Goal: Task Accomplishment & Management: Manage account settings

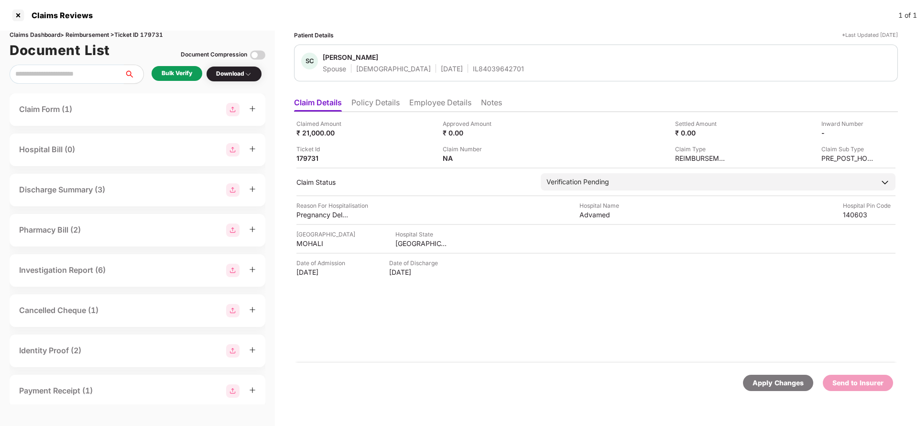
click at [382, 105] on li "Policy Details" at bounding box center [375, 105] width 48 height 14
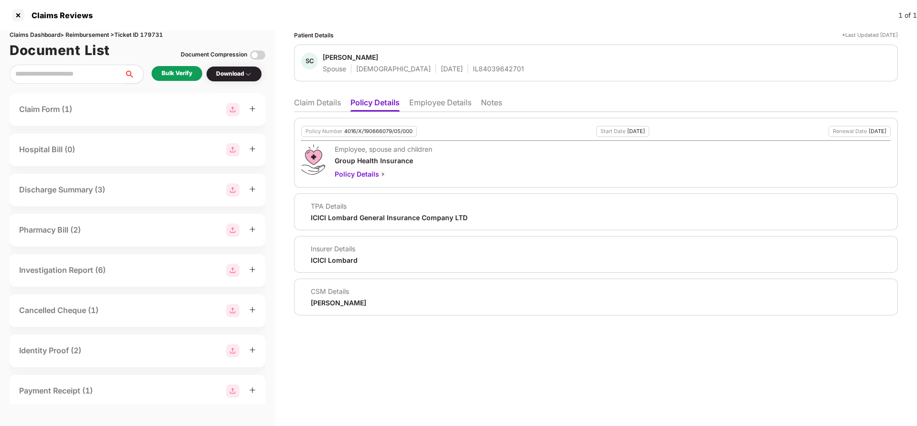
click at [374, 135] on div "Policy Number 4016/X/190666079/05/000" at bounding box center [359, 131] width 116 height 11
copy div "4016/X/190666079/05/000"
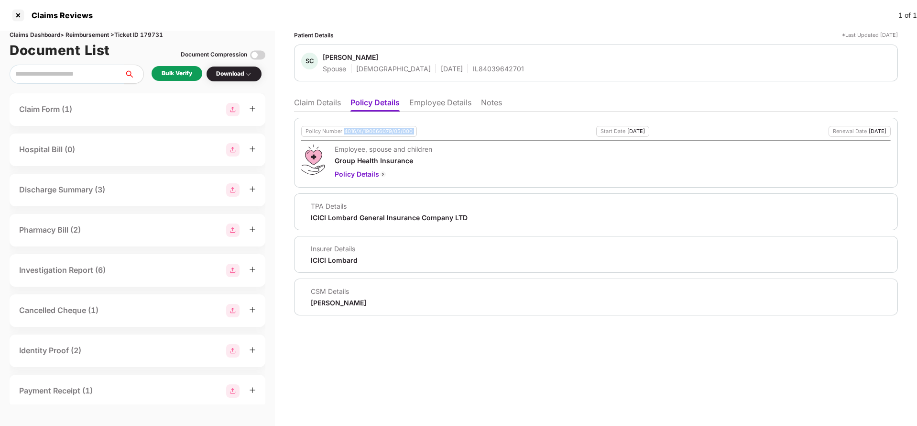
copy div "4016/X/190666079/05/000"
click at [475, 74] on div "SC [PERSON_NAME] Spouse [DEMOGRAPHIC_DATA] [DATE] IL84039642701" at bounding box center [596, 62] width 604 height 37
copy div "IL84039642701"
click at [326, 106] on li "Claim Details" at bounding box center [317, 105] width 47 height 14
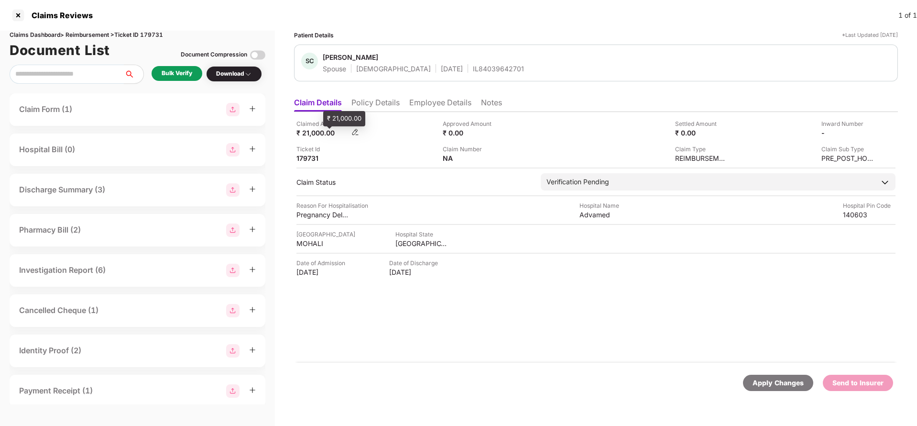
click at [310, 130] on div "₹ 21,000.00" at bounding box center [322, 132] width 53 height 9
copy div "21,000"
click at [594, 216] on div "Advamed" at bounding box center [606, 214] width 53 height 9
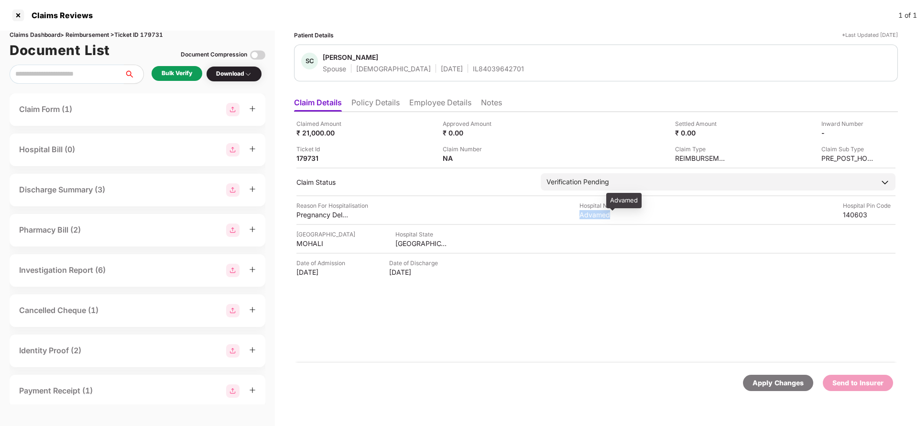
copy div "Advamed"
click at [187, 69] on div "Bulk Verify" at bounding box center [177, 73] width 31 height 9
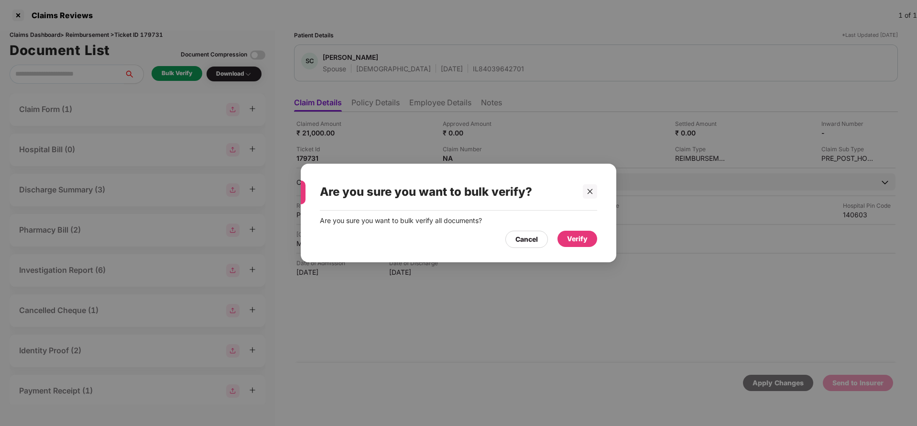
click at [588, 241] on div "Verify" at bounding box center [578, 238] width 40 height 16
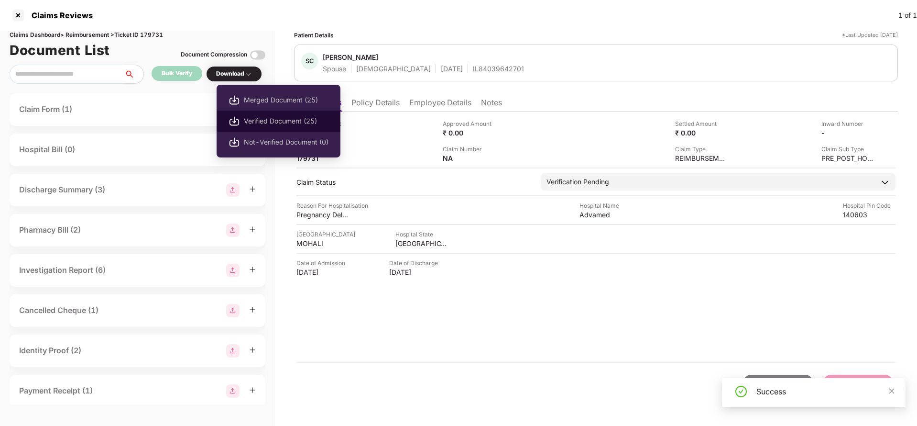
click at [255, 116] on span "Verified Document (25)" at bounding box center [286, 121] width 85 height 11
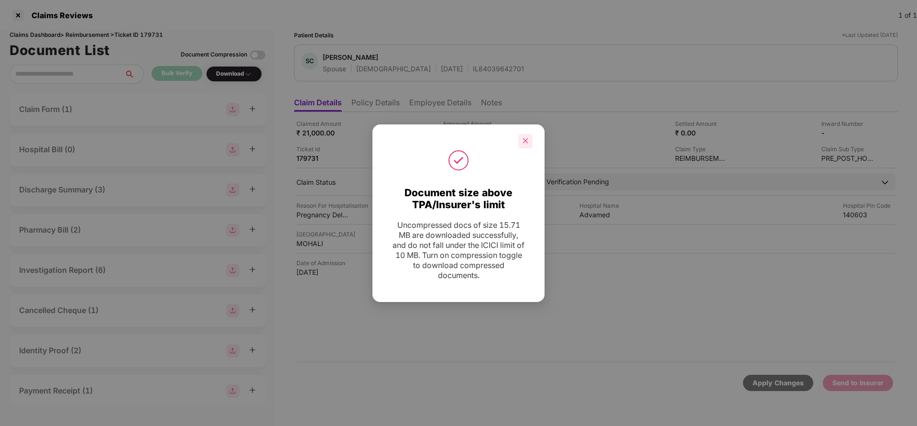
click at [524, 138] on icon "close" at bounding box center [525, 140] width 7 height 7
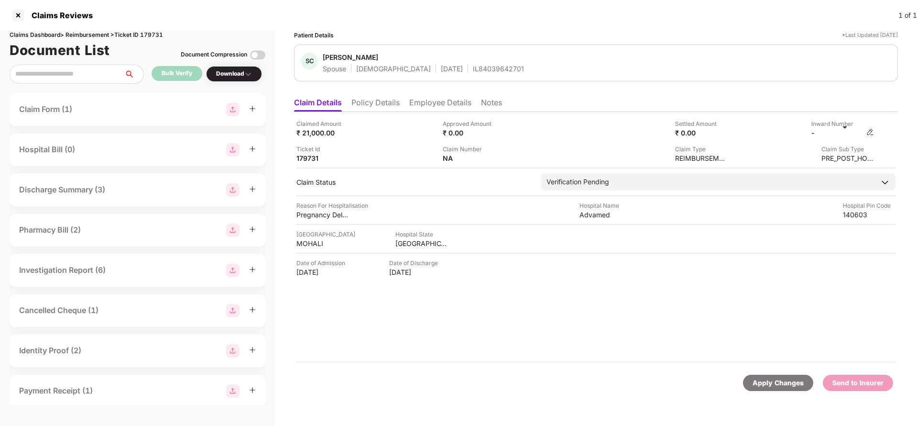
click at [873, 132] on img at bounding box center [870, 132] width 8 height 8
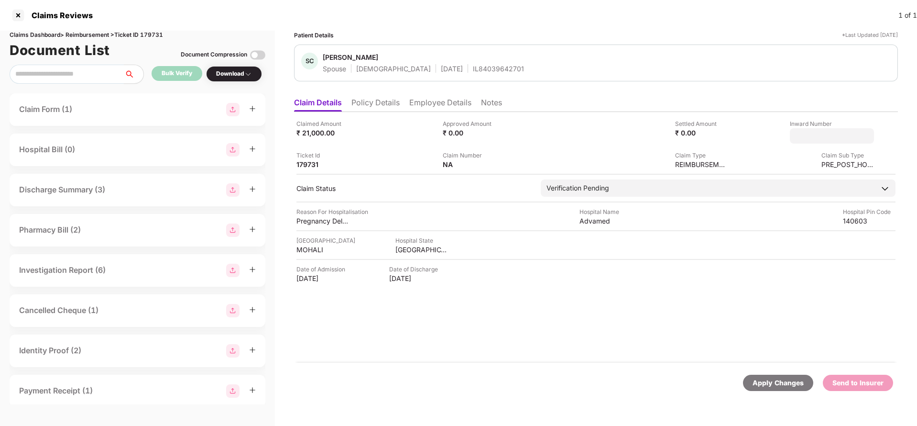
type input "**********"
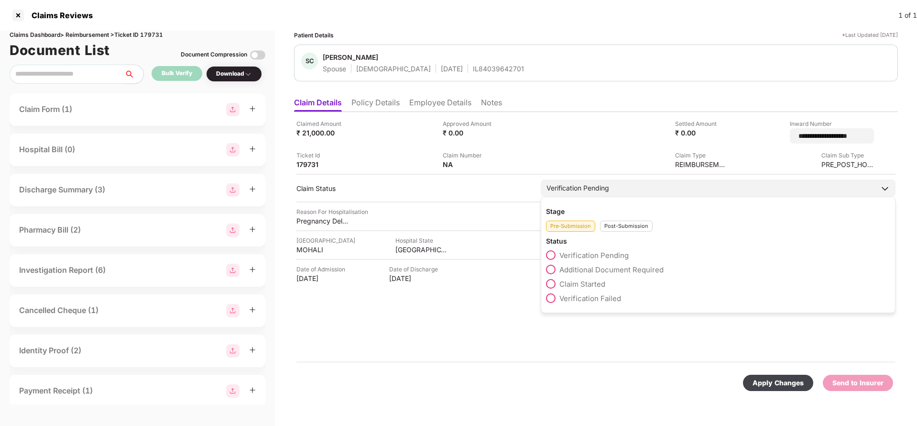
click at [639, 179] on div "Verification Pending" at bounding box center [718, 187] width 355 height 17
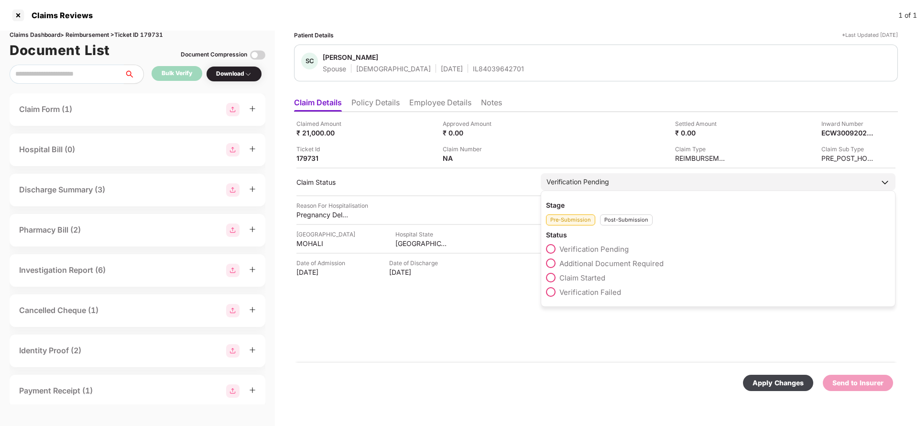
click at [624, 219] on div "Post-Submission" at bounding box center [626, 219] width 53 height 11
click at [590, 263] on span "Claim Under Process" at bounding box center [595, 263] width 72 height 9
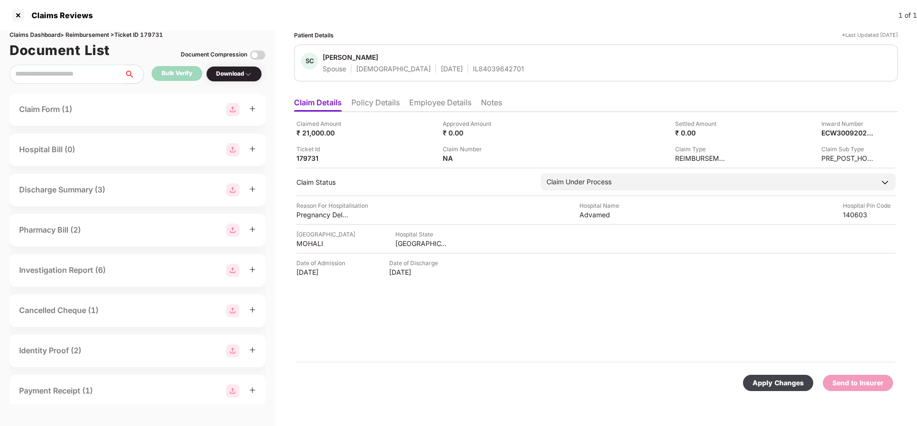
click at [767, 379] on div "Apply Changes" at bounding box center [778, 382] width 51 height 11
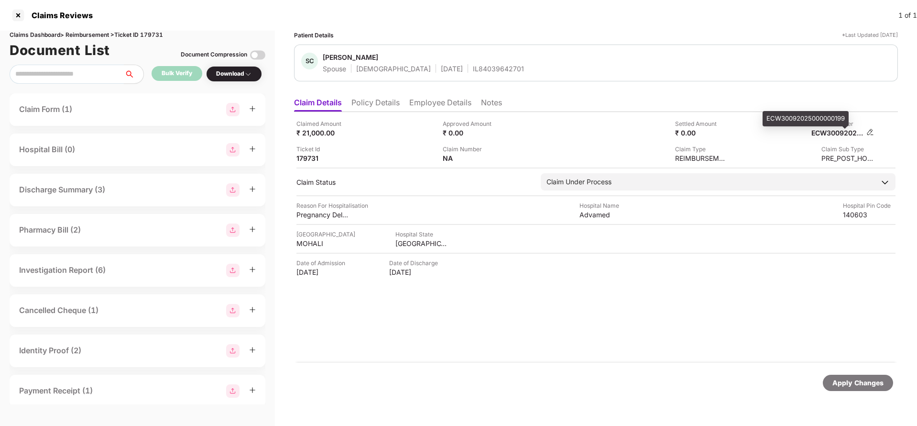
click at [833, 134] on div "ECW30092025000000199" at bounding box center [837, 132] width 53 height 9
copy div "ECW30092025000000199"
click at [453, 63] on span "Shivani Chauhan" at bounding box center [423, 58] width 201 height 11
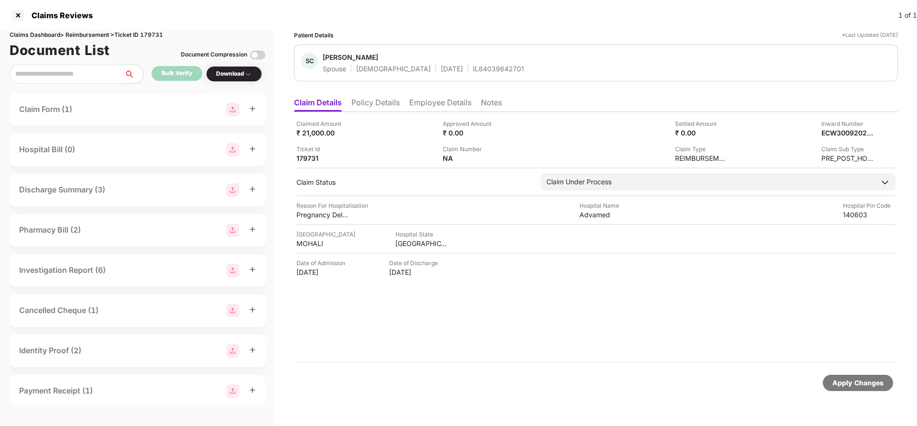
click at [453, 63] on span "Shivani Chauhan" at bounding box center [423, 58] width 201 height 11
click at [473, 66] on div "IL84039642701" at bounding box center [498, 68] width 51 height 9
copy div "IL84039642701"
click at [866, 389] on div "Apply Changes" at bounding box center [858, 382] width 70 height 16
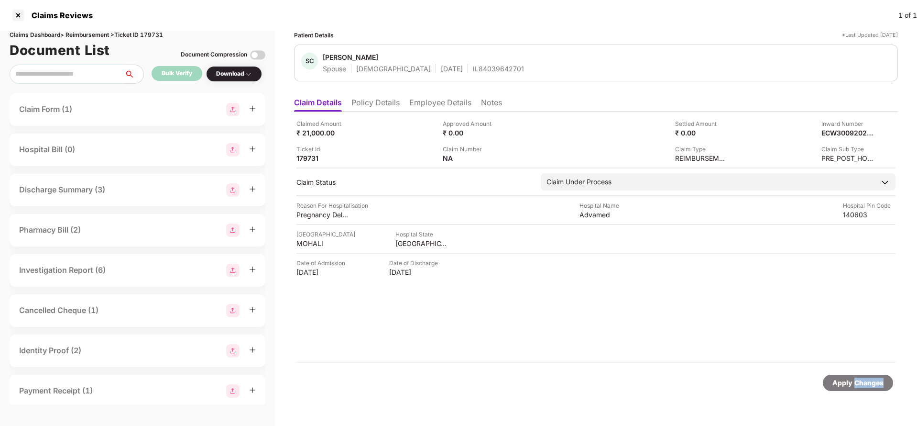
click at [866, 389] on div "Apply Changes" at bounding box center [858, 382] width 70 height 16
click at [163, 32] on div "Claims Dashboard > Reimbursement > Ticket ID 179731" at bounding box center [138, 35] width 256 height 9
copy div "179731"
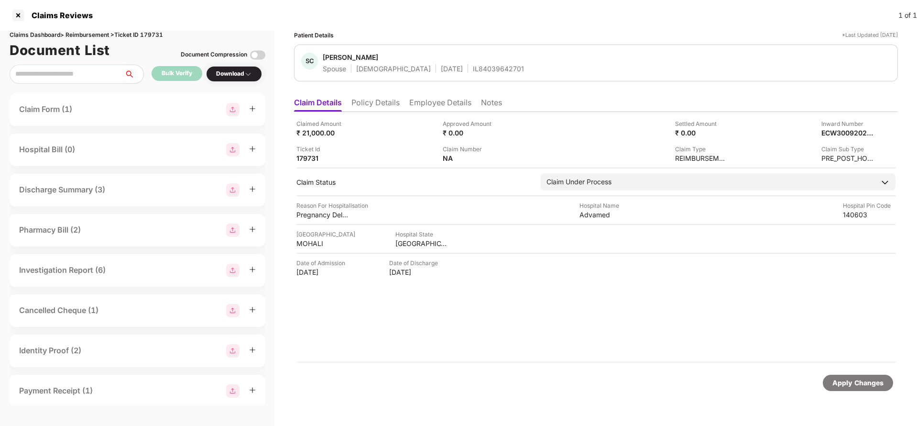
click at [855, 383] on div "Apply Changes" at bounding box center [857, 382] width 51 height 11
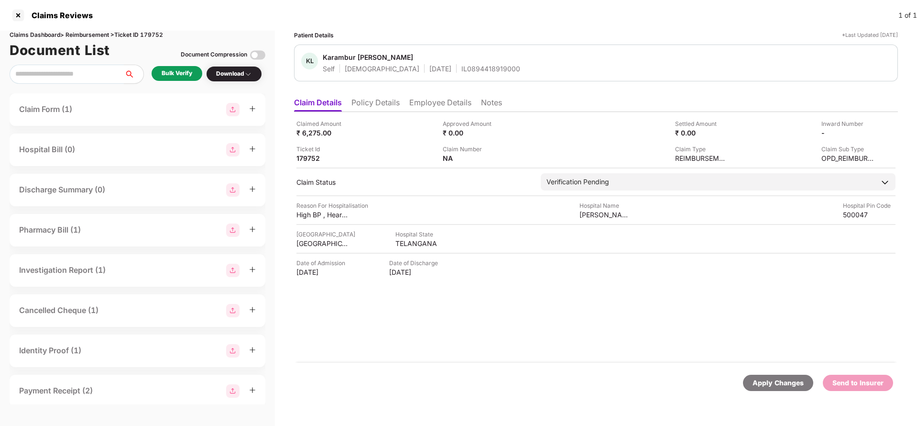
click at [394, 101] on li "Policy Details" at bounding box center [375, 105] width 48 height 14
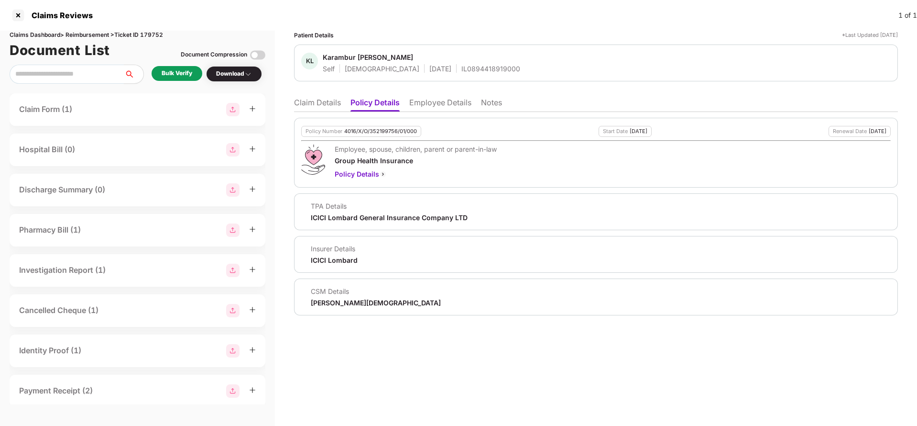
click at [386, 129] on div "4016/X/O/352199756/01/000" at bounding box center [380, 131] width 73 height 6
copy div "4016/X/O/352199756/01/000"
click at [428, 99] on li "Employee Details" at bounding box center [440, 105] width 62 height 14
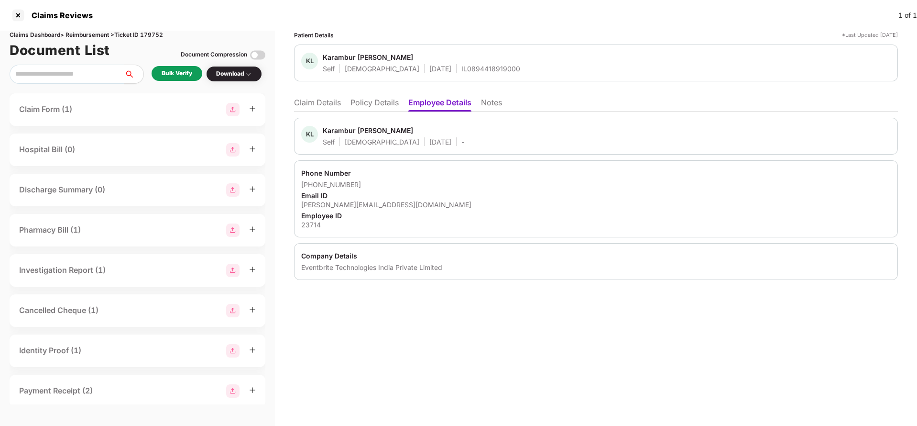
click at [385, 109] on li "Policy Details" at bounding box center [374, 105] width 48 height 14
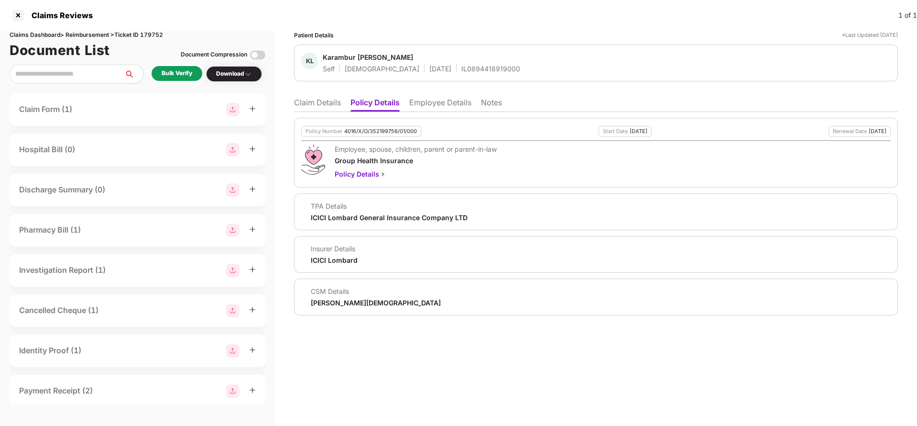
click at [376, 126] on div "Policy Number 4016/X/O/352199756/01/000" at bounding box center [361, 131] width 120 height 11
copy div "4016/X/O/352199756/01/000"
click at [461, 71] on div "IL0894418919000" at bounding box center [490, 68] width 59 height 9
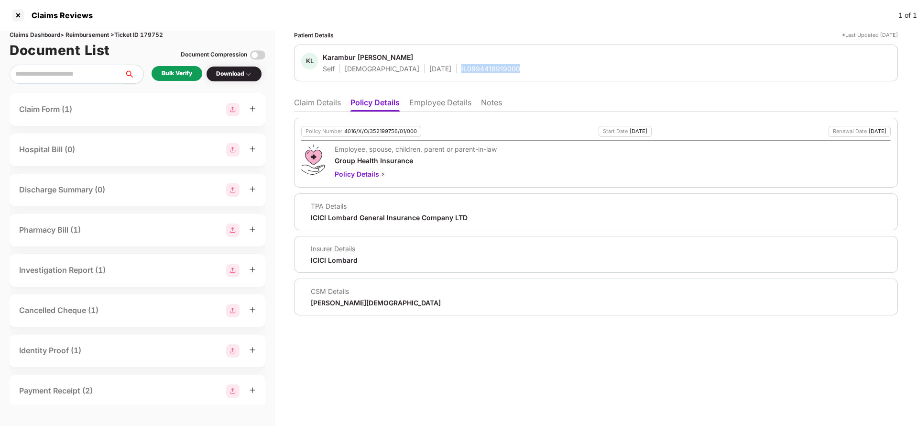
click at [461, 71] on div "IL0894418919000" at bounding box center [490, 68] width 59 height 9
copy div "IL0894418919000"
click at [432, 98] on li "Employee Details" at bounding box center [440, 105] width 62 height 14
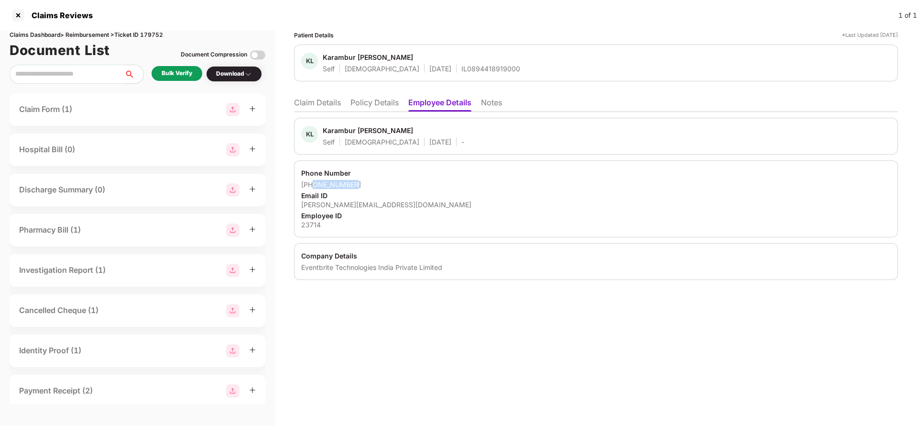
drag, startPoint x: 313, startPoint y: 185, endPoint x: 415, endPoint y: 186, distance: 101.9
click at [415, 186] on div "+918522038511" at bounding box center [596, 184] width 590 height 9
copy div "8522038511"
click at [334, 208] on div "shashank@eventbrite.com" at bounding box center [596, 204] width 590 height 9
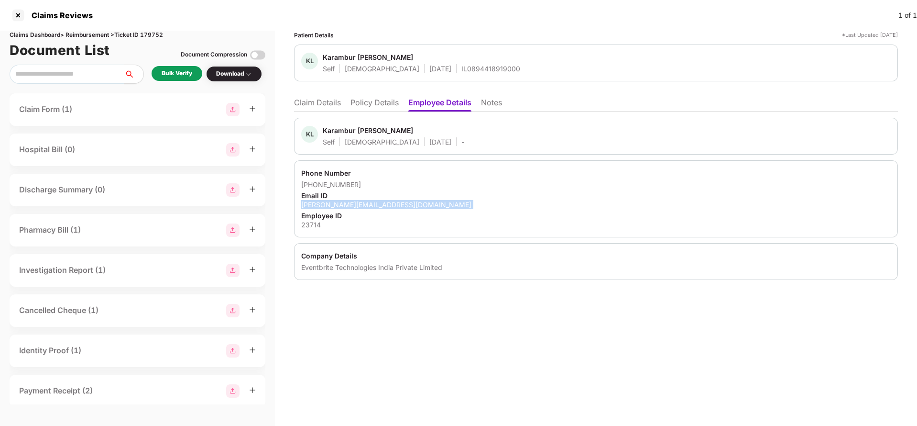
click at [334, 208] on div "shashank@eventbrite.com" at bounding box center [596, 204] width 590 height 9
copy div "shashank@eventbrite.com"
click at [301, 103] on li "Claim Details" at bounding box center [317, 105] width 47 height 14
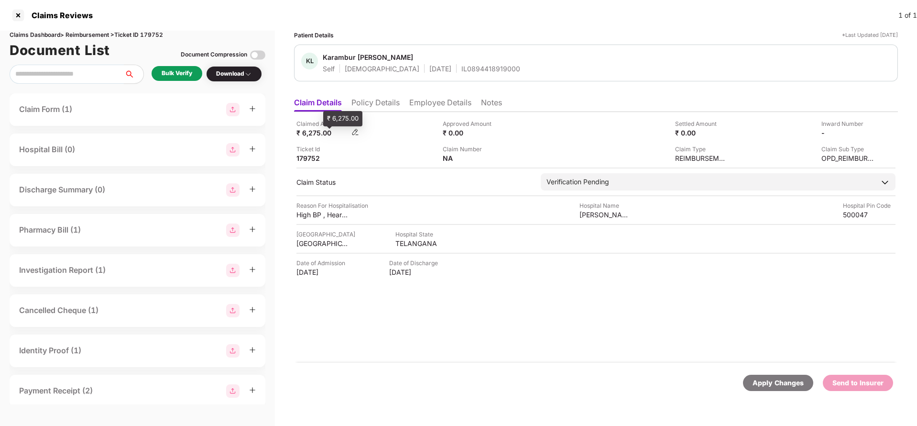
click at [314, 135] on div "₹ 6,275.00" at bounding box center [322, 132] width 53 height 9
copy div "6,275"
click at [584, 213] on div "Aastha Health Clinic" at bounding box center [606, 214] width 53 height 9
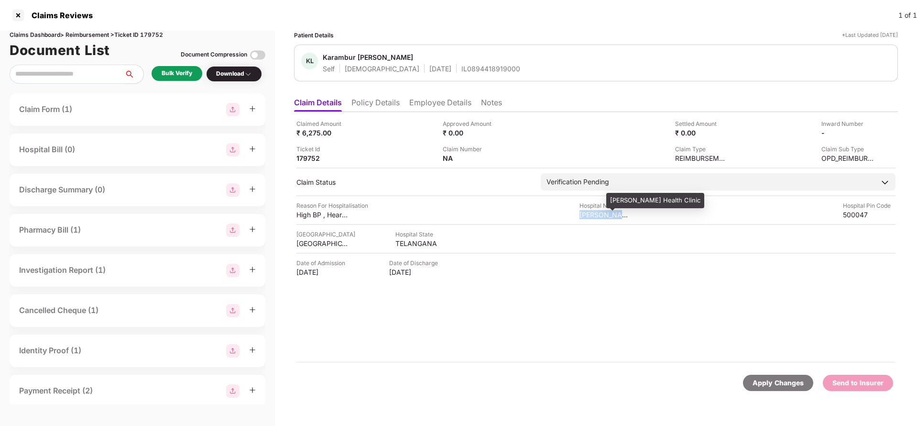
click at [584, 213] on div "Aastha Health Clinic" at bounding box center [606, 214] width 53 height 9
copy div "Aastha Health Clinic"
click at [177, 72] on div "Bulk Verify" at bounding box center [177, 73] width 31 height 9
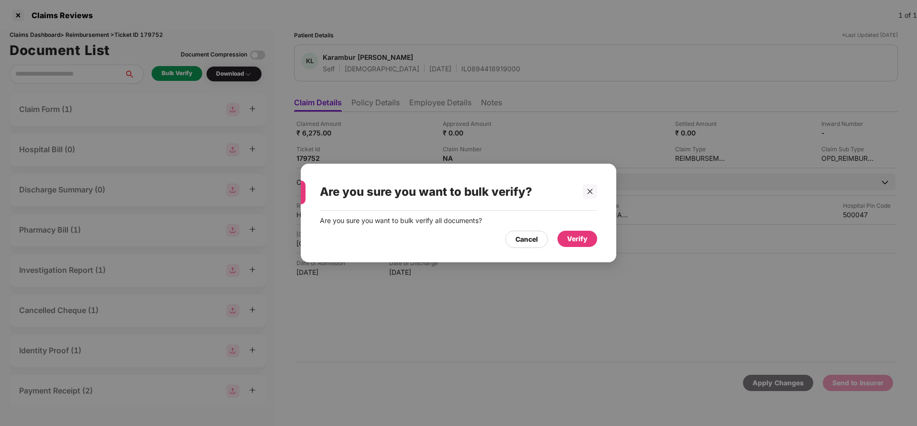
click at [589, 240] on div "Verify" at bounding box center [578, 238] width 40 height 16
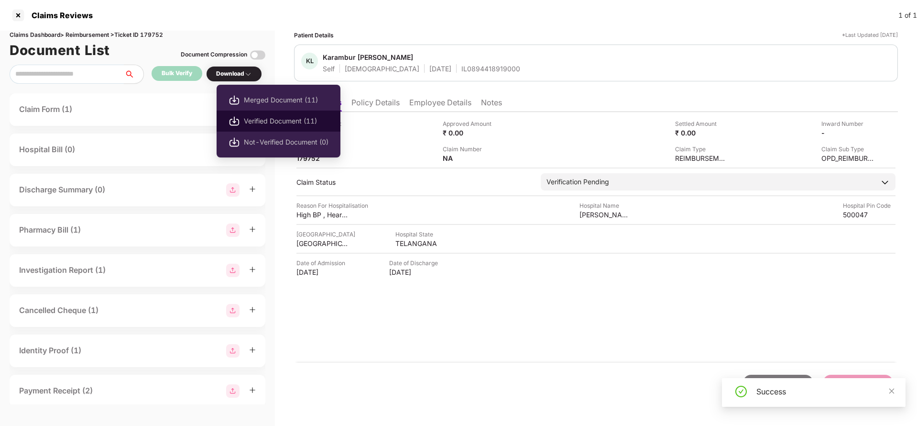
click at [267, 118] on span "Verified Document (11)" at bounding box center [286, 121] width 85 height 11
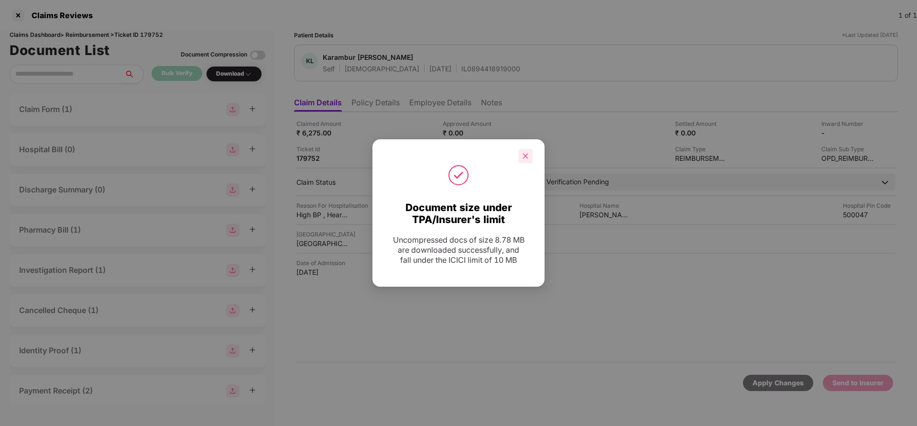
click at [527, 157] on icon "close" at bounding box center [525, 155] width 5 height 5
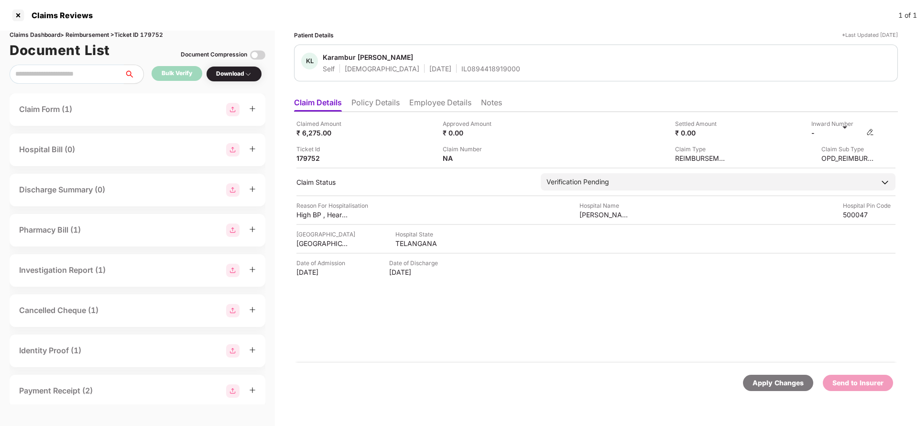
click at [870, 133] on img at bounding box center [870, 132] width 8 height 8
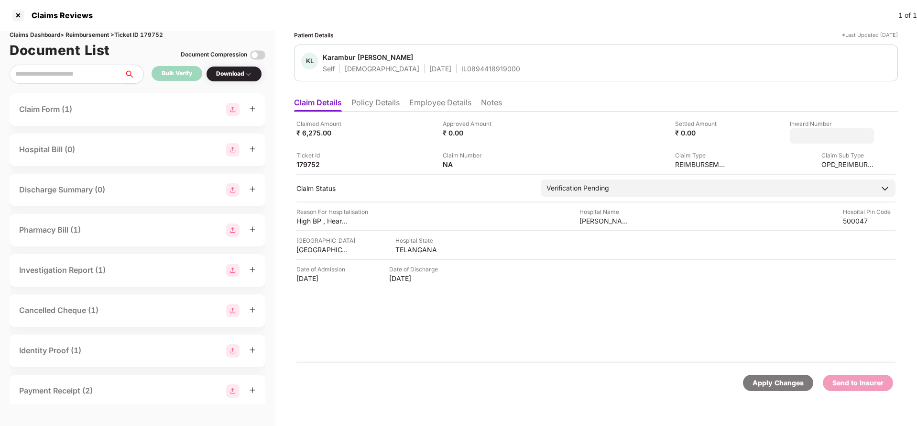
type input "**********"
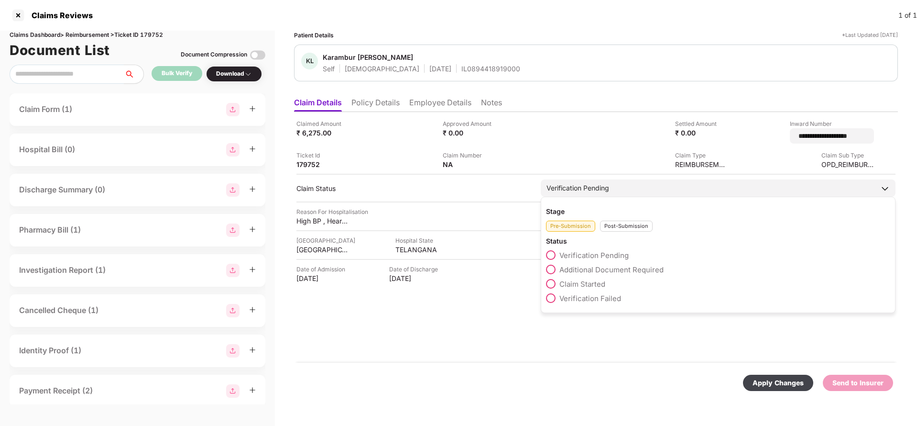
click at [612, 185] on div "Verification Pending" at bounding box center [718, 187] width 355 height 17
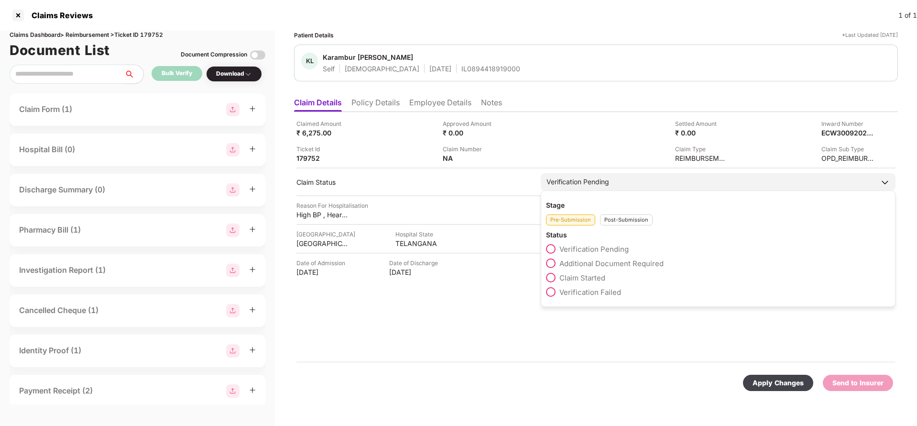
click at [624, 219] on div "Post-Submission" at bounding box center [626, 219] width 53 height 11
click at [584, 263] on span "Claim Under Process" at bounding box center [595, 263] width 72 height 9
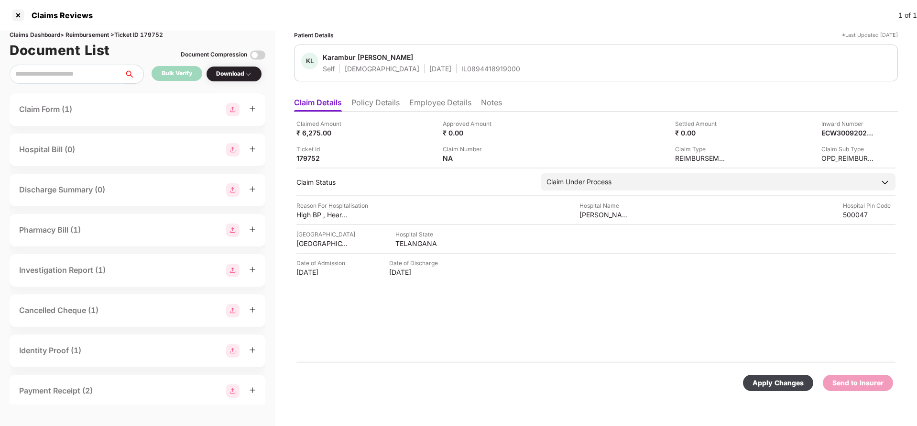
click at [773, 379] on div "Apply Changes" at bounding box center [778, 382] width 51 height 11
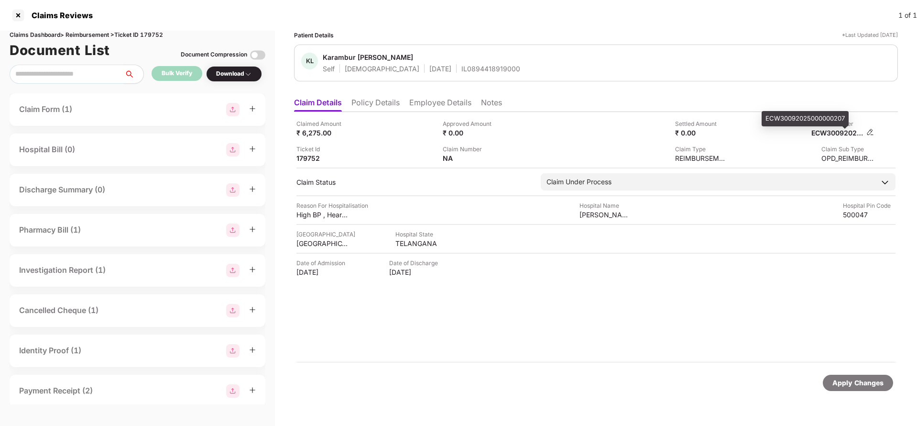
click at [841, 133] on div "ECW30092025000000207" at bounding box center [837, 132] width 53 height 9
copy div "ECW30092025000000207"
click at [461, 69] on div "IL0894418919000" at bounding box center [490, 68] width 59 height 9
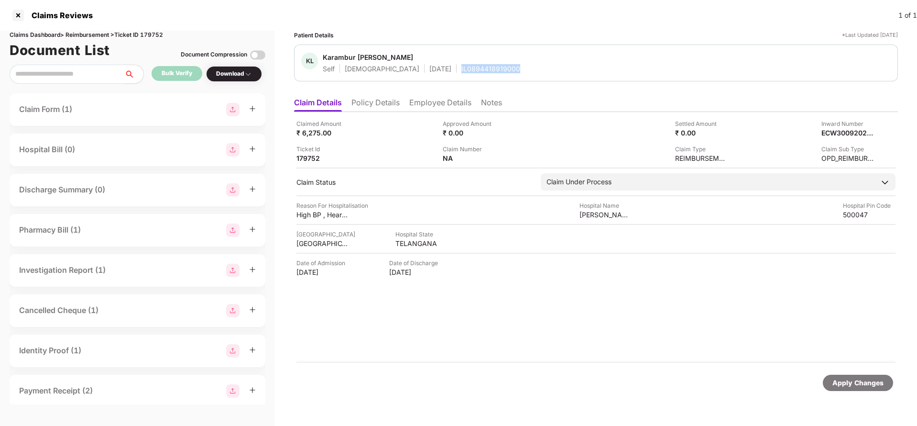
click at [461, 69] on div "IL0894418919000" at bounding box center [490, 68] width 59 height 9
copy div "IL0894418919000"
click at [851, 385] on div "Apply Changes" at bounding box center [857, 382] width 51 height 11
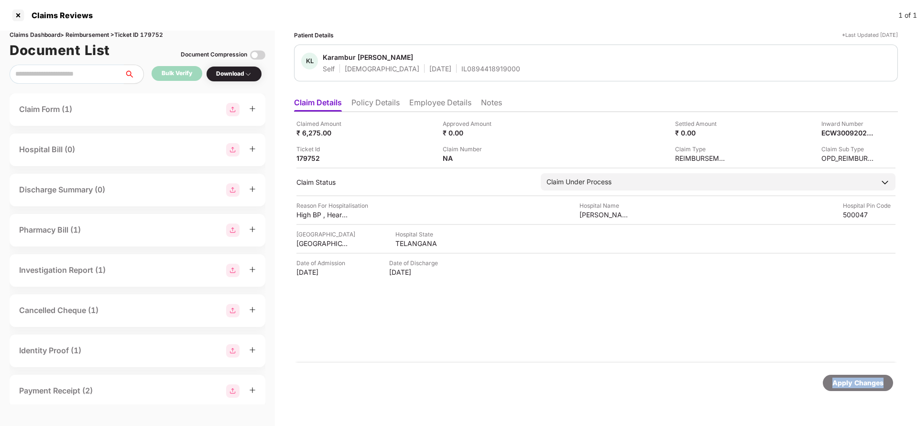
click at [851, 385] on div "Apply Changes" at bounding box center [857, 382] width 51 height 11
click at [153, 32] on div "Claims Dashboard > Reimbursement > Ticket ID 179752" at bounding box center [138, 35] width 256 height 9
click at [889, 387] on div "Apply Changes" at bounding box center [858, 382] width 70 height 16
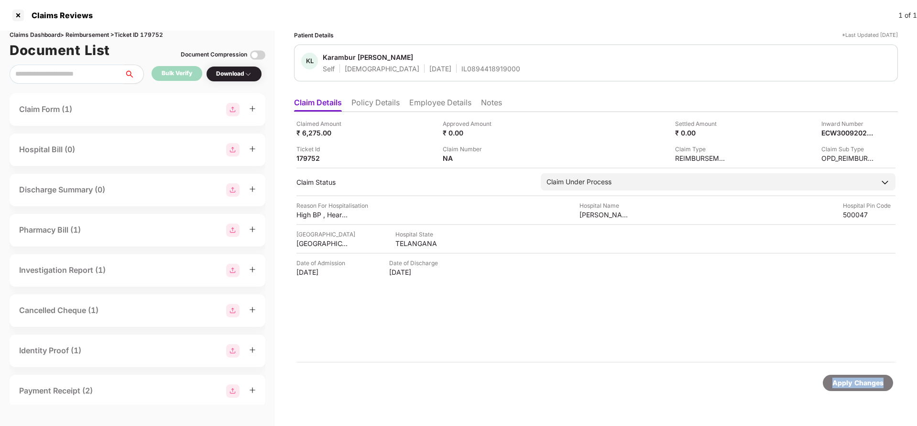
click at [889, 387] on div "Apply Changes" at bounding box center [858, 382] width 70 height 16
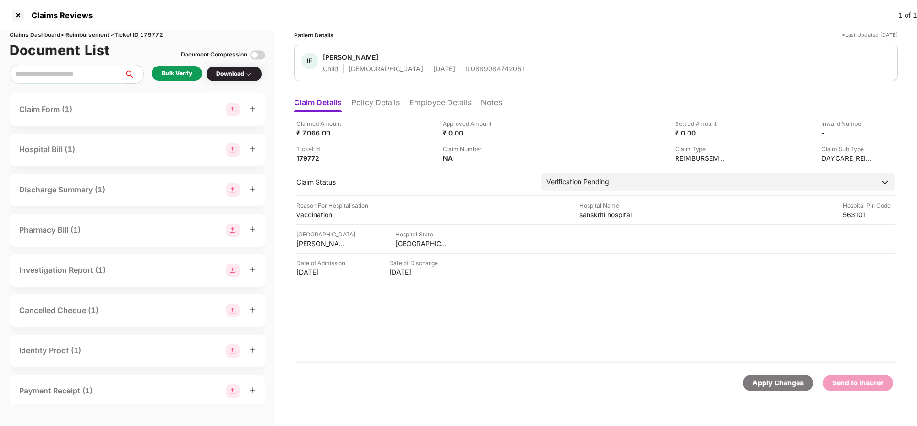
click at [373, 98] on li "Policy Details" at bounding box center [375, 105] width 48 height 14
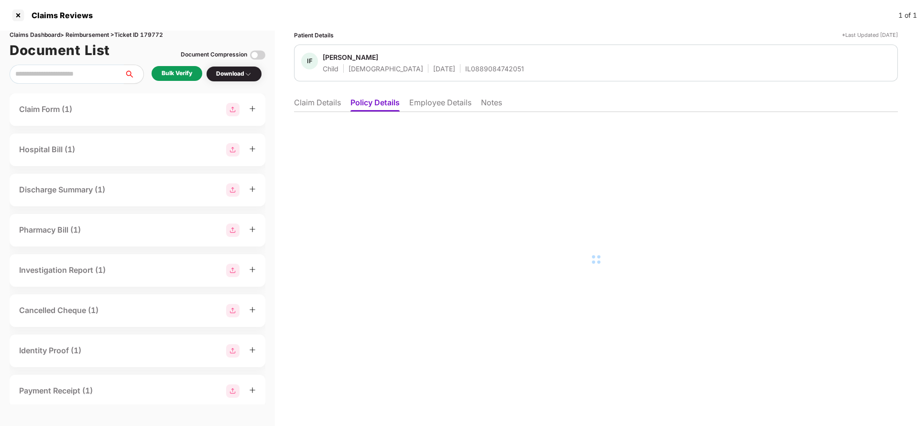
click at [435, 100] on li "Employee Details" at bounding box center [440, 105] width 62 height 14
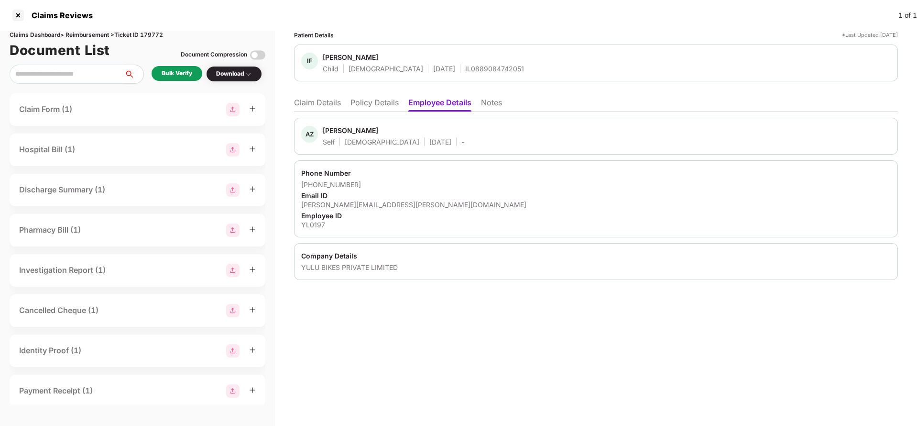
click at [322, 102] on li "Claim Details" at bounding box center [317, 105] width 47 height 14
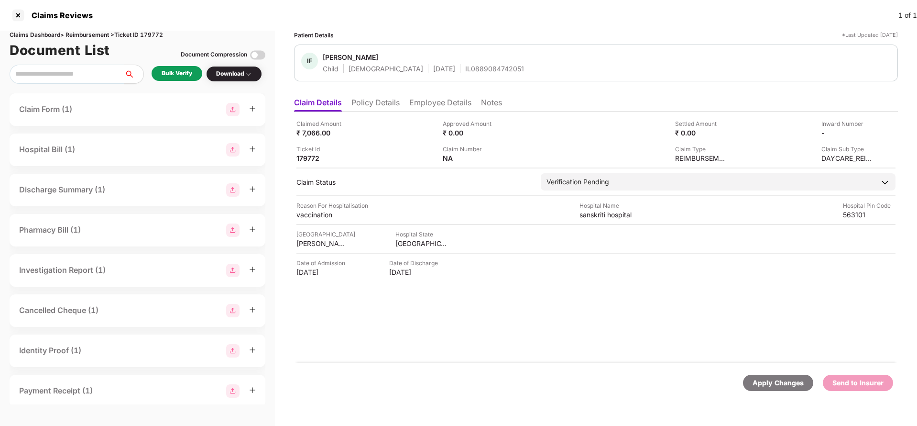
click at [458, 74] on div "IF Inaya Fatima Child Female 26 July 2025 IL0889084742051" at bounding box center [596, 62] width 604 height 37
copy div "IL0889084742051"
click at [452, 105] on li "Employee Details" at bounding box center [440, 105] width 62 height 14
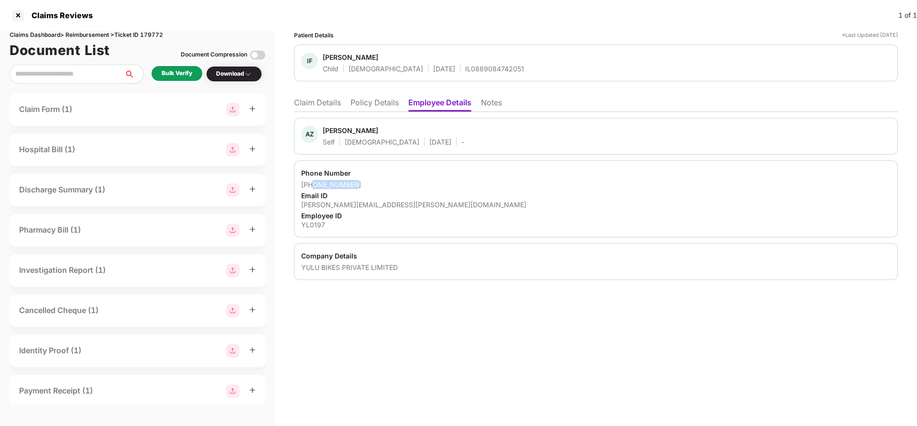
drag, startPoint x: 313, startPoint y: 183, endPoint x: 377, endPoint y: 182, distance: 63.6
click at [377, 182] on div "+919113924953" at bounding box center [596, 184] width 590 height 9
copy div "9113924953"
click at [338, 205] on div "arbaaz.zaman@yulu.bike" at bounding box center [596, 204] width 590 height 9
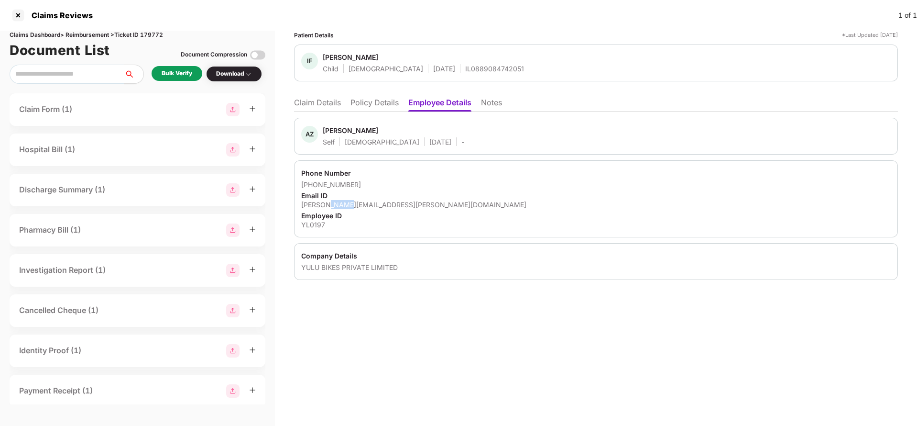
click at [338, 205] on div "arbaaz.zaman@yulu.bike" at bounding box center [596, 204] width 590 height 9
copy div "arbaaz.zaman@yulu.bike"
click at [302, 98] on li "Claim Details" at bounding box center [317, 105] width 47 height 14
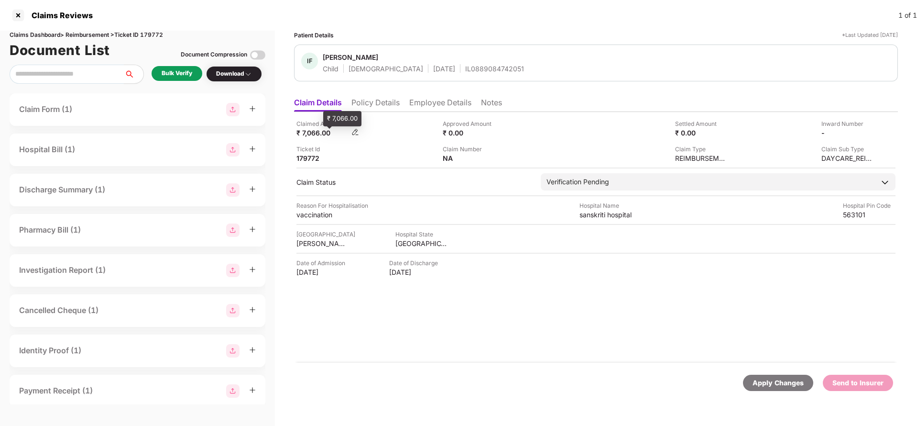
click at [312, 132] on div "₹ 7,066.00" at bounding box center [322, 132] width 53 height 9
copy div "7,066"
click at [601, 217] on div "sanskriti hospital" at bounding box center [606, 214] width 53 height 9
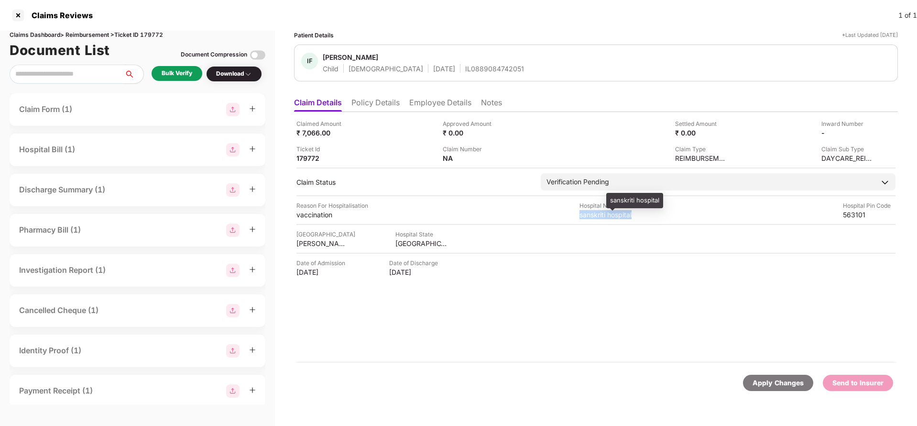
click at [601, 217] on div "sanskriti hospital" at bounding box center [606, 214] width 53 height 9
copy div "sanskriti hospital"
click at [178, 75] on div "Bulk Verify" at bounding box center [177, 73] width 31 height 9
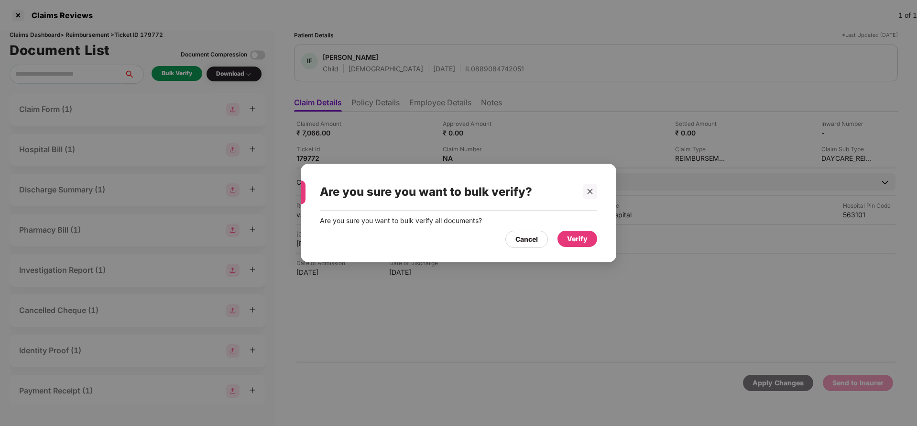
click at [580, 236] on div "Verify" at bounding box center [577, 238] width 21 height 11
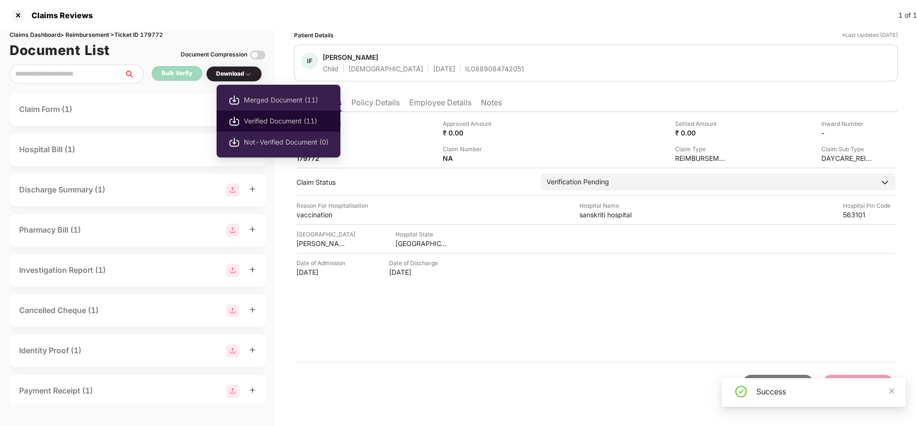
click at [257, 118] on span "Verified Document (11)" at bounding box center [286, 121] width 85 height 11
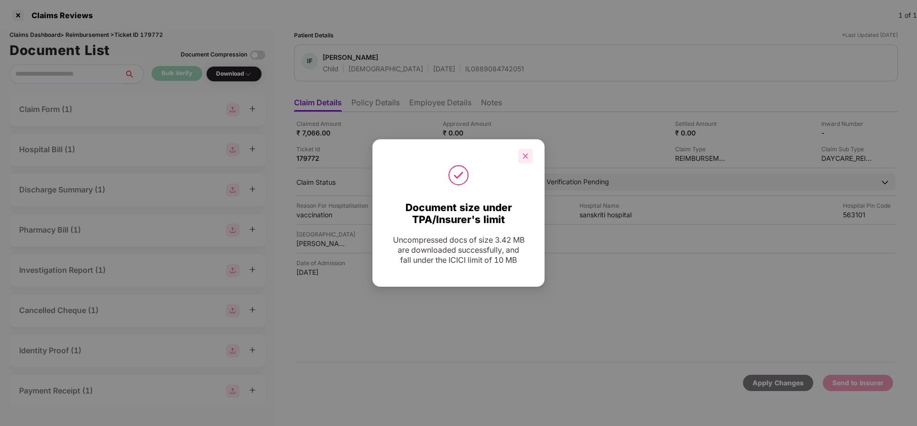
click at [523, 156] on icon "close" at bounding box center [525, 156] width 7 height 7
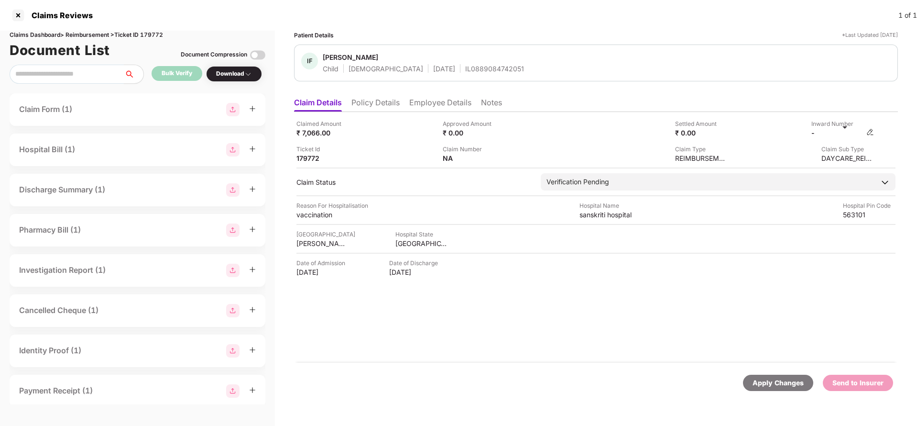
click at [867, 131] on img at bounding box center [870, 132] width 8 height 8
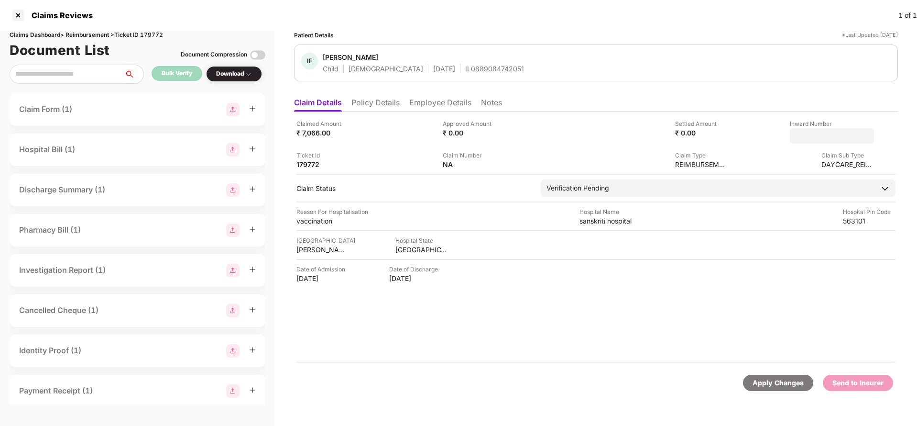
type input "**********"
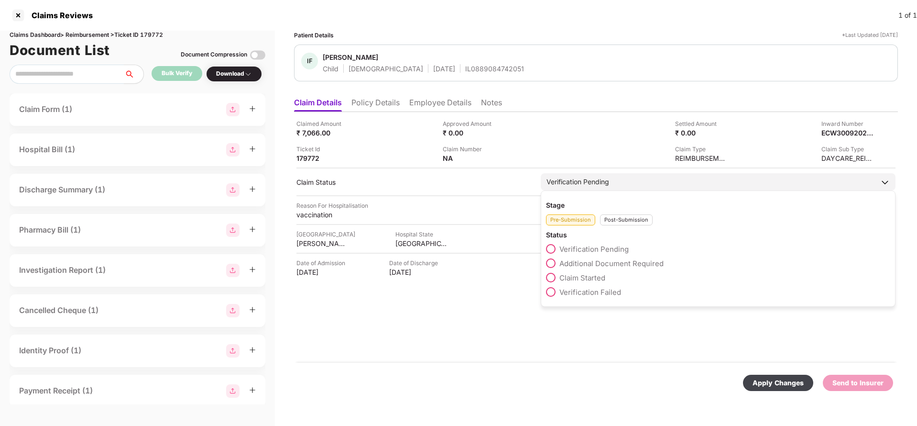
click at [598, 182] on div "Verification Pending" at bounding box center [718, 181] width 355 height 17
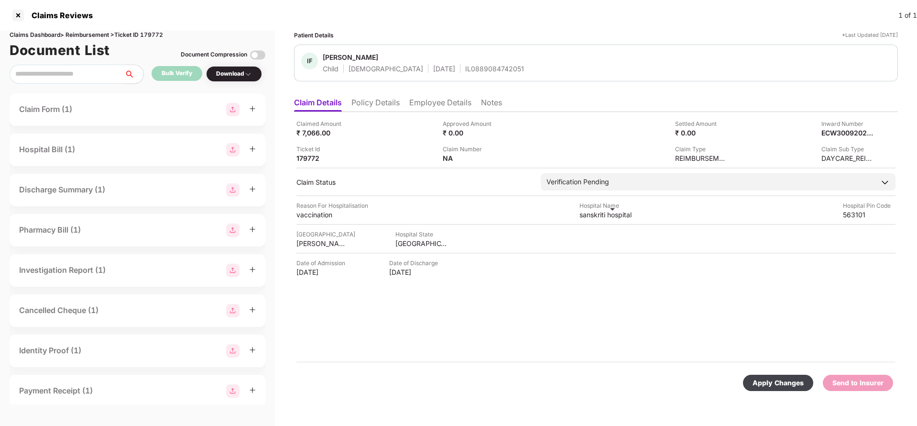
click at [616, 217] on div "sanskriti hospital" at bounding box center [606, 214] width 53 height 9
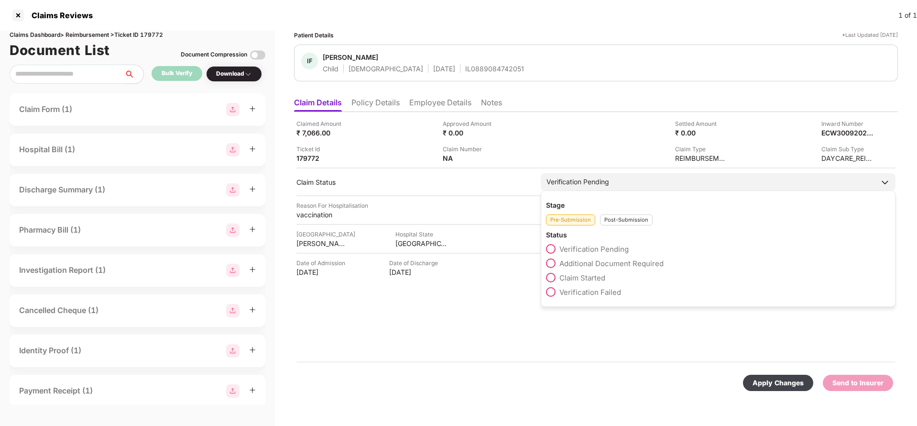
click at [592, 182] on div "Verification Pending" at bounding box center [578, 181] width 63 height 11
click at [627, 216] on div "Post-Submission" at bounding box center [626, 219] width 53 height 11
click at [589, 264] on span "Claim Under Process" at bounding box center [595, 263] width 72 height 9
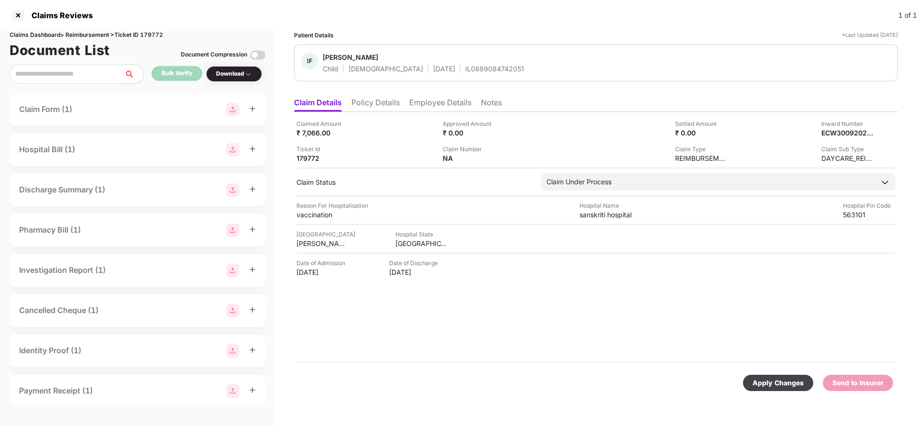
click at [773, 383] on div "Apply Changes" at bounding box center [778, 382] width 51 height 11
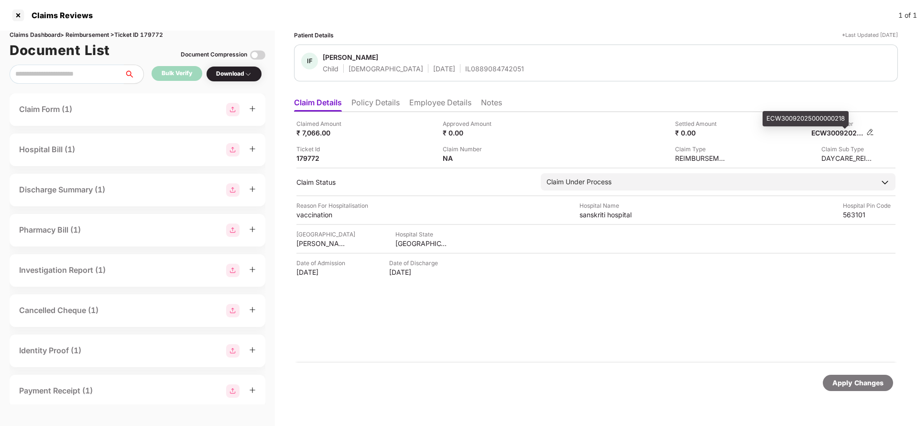
click at [824, 134] on div "ECW30092025000000218" at bounding box center [837, 132] width 53 height 9
copy div "ECW30092025000000218"
click at [477, 69] on div "IL0889084742051" at bounding box center [494, 68] width 59 height 9
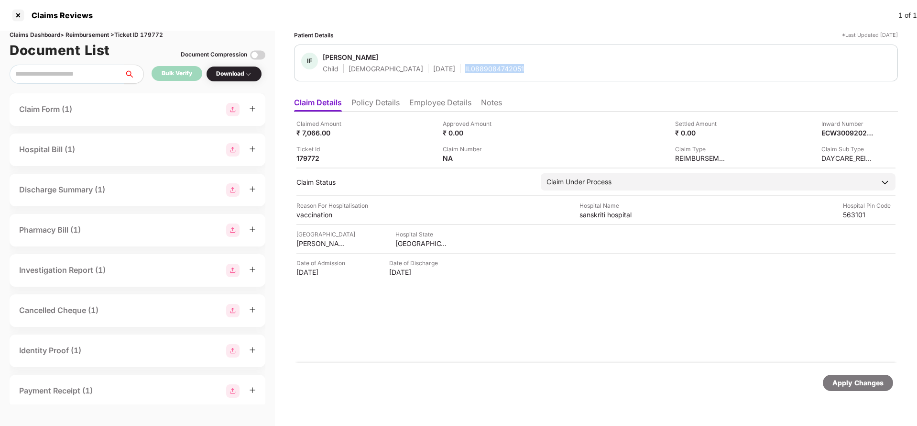
click at [477, 69] on div "IL0889084742051" at bounding box center [494, 68] width 59 height 9
copy div "IL0889084742051"
click at [856, 385] on div "Apply Changes" at bounding box center [857, 382] width 51 height 11
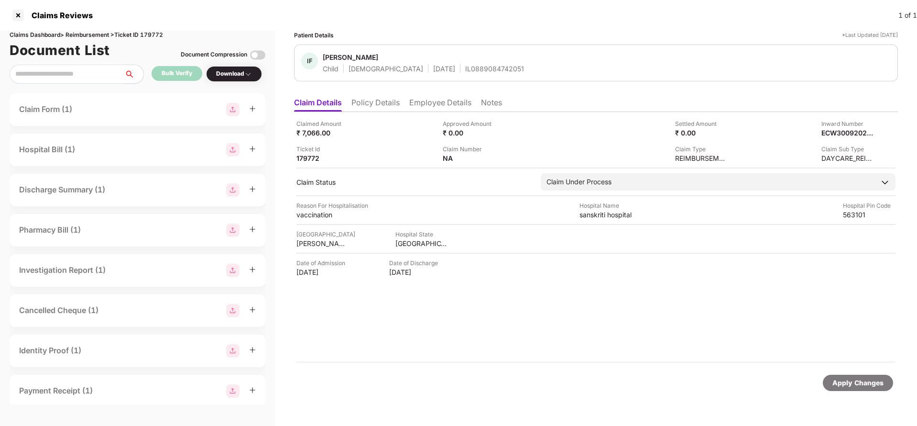
click at [153, 33] on div "Claims Dashboard > Reimbursement > Ticket ID 179772" at bounding box center [138, 35] width 256 height 9
copy div "179772"
click at [836, 378] on div "Apply Changes" at bounding box center [857, 382] width 51 height 11
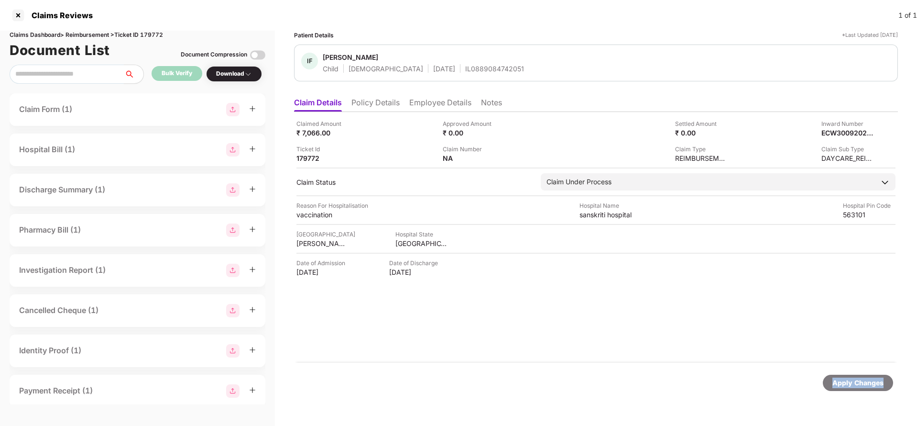
click at [836, 378] on div "Apply Changes" at bounding box center [857, 382] width 51 height 11
click at [390, 104] on li "Policy Details" at bounding box center [375, 105] width 48 height 14
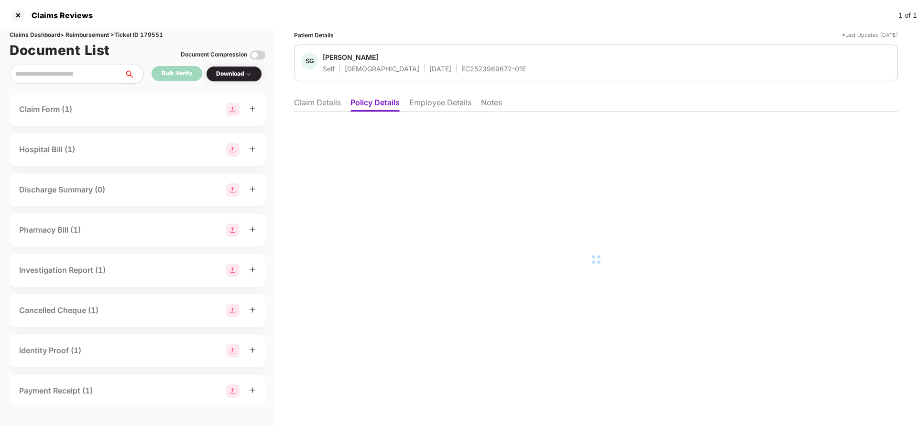
click at [429, 104] on li "Employee Details" at bounding box center [440, 105] width 62 height 14
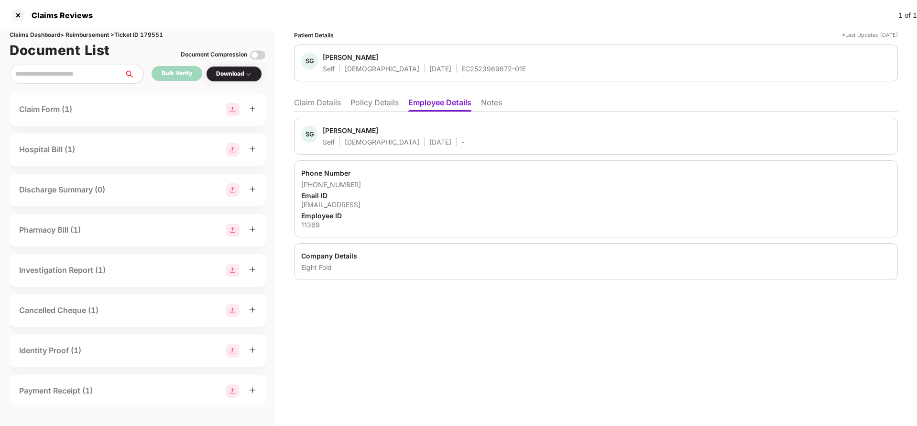
click at [375, 99] on li "Policy Details" at bounding box center [374, 105] width 48 height 14
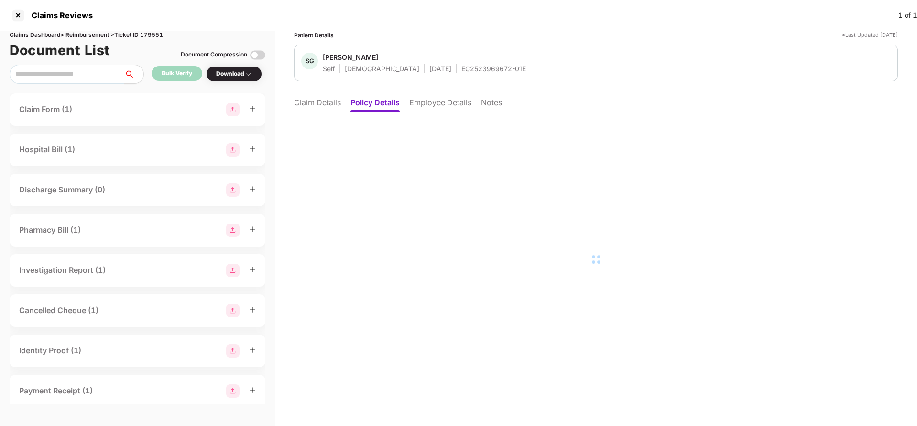
click at [323, 102] on li "Claim Details" at bounding box center [317, 105] width 47 height 14
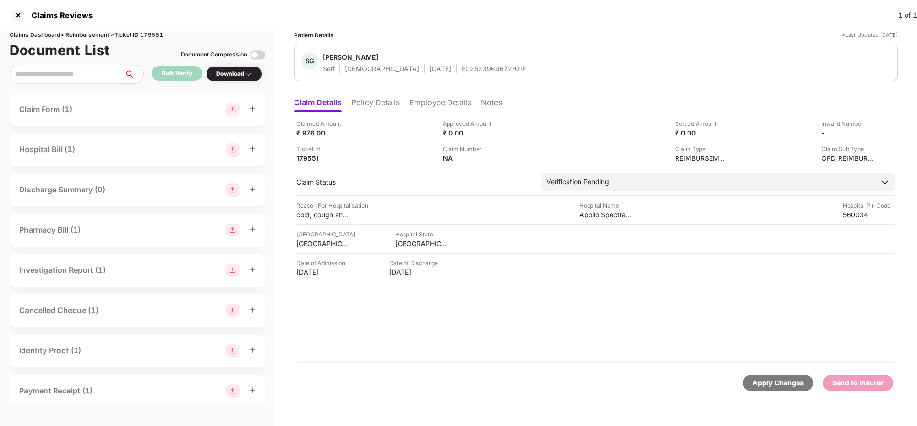
click at [375, 101] on li "Policy Details" at bounding box center [375, 105] width 48 height 14
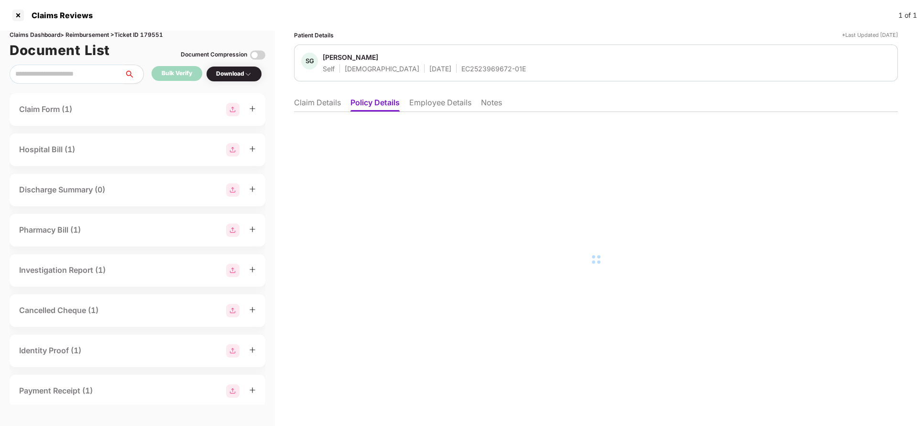
click at [433, 104] on li "Employee Details" at bounding box center [440, 105] width 62 height 14
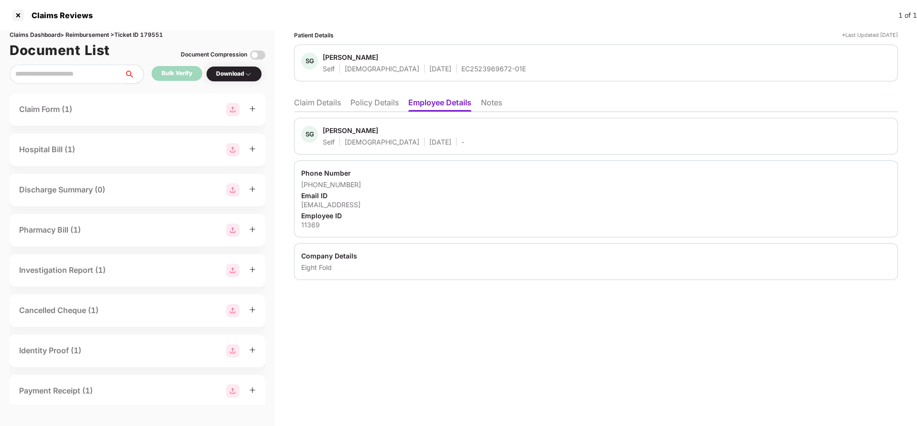
click at [315, 99] on li "Claim Details" at bounding box center [317, 105] width 47 height 14
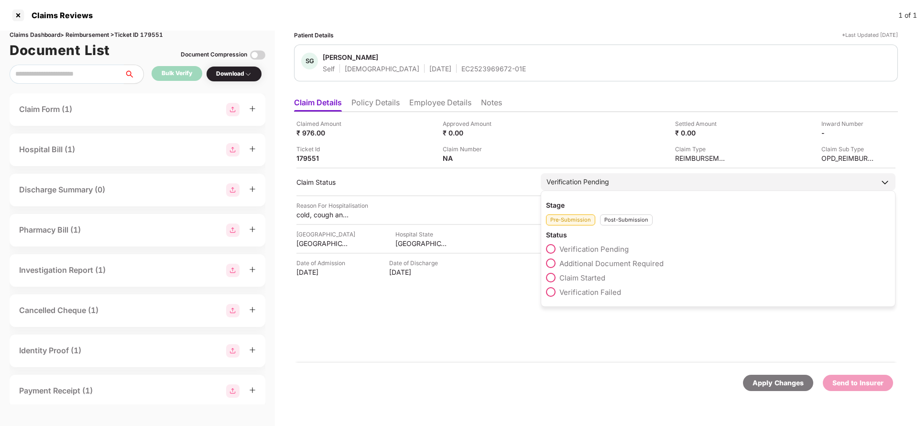
click at [573, 277] on span "Claim Started" at bounding box center [582, 277] width 46 height 9
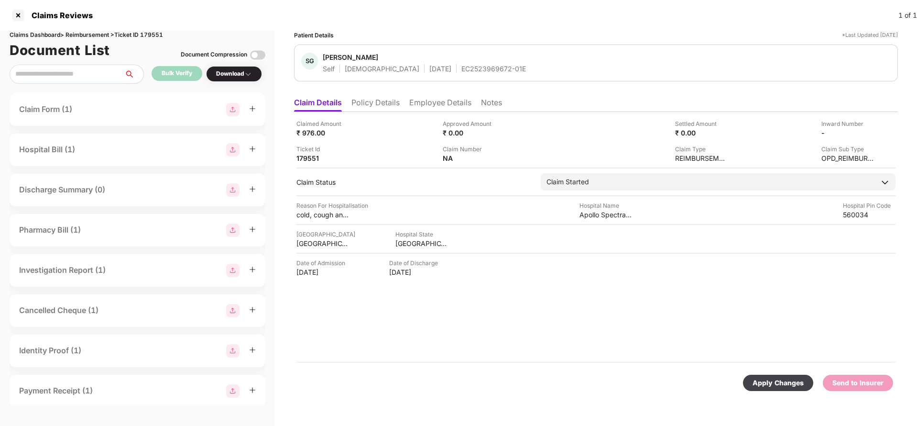
click at [772, 377] on div "Apply Changes" at bounding box center [778, 382] width 51 height 11
click at [430, 101] on li "Employee Details" at bounding box center [440, 105] width 62 height 14
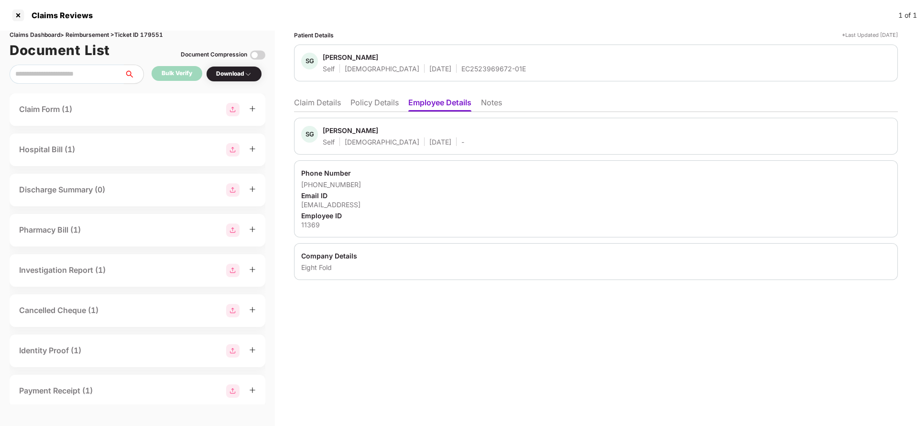
click at [312, 225] on div "11369" at bounding box center [596, 224] width 590 height 9
copy div "11369"
click at [323, 112] on div "SG Sayandeep Ghosh Self Male 15 Aug 2000 - Phone Number +918421488446 Email ID …" at bounding box center [596, 196] width 604 height 168
click at [335, 103] on li "Claim Details" at bounding box center [317, 105] width 47 height 14
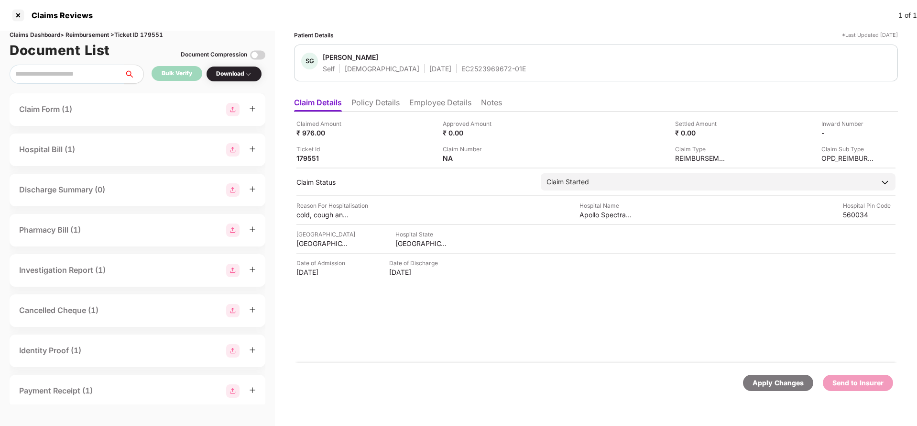
click at [764, 372] on div "Apply Changes Send to Insurer" at bounding box center [596, 382] width 604 height 40
click at [768, 379] on div "Apply Changes" at bounding box center [778, 382] width 51 height 11
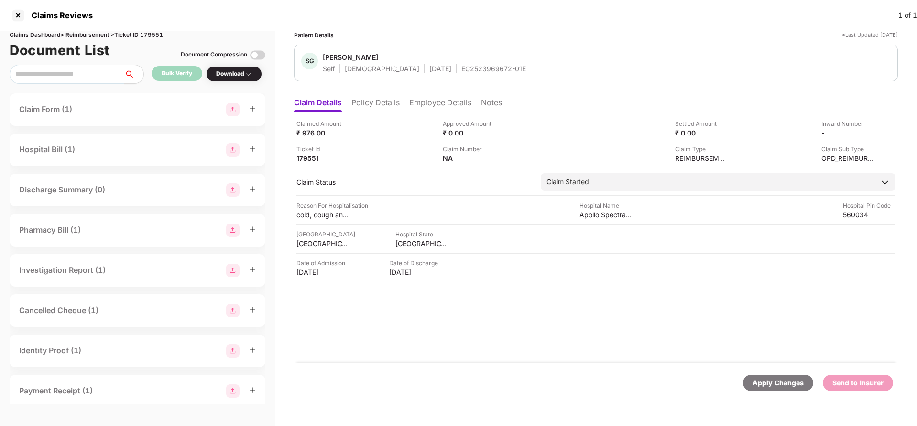
click at [149, 35] on div "Claims Dashboard > Reimbursement > Ticket ID 179551" at bounding box center [138, 35] width 256 height 9
copy div "179551"
click at [770, 379] on div "Apply Changes" at bounding box center [778, 382] width 51 height 11
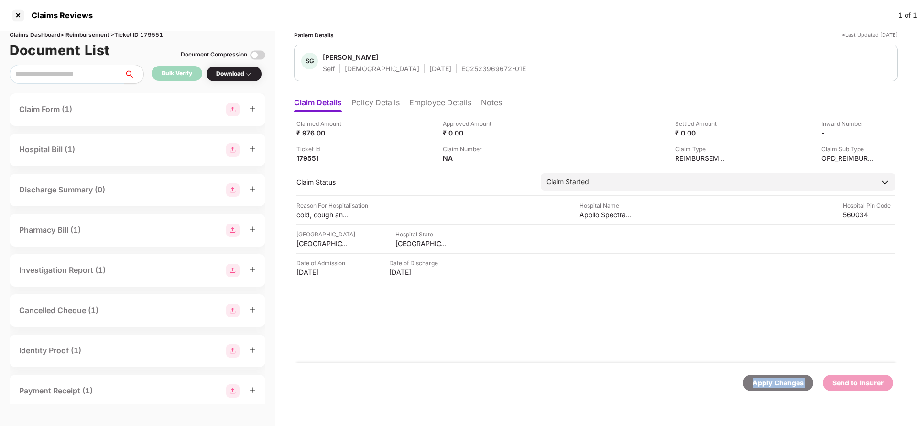
click at [770, 379] on div "Apply Changes" at bounding box center [778, 382] width 51 height 11
click at [379, 108] on li "Policy Details" at bounding box center [375, 105] width 48 height 14
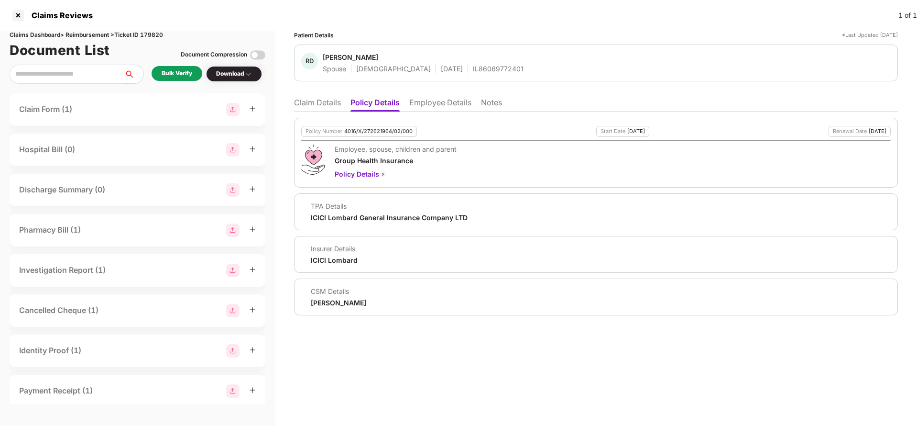
click at [385, 132] on div "4016/X/272621964/02/000" at bounding box center [378, 131] width 68 height 6
copy div "4016/X/272621964/02/000"
click at [473, 66] on div "IL86069772401" at bounding box center [498, 68] width 51 height 9
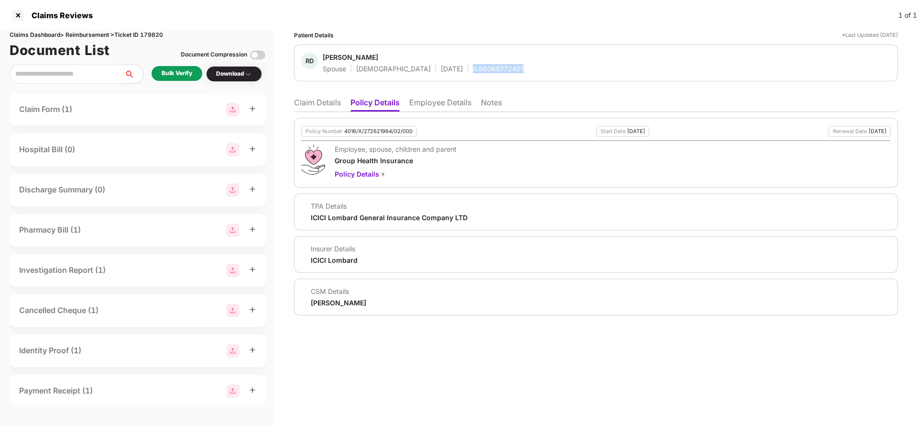
click at [473, 66] on div "IL86069772401" at bounding box center [498, 68] width 51 height 9
copy div "IL86069772401"
click at [440, 103] on li "Employee Details" at bounding box center [440, 105] width 62 height 14
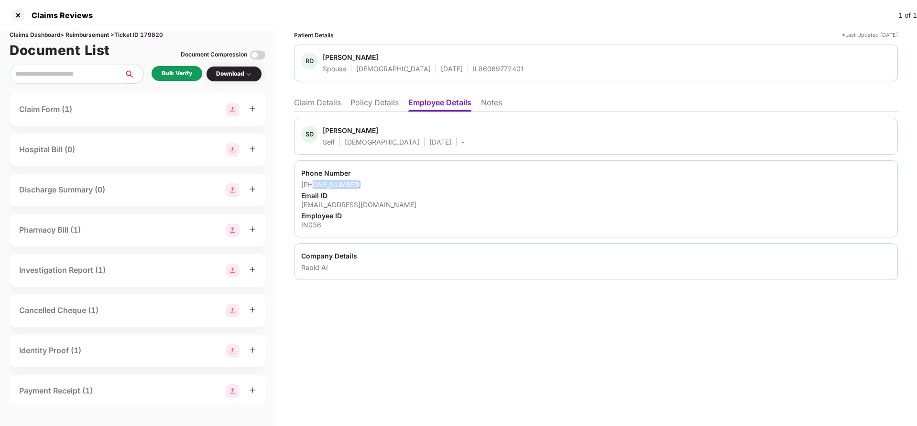
drag, startPoint x: 314, startPoint y: 186, endPoint x: 440, endPoint y: 180, distance: 125.9
click at [440, 180] on div "[PHONE_NUMBER]" at bounding box center [596, 184] width 590 height 9
copy div "9880622466"
click at [361, 204] on div "[EMAIL_ADDRESS][DOMAIN_NAME]" at bounding box center [596, 204] width 590 height 9
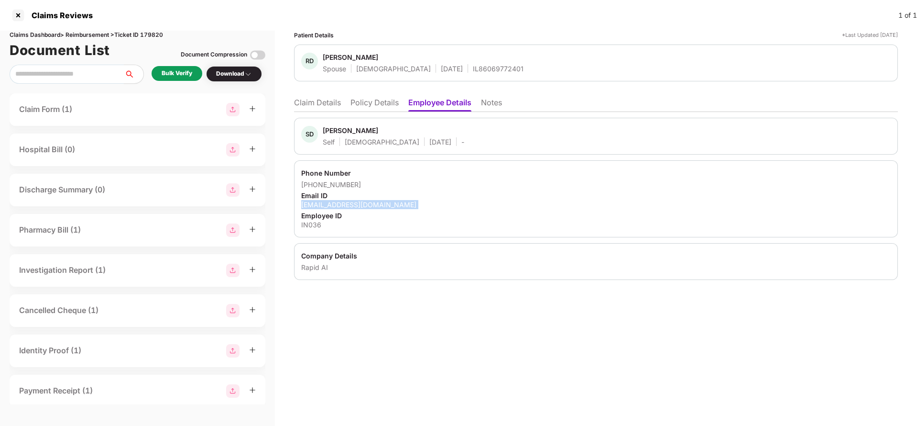
click at [361, 204] on div "[EMAIL_ADDRESS][DOMAIN_NAME]" at bounding box center [596, 204] width 590 height 9
copy div "[EMAIL_ADDRESS][DOMAIN_NAME]"
click at [332, 102] on li "Claim Details" at bounding box center [317, 105] width 47 height 14
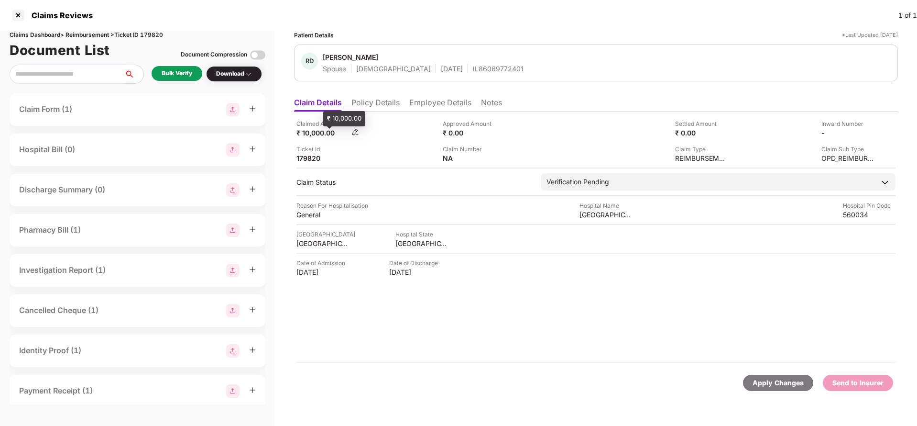
click at [314, 131] on div "₹ 10,000.00" at bounding box center [322, 132] width 53 height 9
copy div "10,000"
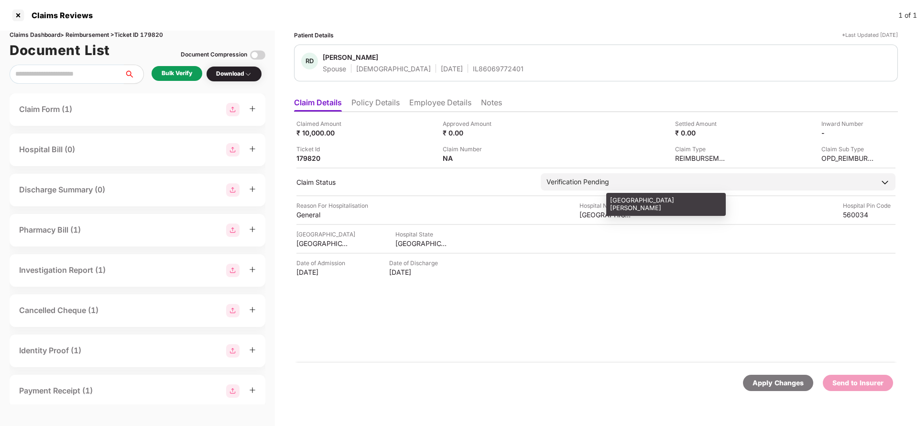
click at [594, 210] on div "[GEOGRAPHIC_DATA][PERSON_NAME]" at bounding box center [606, 214] width 53 height 9
copy div "[GEOGRAPHIC_DATA][PERSON_NAME]"
click at [170, 73] on div "Bulk Verify" at bounding box center [177, 73] width 31 height 9
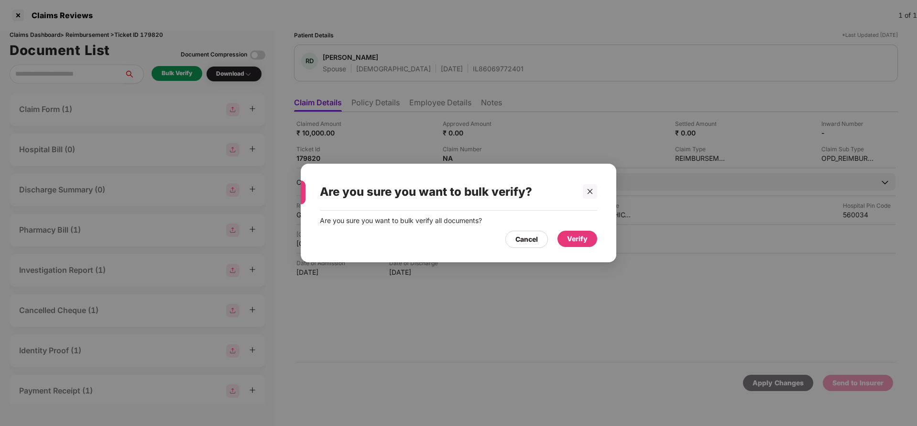
click at [577, 241] on div "Verify" at bounding box center [577, 238] width 21 height 11
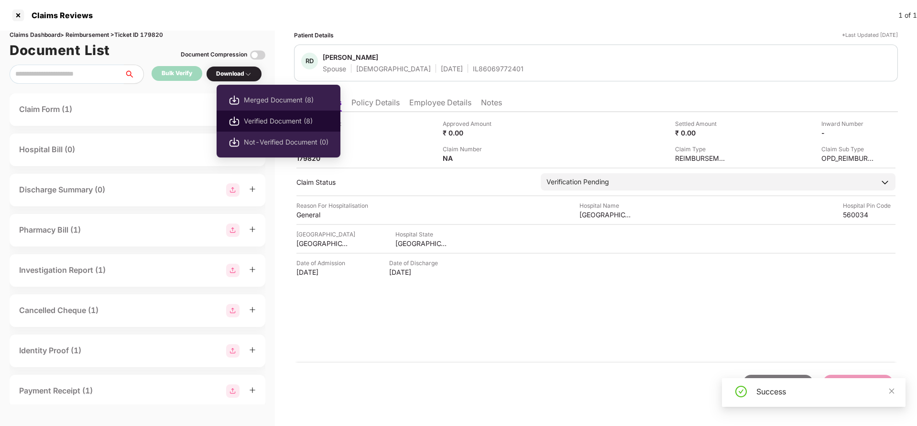
click at [270, 114] on li "Verified Document (8)" at bounding box center [279, 120] width 124 height 21
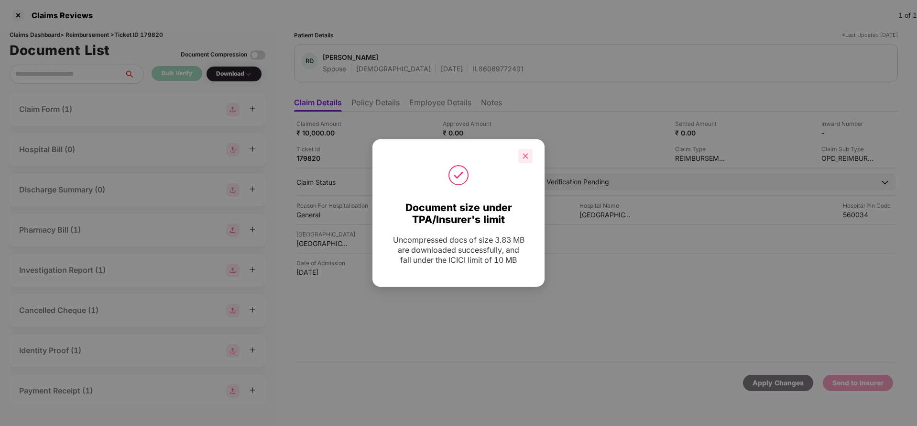
click at [523, 155] on icon "close" at bounding box center [525, 156] width 7 height 7
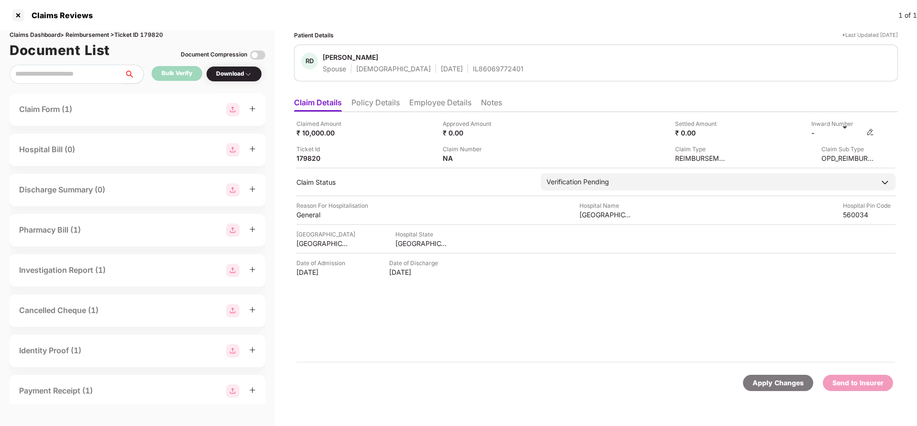
click at [870, 130] on img at bounding box center [870, 132] width 8 height 8
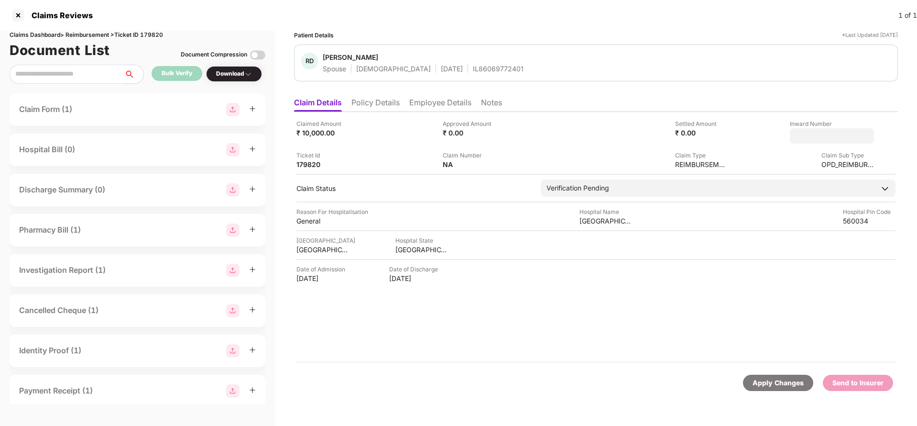
type input "**********"
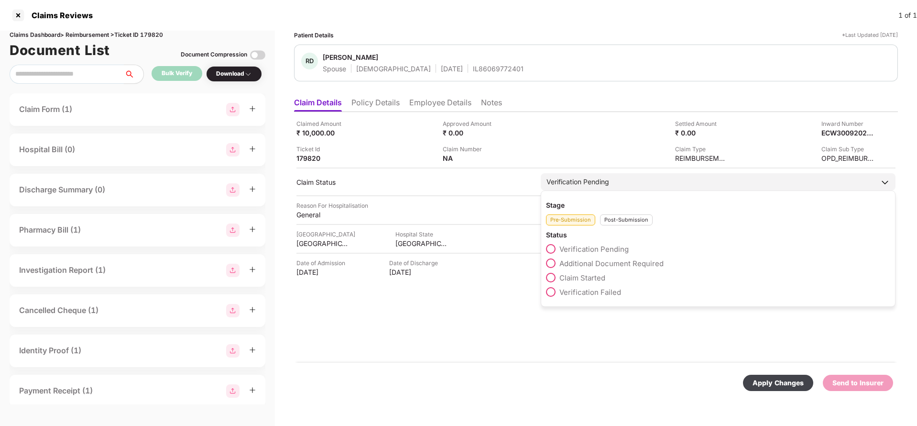
click at [566, 184] on div "Verification Pending" at bounding box center [578, 181] width 63 height 11
click at [637, 217] on div "Post-Submission" at bounding box center [626, 219] width 53 height 11
click at [577, 259] on span "Claim Under Process" at bounding box center [595, 263] width 72 height 9
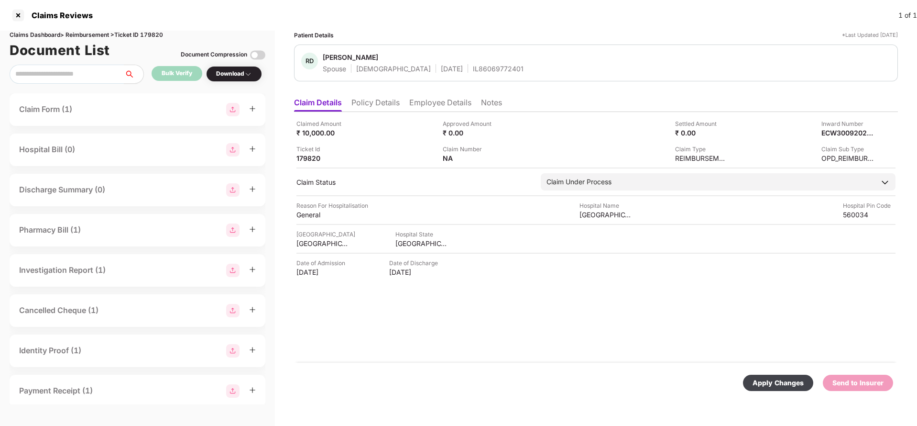
click at [762, 378] on div "Apply Changes" at bounding box center [778, 382] width 51 height 11
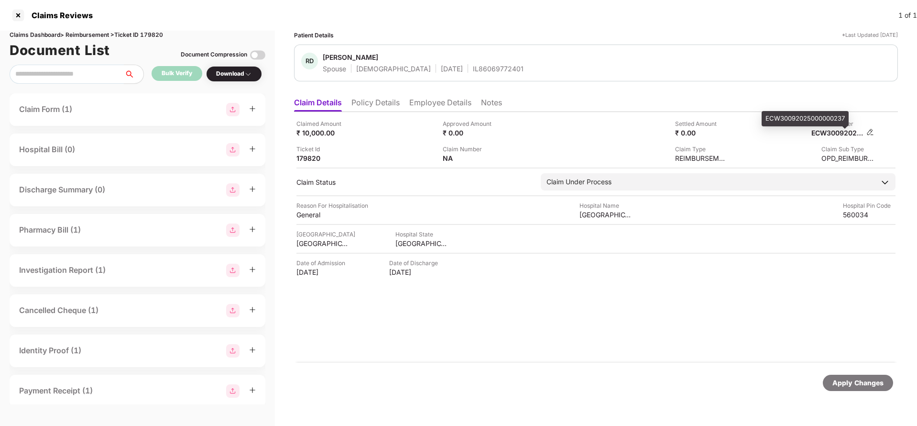
click at [843, 131] on div "ECW30092025000000237" at bounding box center [837, 132] width 53 height 9
copy div "ECW30092025000000237"
click at [467, 73] on div "RD Radha Devi Dindukurthi Spouse Female 08 Oct 1981 IL86069772401" at bounding box center [596, 62] width 604 height 37
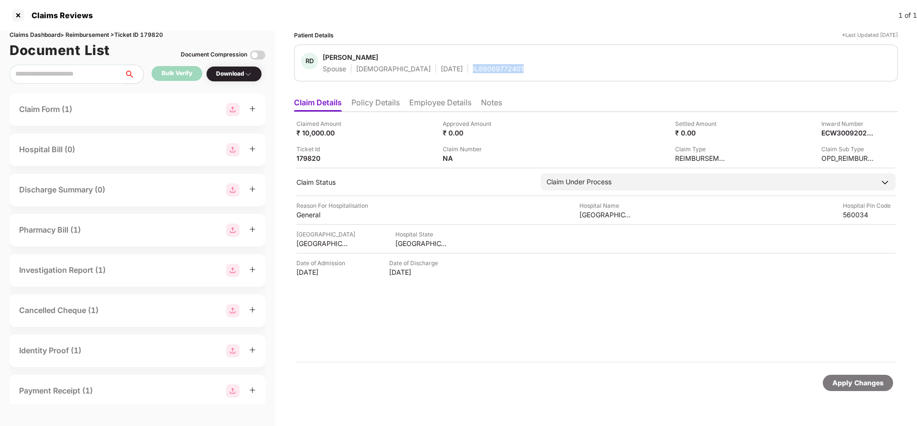
click at [467, 73] on div "RD Radha Devi Dindukurthi Spouse Female 08 Oct 1981 IL86069772401" at bounding box center [596, 62] width 604 height 37
copy div "IL86069772401"
click at [836, 383] on div "Apply Changes" at bounding box center [857, 382] width 51 height 11
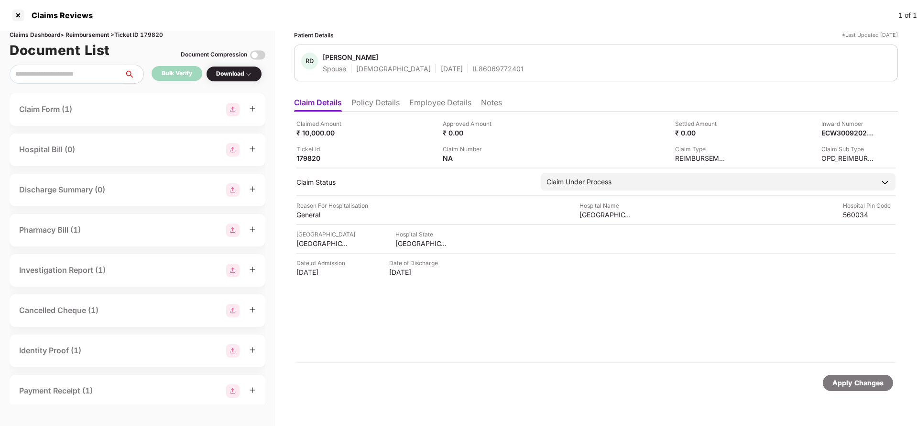
click at [153, 34] on div "Claims Dashboard > Reimbursement > Ticket ID 179820" at bounding box center [138, 35] width 256 height 9
copy div "179820"
click at [840, 384] on div "Apply Changes" at bounding box center [857, 382] width 51 height 11
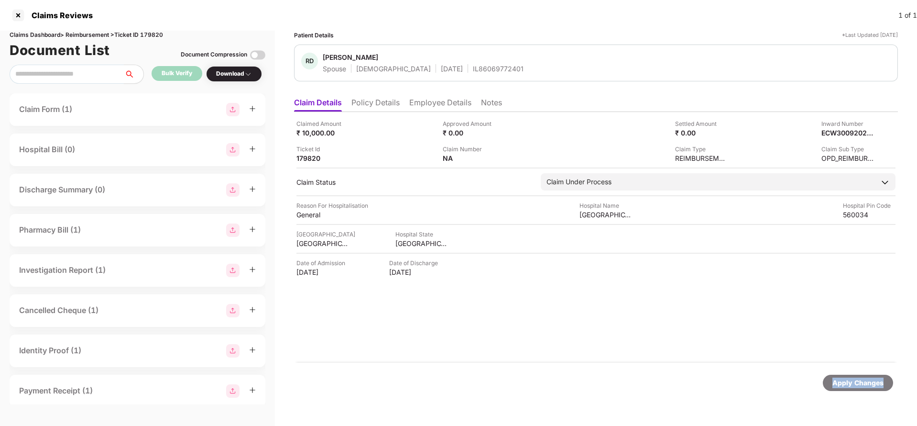
click at [840, 384] on div "Apply Changes" at bounding box center [857, 382] width 51 height 11
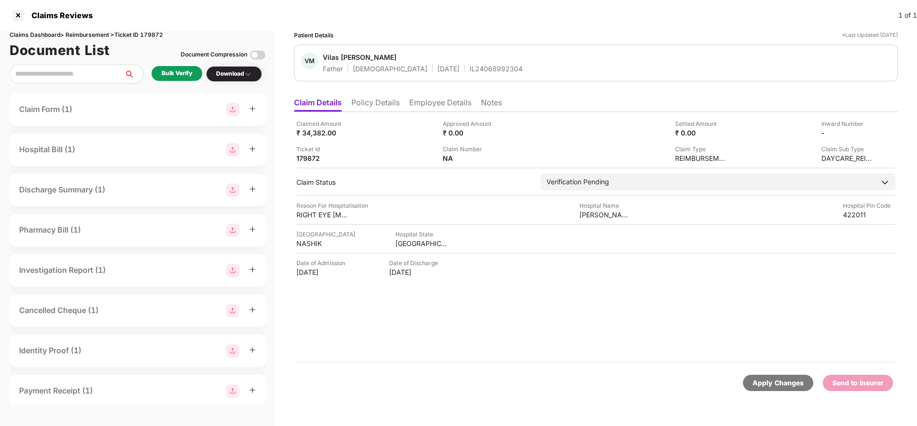
click at [374, 105] on li "Policy Details" at bounding box center [375, 105] width 48 height 14
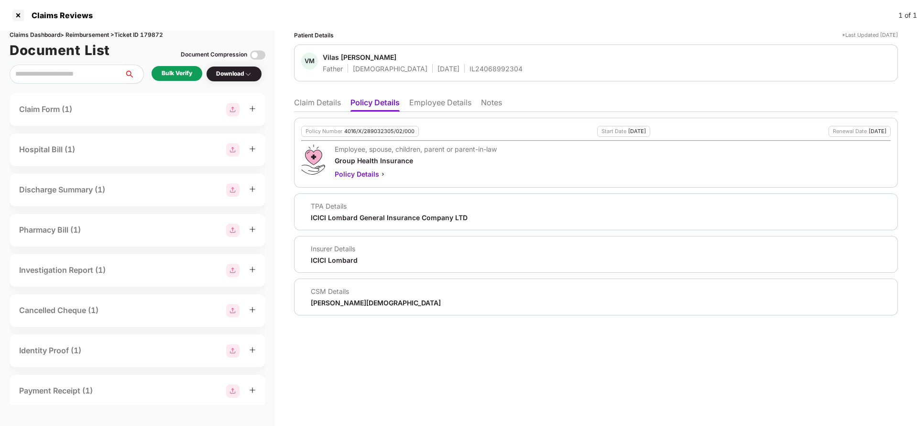
click at [384, 133] on div "4016/X/289032305/02/000" at bounding box center [379, 131] width 70 height 6
copy div "4016/X/289032305/02/000"
click at [438, 105] on li "Employee Details" at bounding box center [440, 105] width 62 height 14
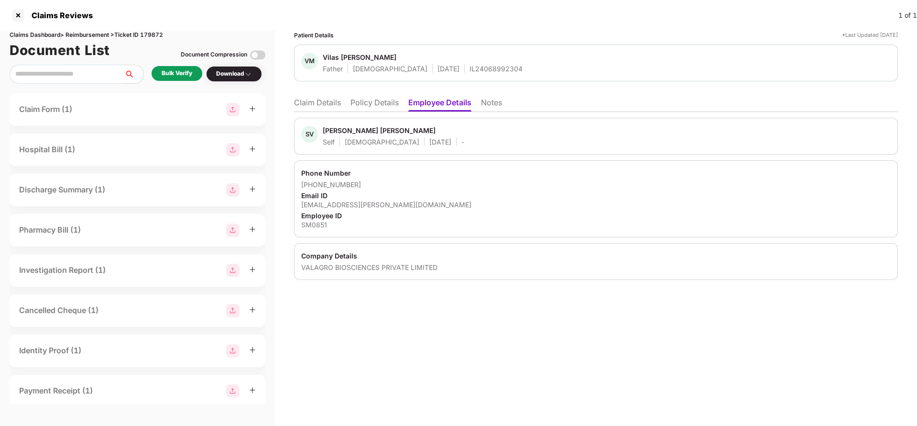
click at [307, 98] on li "Claim Details" at bounding box center [317, 105] width 47 height 14
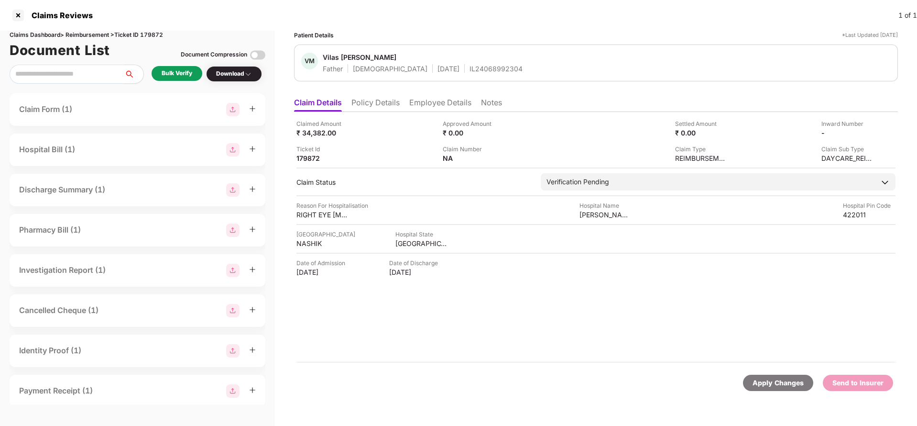
click at [470, 71] on div "IL24068992304" at bounding box center [496, 68] width 53 height 9
copy div "IL24068992304"
click at [419, 99] on li "Employee Details" at bounding box center [440, 105] width 62 height 14
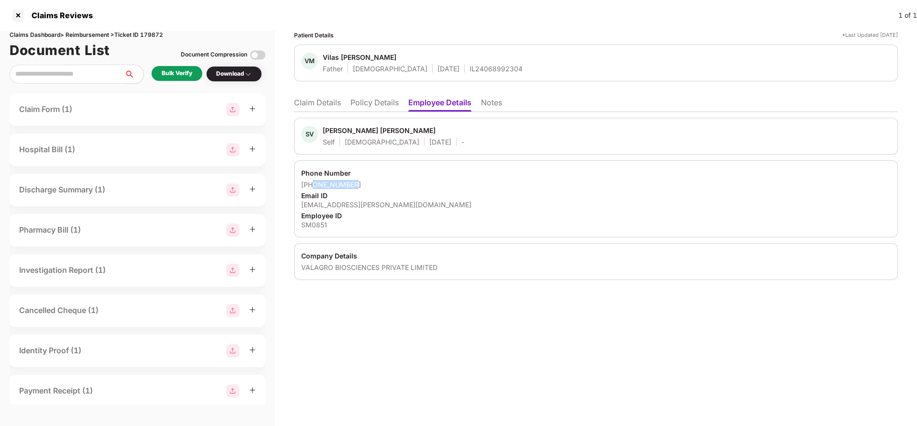
drag, startPoint x: 314, startPoint y: 185, endPoint x: 411, endPoint y: 179, distance: 97.2
click at [411, 180] on div "+918380956685" at bounding box center [596, 184] width 590 height 9
copy div "8380956685"
click at [318, 108] on li "Claim Details" at bounding box center [317, 105] width 47 height 14
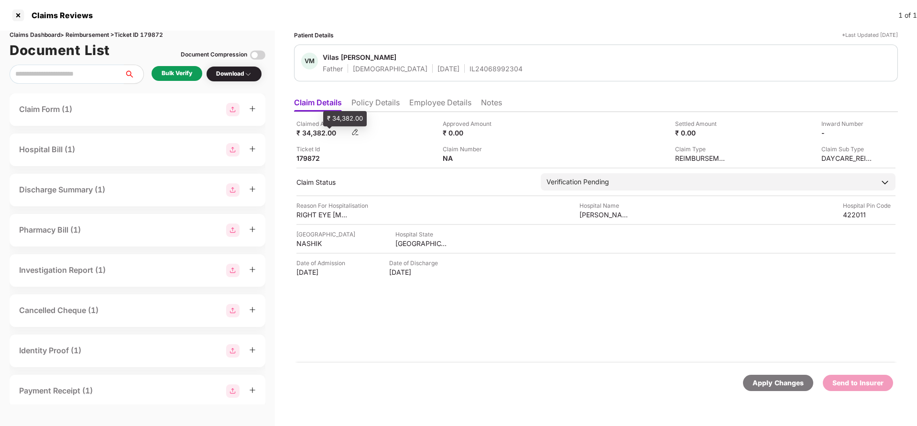
click at [310, 134] on div "₹ 34,382.00" at bounding box center [322, 132] width 53 height 9
copy div "34,382"
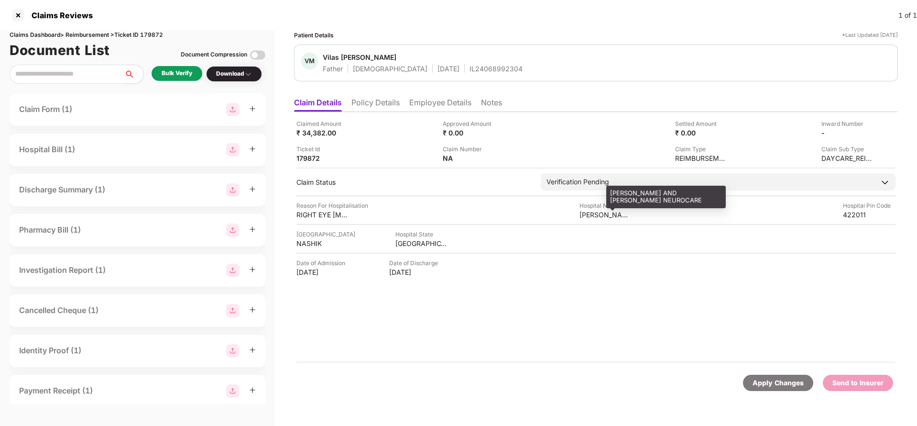
click at [610, 218] on div "SUBHADRA NETRALAYA AND SHARDA NEUROCARE" at bounding box center [606, 214] width 53 height 9
copy div "SUBHADRA NETRALAYA AND SHARDA NEUROCARE"
click at [170, 69] on div "Bulk Verify" at bounding box center [177, 73] width 31 height 9
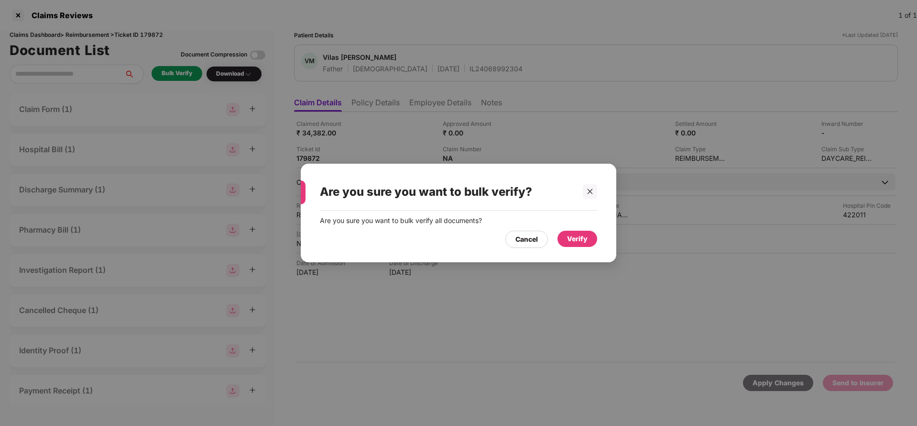
click at [567, 239] on div "Verify" at bounding box center [578, 238] width 40 height 16
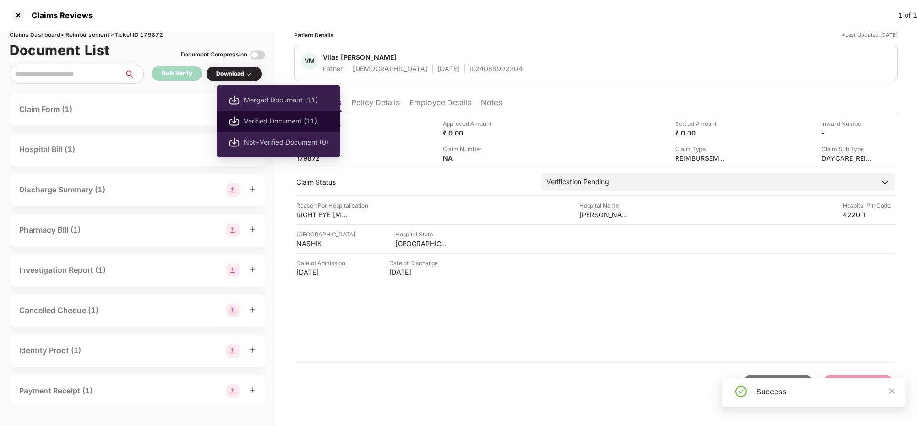
click at [274, 119] on span "Verified Document (11)" at bounding box center [286, 121] width 85 height 11
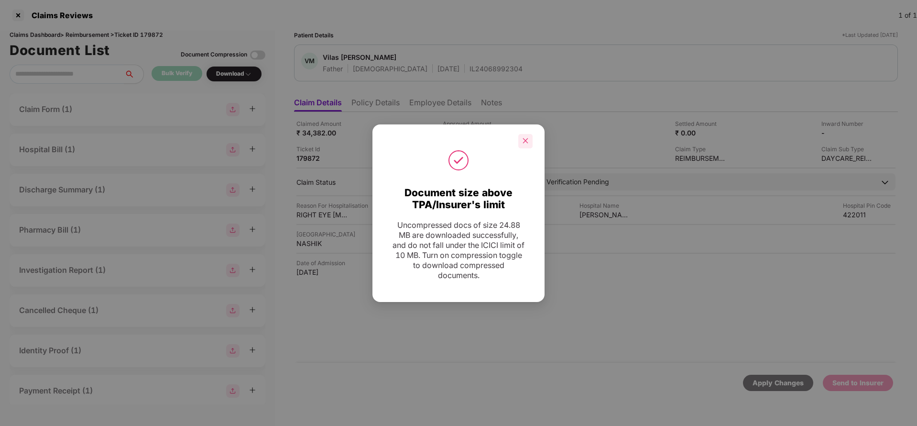
click at [526, 140] on icon "close" at bounding box center [525, 140] width 5 height 5
click at [522, 137] on icon "close" at bounding box center [525, 140] width 7 height 7
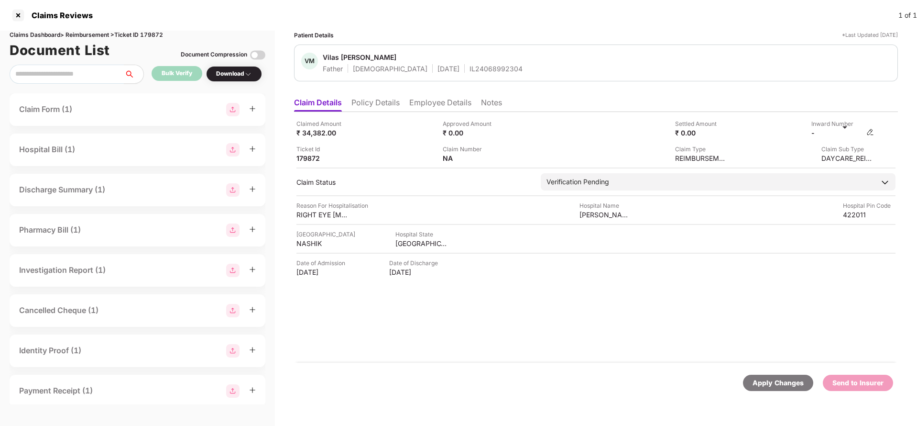
click at [872, 130] on img at bounding box center [870, 132] width 8 height 8
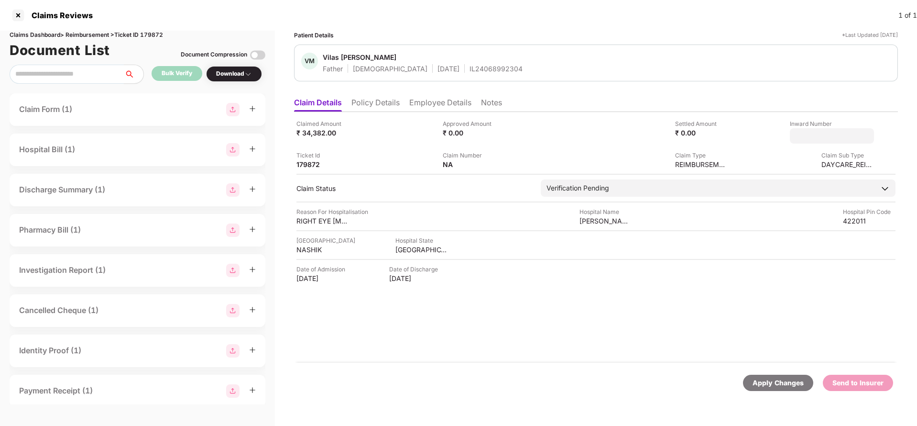
type input "**********"
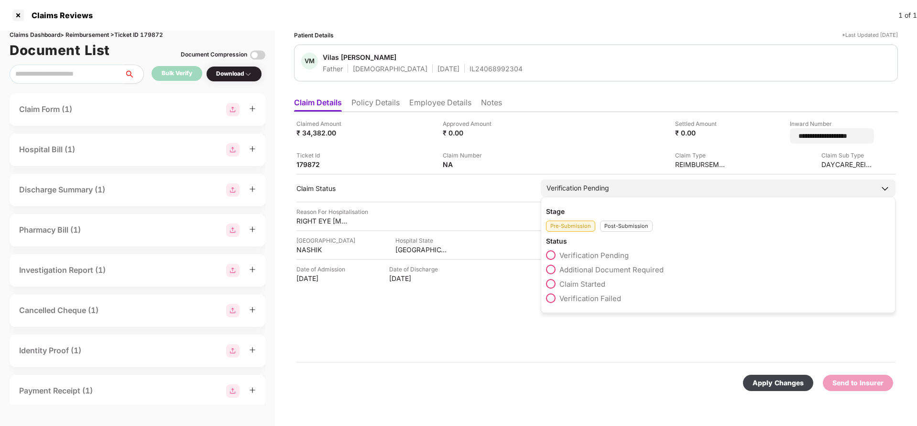
click at [609, 181] on div "Verification Pending" at bounding box center [718, 187] width 355 height 17
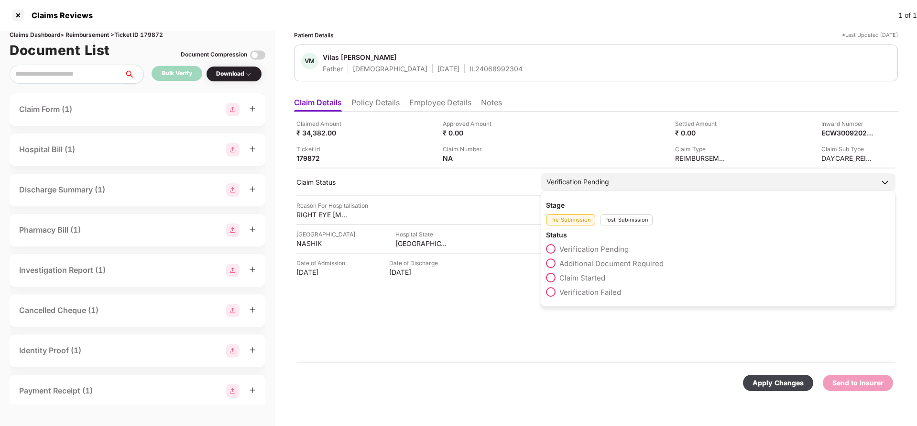
click at [618, 218] on div "Post-Submission" at bounding box center [626, 219] width 53 height 11
click at [589, 261] on span "Claim Under Process" at bounding box center [595, 263] width 72 height 9
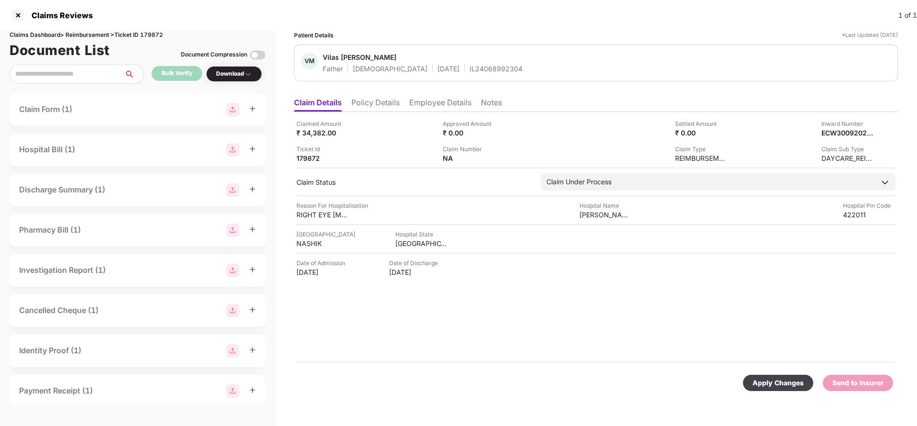
click at [783, 379] on div "Apply Changes" at bounding box center [778, 382] width 51 height 11
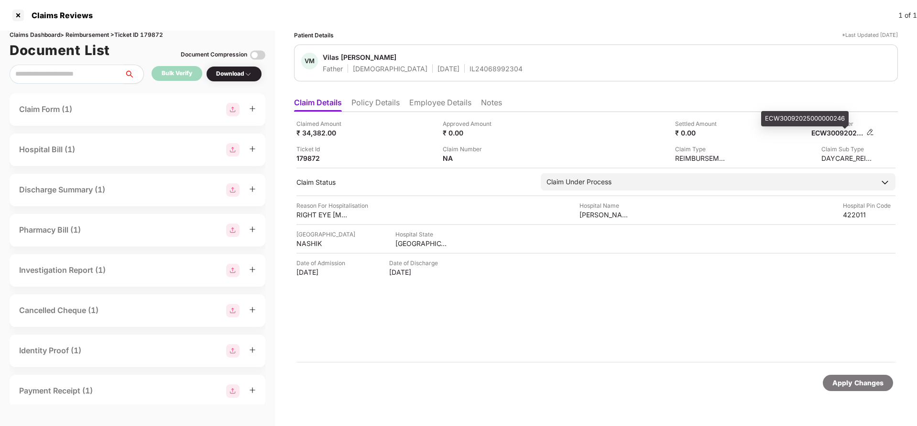
click at [842, 131] on div "ECW30092025000000246" at bounding box center [837, 132] width 53 height 9
copy div "ECW30092025000000246"
click at [470, 71] on div "IL24068992304" at bounding box center [496, 68] width 53 height 9
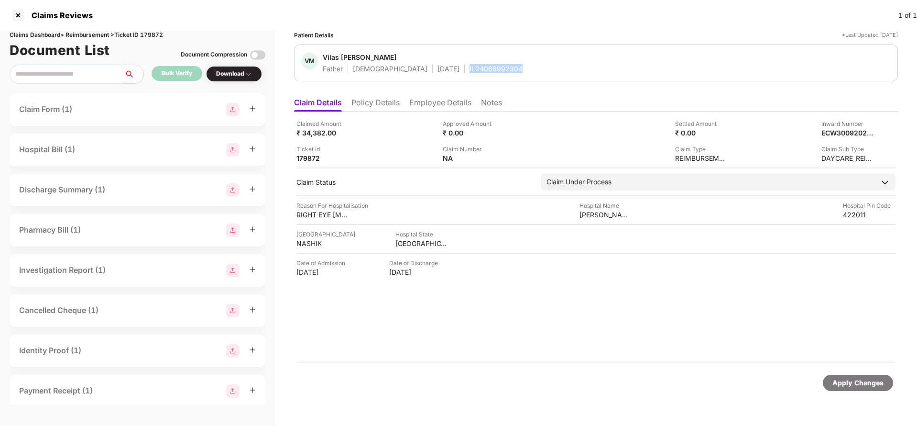
click at [470, 71] on div "IL24068992304" at bounding box center [496, 68] width 53 height 9
copy div "IL24068992304"
click at [848, 382] on div "Apply Changes" at bounding box center [857, 382] width 51 height 11
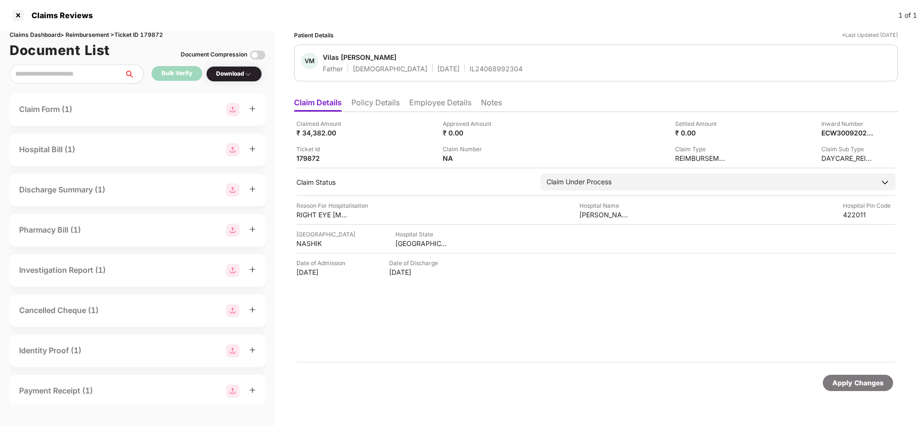
click at [153, 33] on div "Claims Dashboard > Reimbursement > Ticket ID 179872" at bounding box center [138, 35] width 256 height 9
copy div "179872"
click at [839, 381] on div "Apply Changes" at bounding box center [857, 382] width 51 height 11
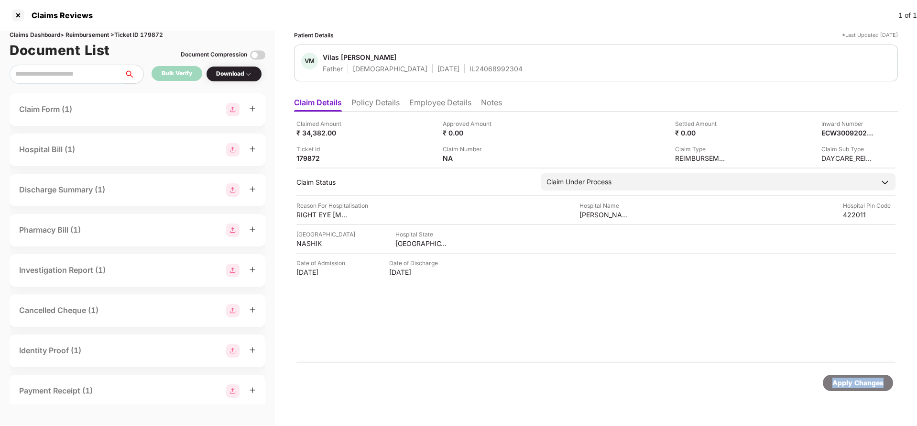
click at [839, 381] on div "Apply Changes" at bounding box center [857, 382] width 51 height 11
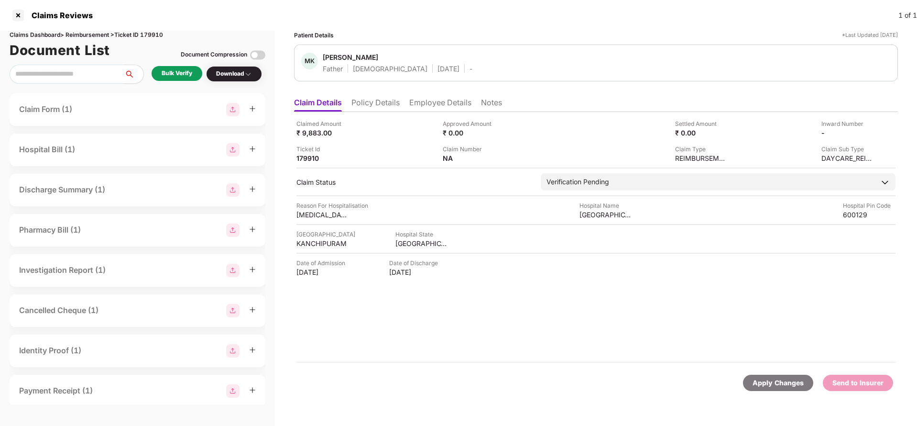
click at [379, 102] on li "Policy Details" at bounding box center [375, 105] width 48 height 14
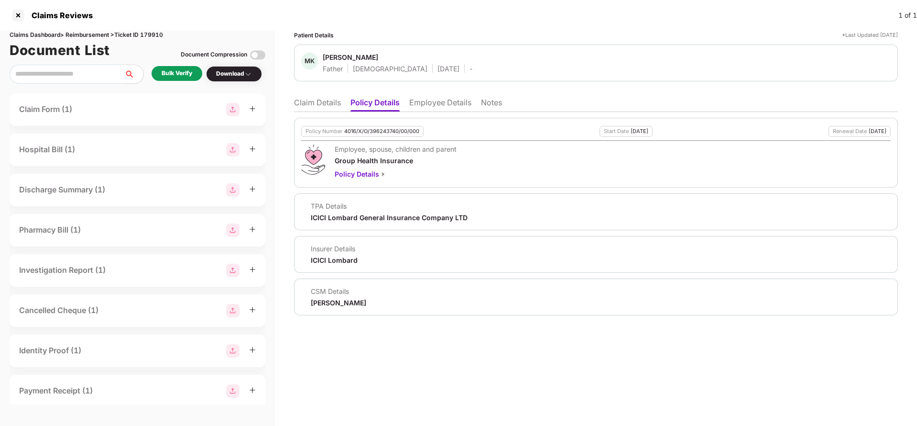
click at [430, 101] on li "Employee Details" at bounding box center [440, 105] width 62 height 14
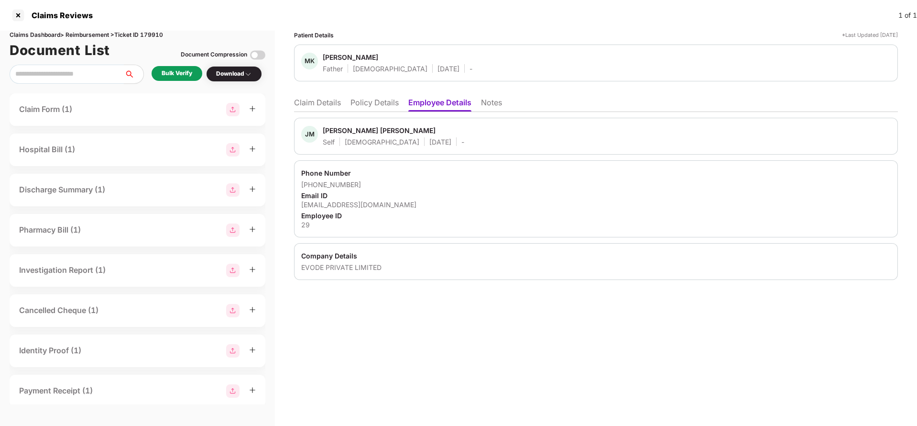
click at [325, 102] on li "Claim Details" at bounding box center [317, 105] width 47 height 14
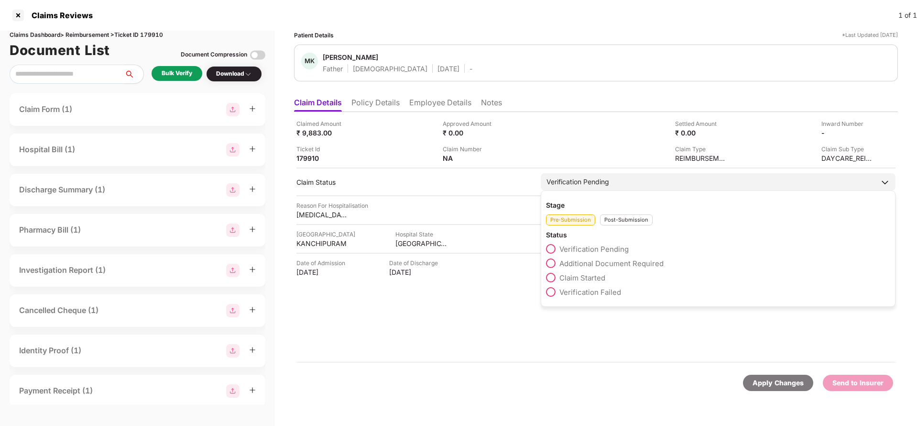
click at [583, 277] on span "Claim Started" at bounding box center [582, 277] width 46 height 9
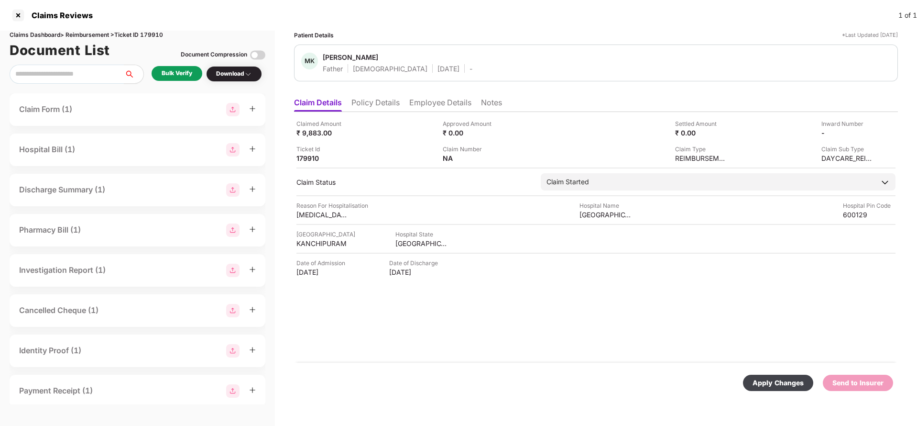
click at [777, 381] on div "Apply Changes" at bounding box center [778, 382] width 51 height 11
click at [428, 110] on li "Employee Details" at bounding box center [440, 105] width 62 height 14
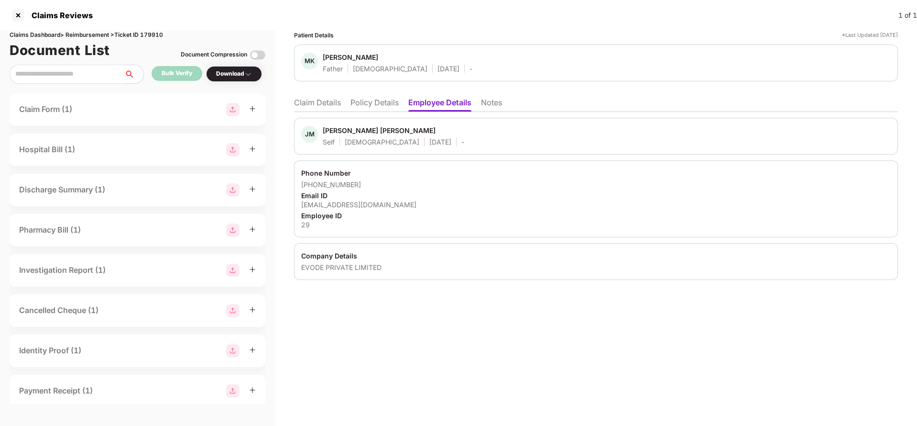
click at [368, 104] on li "Policy Details" at bounding box center [374, 105] width 48 height 14
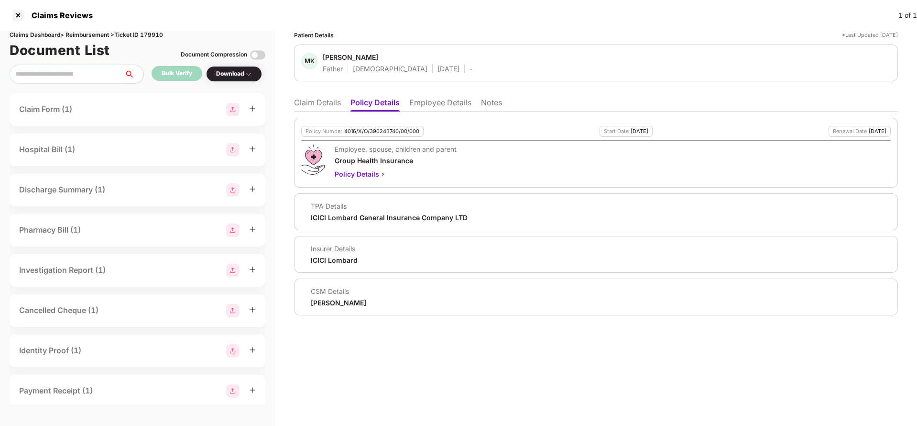
click at [322, 101] on li "Claim Details" at bounding box center [317, 105] width 47 height 14
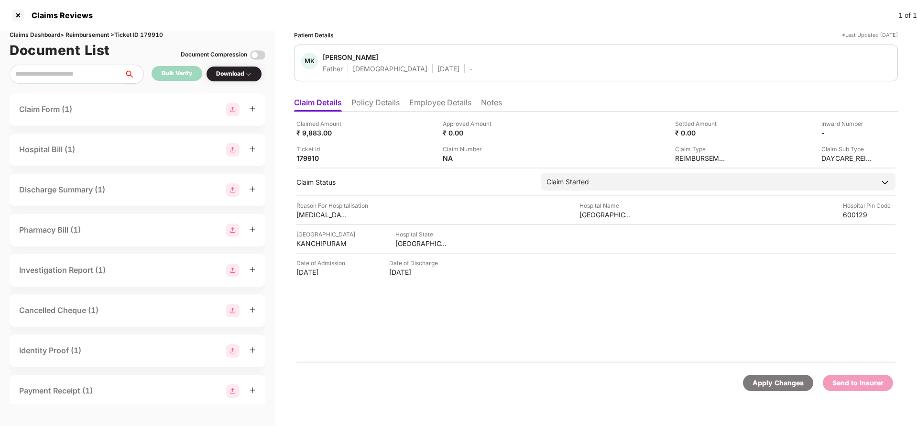
click at [384, 109] on li "Policy Details" at bounding box center [375, 105] width 48 height 14
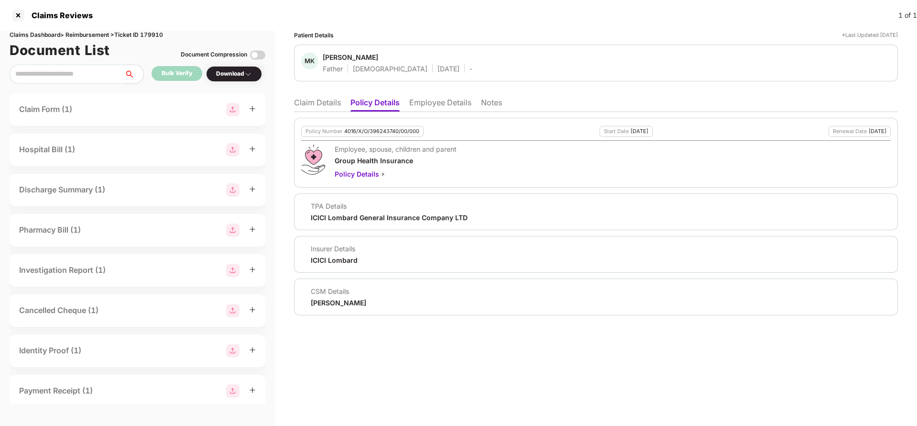
click at [345, 209] on div "TPA Details" at bounding box center [389, 205] width 157 height 9
click at [339, 219] on div "ICICI Lombard General Insurance Company LTD" at bounding box center [389, 217] width 157 height 9
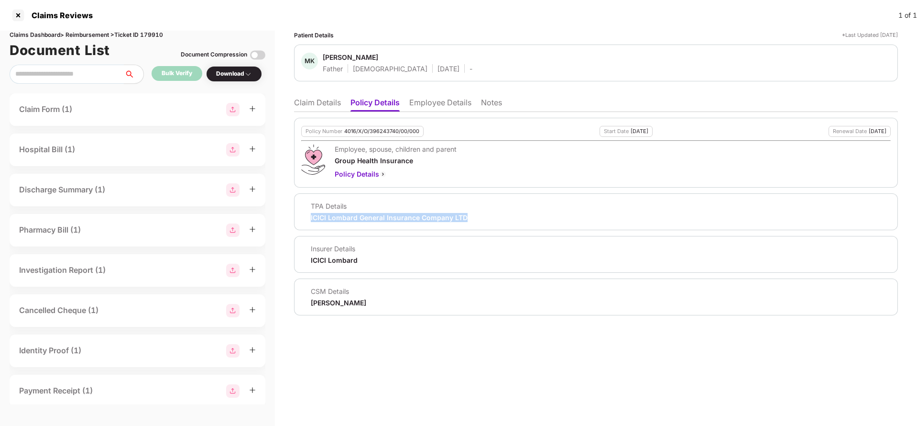
copy div "ICICI Lombard General Insurance Company LTD"
click at [441, 101] on li "Employee Details" at bounding box center [440, 105] width 62 height 14
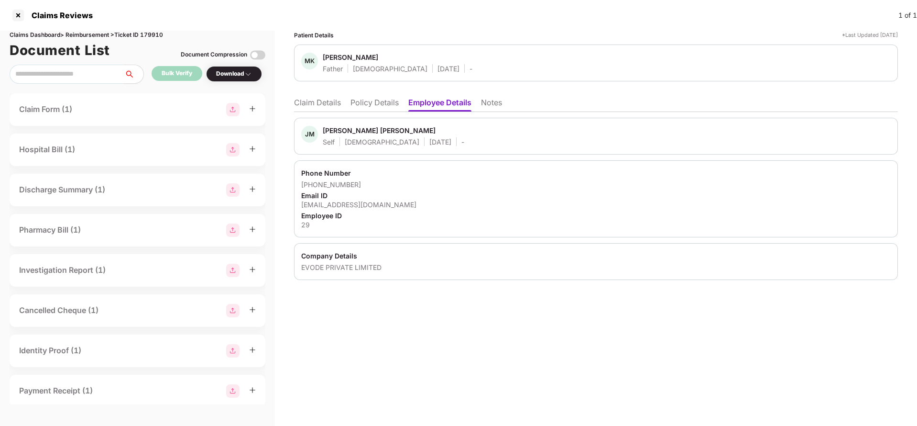
click at [319, 101] on li "Claim Details" at bounding box center [317, 105] width 47 height 14
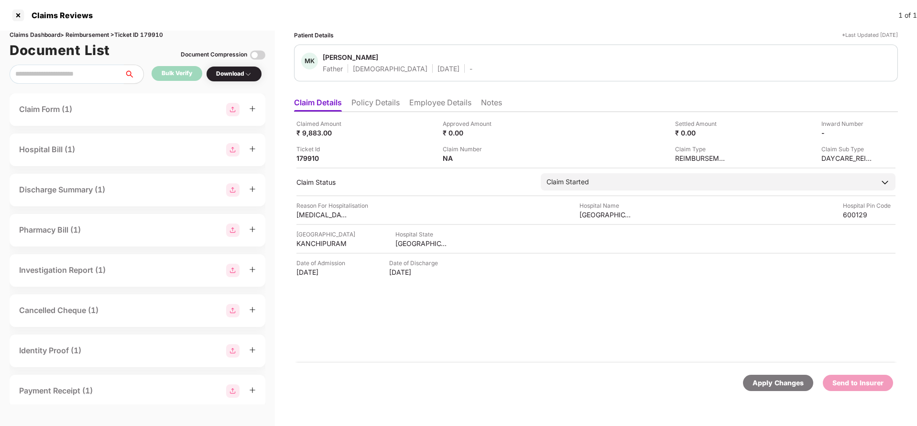
click at [765, 385] on div "Apply Changes" at bounding box center [778, 382] width 51 height 11
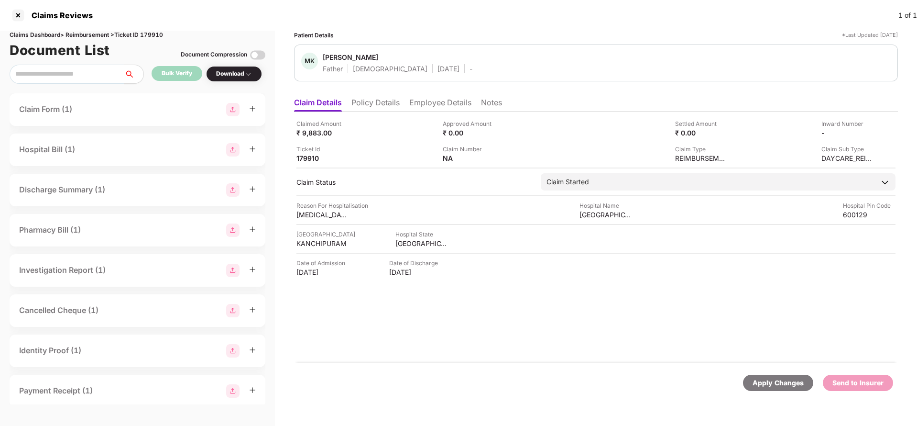
click at [152, 33] on div "Claims Dashboard > Reimbursement > Ticket ID 179910" at bounding box center [138, 35] width 256 height 9
copy div "179910"
click at [787, 377] on div "Apply Changes" at bounding box center [778, 382] width 51 height 11
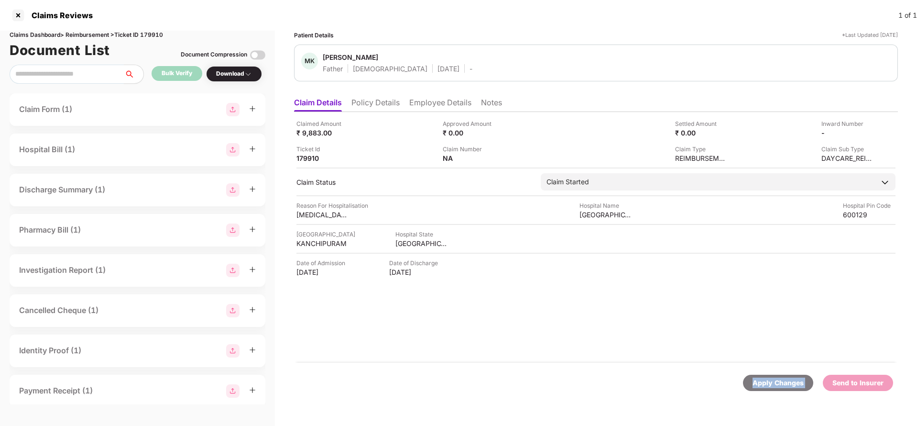
click at [787, 377] on div "Apply Changes" at bounding box center [778, 382] width 51 height 11
click at [375, 101] on li "Policy Details" at bounding box center [375, 105] width 48 height 14
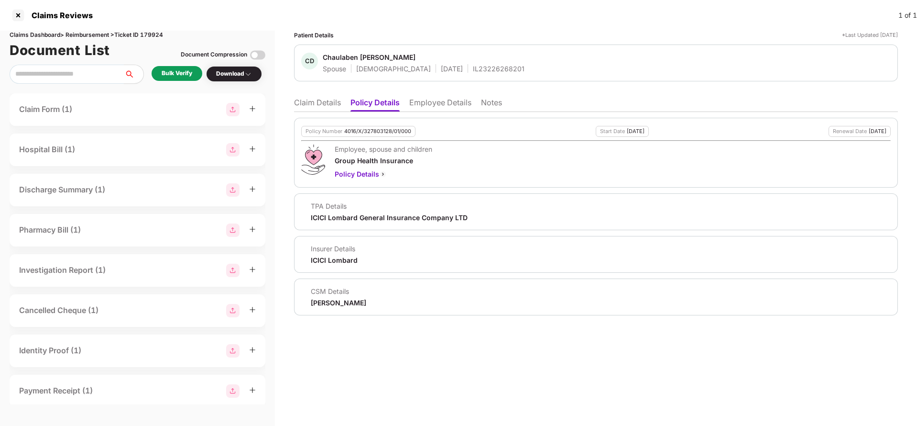
click at [386, 131] on div "4016/X/327803128/01/000" at bounding box center [377, 131] width 67 height 6
copy div "4016/X/327803128/01/000"
click at [473, 70] on div "IL23226268201" at bounding box center [499, 68] width 52 height 9
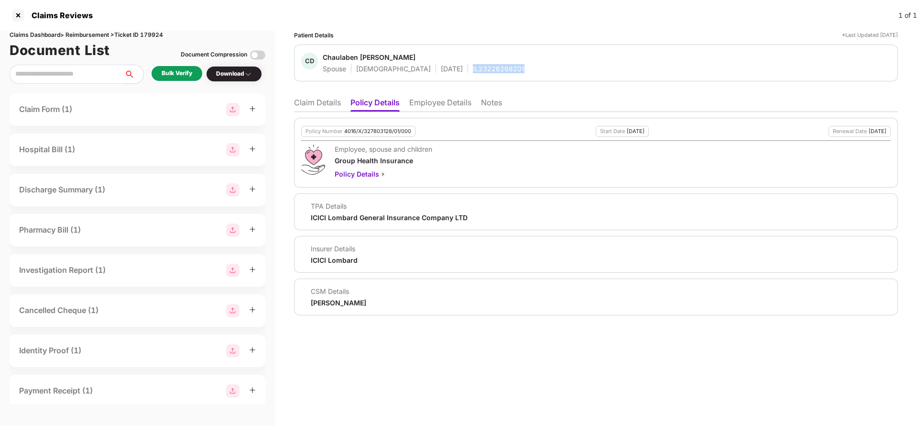
click at [473, 70] on div "IL23226268201" at bounding box center [499, 68] width 52 height 9
copy div "IL23226268201"
click at [437, 102] on li "Employee Details" at bounding box center [440, 105] width 62 height 14
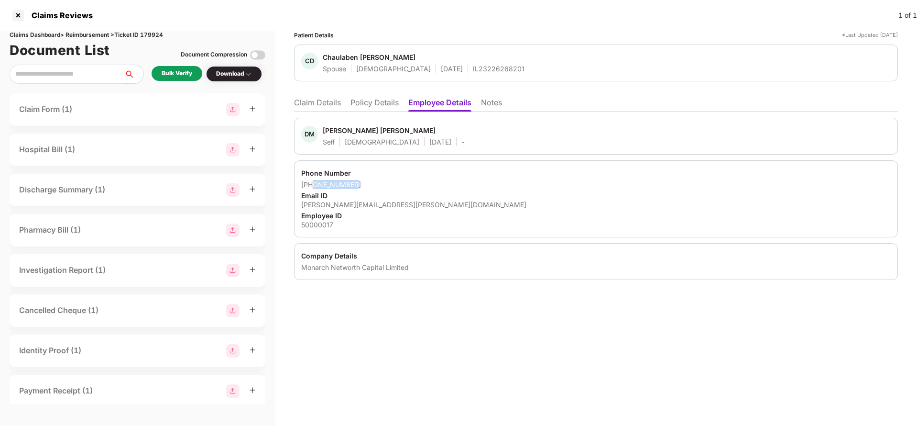
drag, startPoint x: 312, startPoint y: 185, endPoint x: 389, endPoint y: 185, distance: 76.5
click at [389, 185] on div "+918238065356" at bounding box center [596, 184] width 590 height 9
copy div "8238065356"
click at [307, 102] on li "Claim Details" at bounding box center [317, 105] width 47 height 14
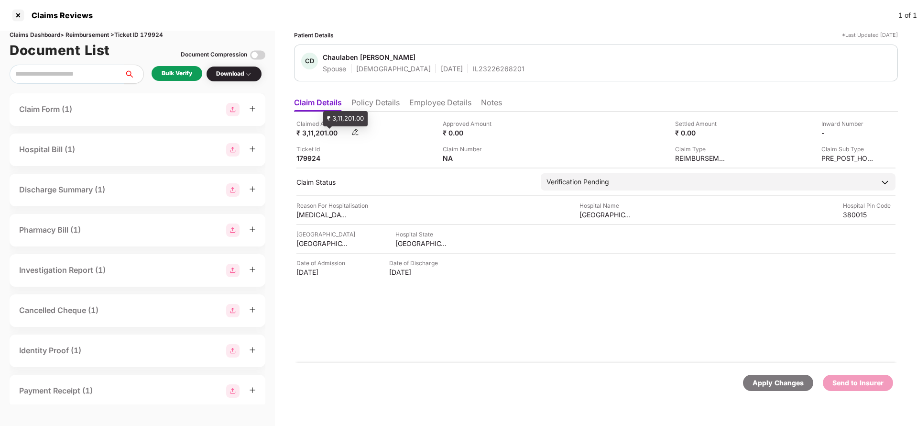
click at [316, 133] on div "₹ 3,11,201.00" at bounding box center [322, 132] width 53 height 9
copy div "3,11,201"
click at [595, 213] on div "Arihant Orthopaedic Hospital" at bounding box center [606, 214] width 53 height 9
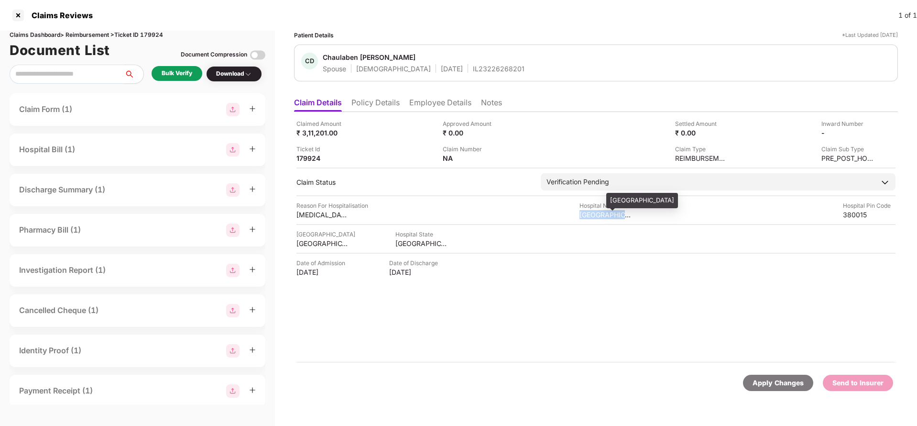
click at [595, 213] on div "Arihant Orthopaedic Hospital" at bounding box center [606, 214] width 53 height 9
copy div "Arihant Orthopaedic Hospital"
click at [168, 73] on div "Bulk Verify" at bounding box center [177, 73] width 31 height 9
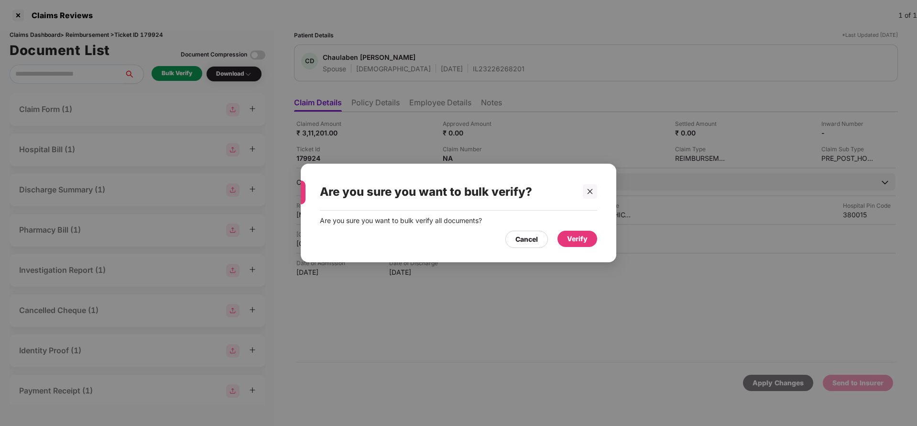
click at [578, 240] on div "Verify" at bounding box center [577, 238] width 21 height 11
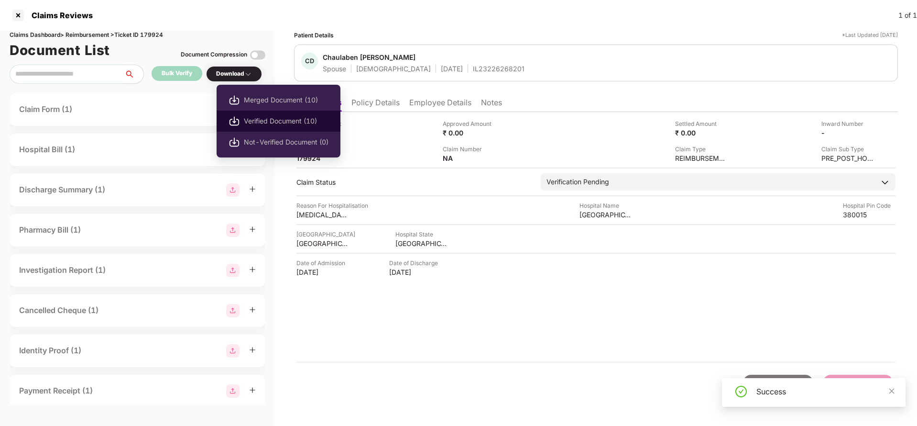
click at [266, 118] on span "Verified Document (10)" at bounding box center [286, 121] width 85 height 11
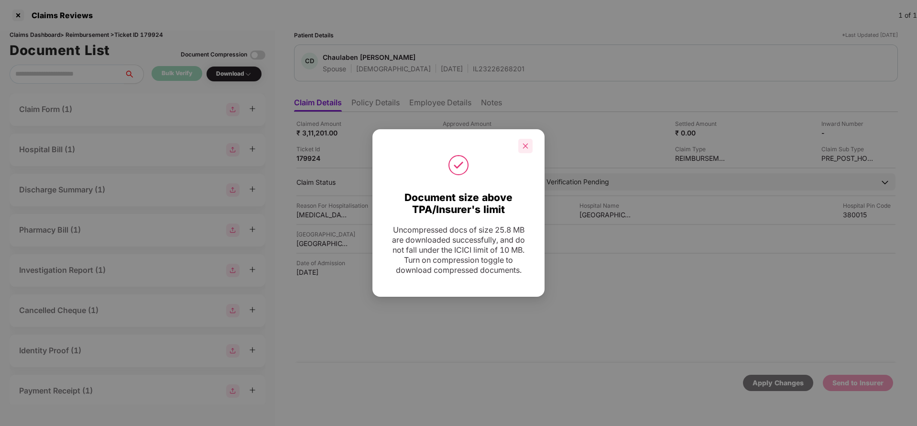
click at [524, 146] on icon "close" at bounding box center [525, 145] width 7 height 7
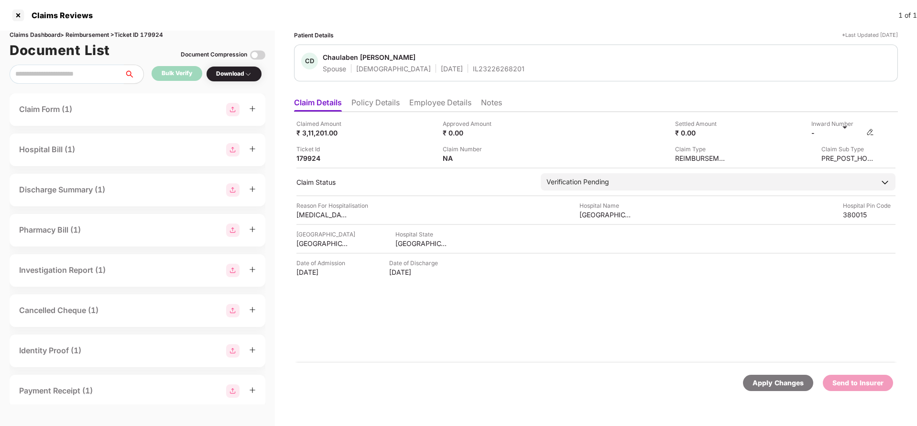
click at [871, 131] on img at bounding box center [870, 132] width 8 height 8
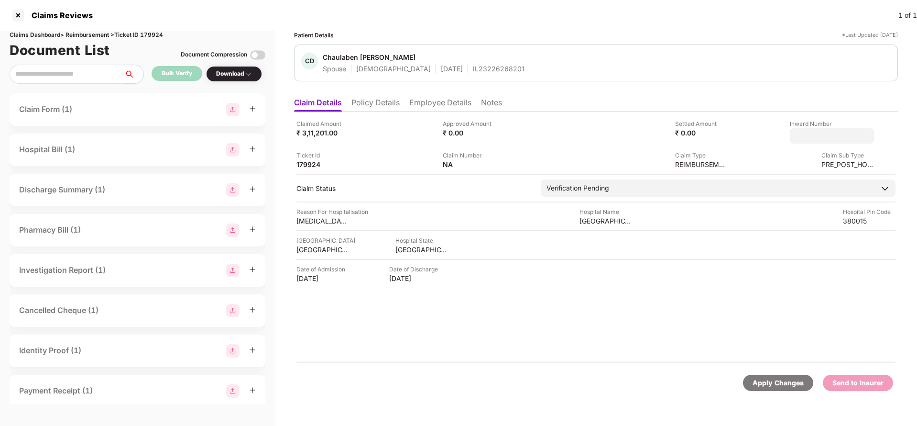
type input "**********"
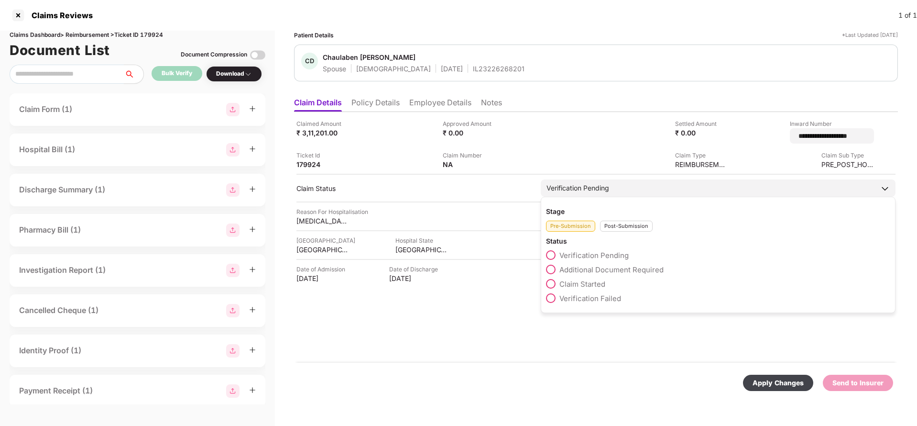
click at [591, 191] on div "Verification Pending Stage Pre-Submission Post-Submission Status Verification P…" at bounding box center [718, 187] width 355 height 17
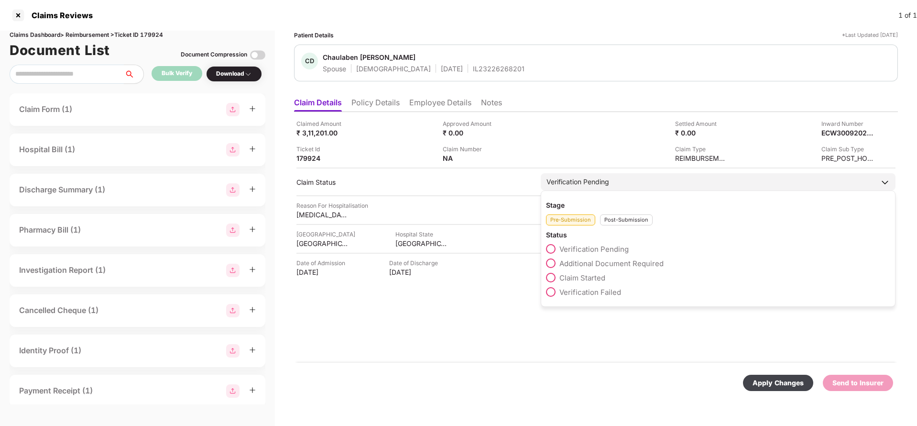
click at [615, 216] on div "Post-Submission" at bounding box center [626, 219] width 53 height 11
click at [573, 262] on span "Claim Under Process" at bounding box center [595, 263] width 72 height 9
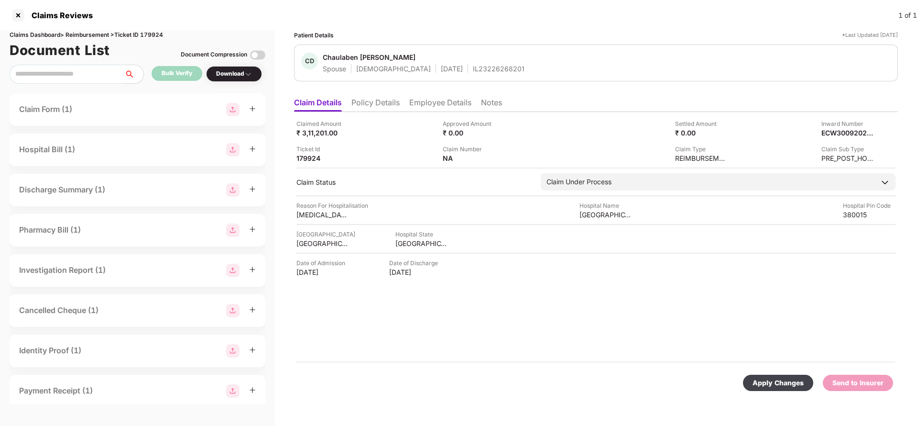
click at [773, 378] on div "Apply Changes" at bounding box center [778, 382] width 51 height 11
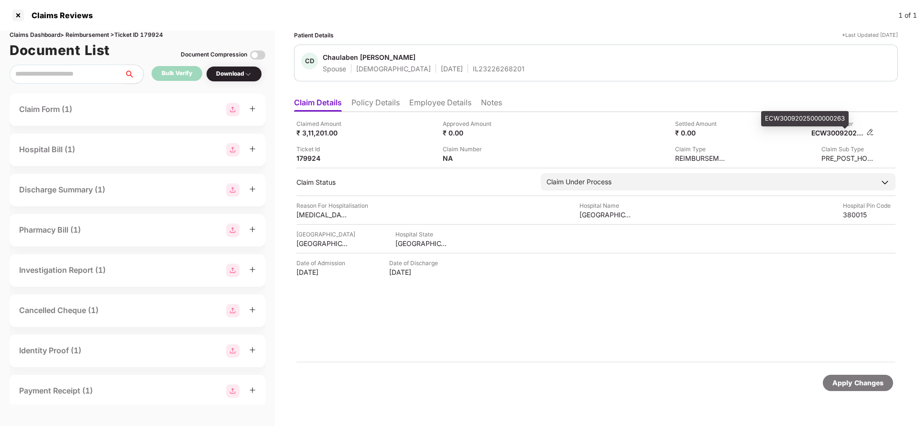
click at [839, 133] on div "ECW30092025000000263" at bounding box center [837, 132] width 53 height 9
copy div "ECW30092025000000263"
click at [473, 72] on div "IL23226268201" at bounding box center [499, 68] width 52 height 9
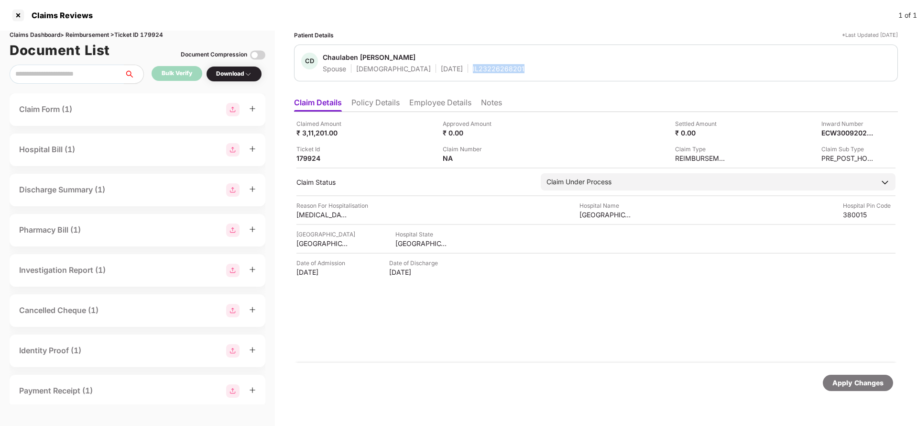
click at [473, 72] on div "IL23226268201" at bounding box center [499, 68] width 52 height 9
copy div "IL23226268201"
click at [856, 383] on div "Apply Changes" at bounding box center [857, 382] width 51 height 11
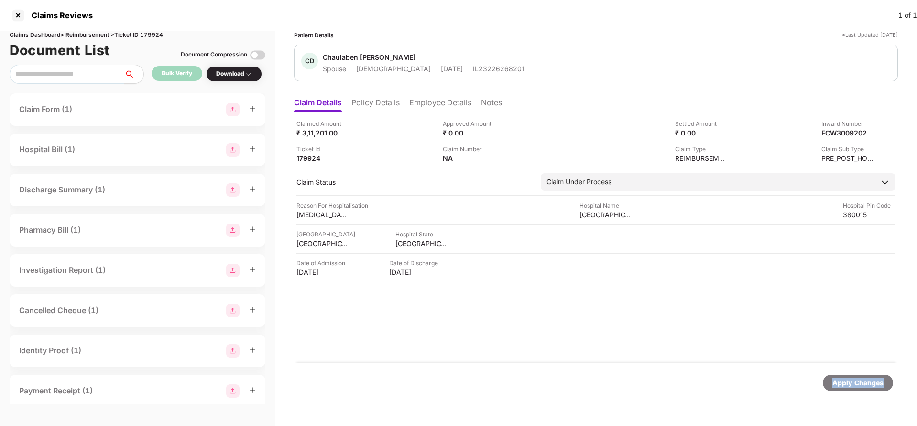
click at [856, 383] on div "Apply Changes" at bounding box center [857, 382] width 51 height 11
click at [152, 38] on div "Claims Dashboard > Reimbursement > Ticket ID 179924" at bounding box center [138, 35] width 256 height 9
copy div "179924"
click at [845, 381] on div "Apply Changes" at bounding box center [857, 382] width 51 height 11
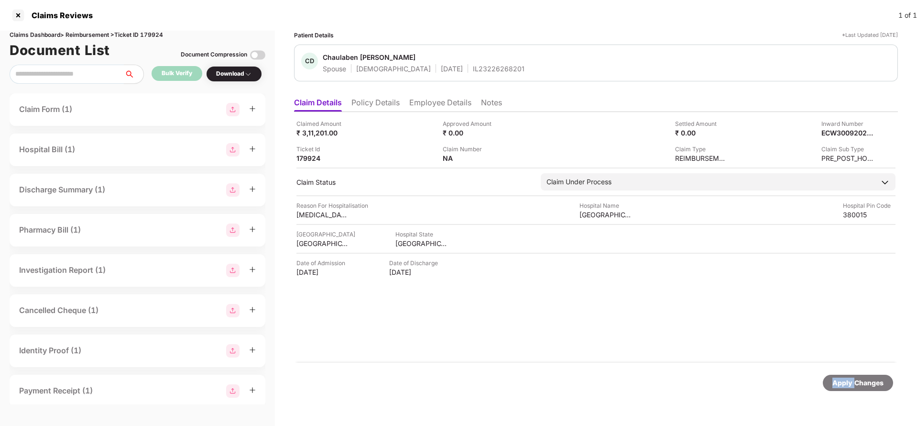
click at [845, 381] on div "Apply Changes" at bounding box center [857, 382] width 51 height 11
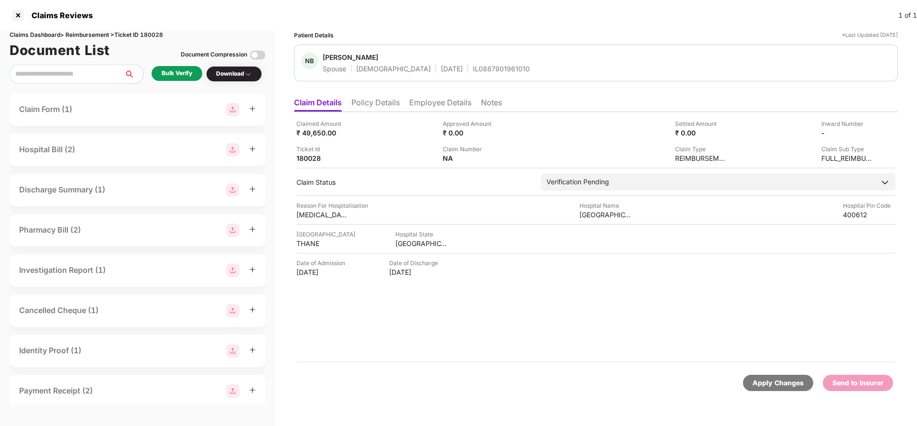
click at [371, 101] on li "Policy Details" at bounding box center [375, 105] width 48 height 14
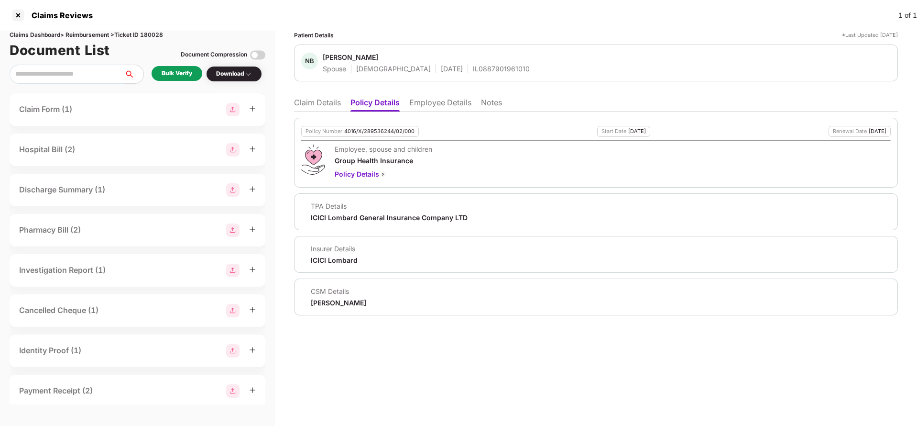
click at [362, 131] on div "4016/X/289536244/02/000" at bounding box center [379, 131] width 70 height 6
click at [429, 103] on li "Employee Details" at bounding box center [440, 105] width 62 height 14
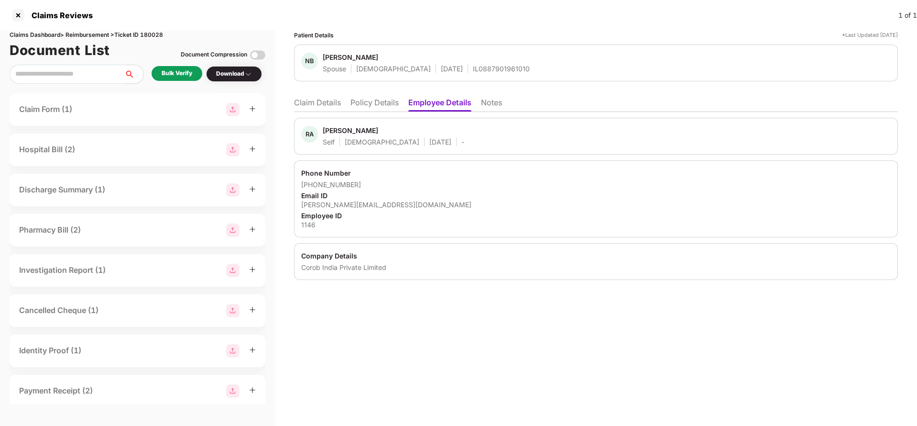
click at [370, 101] on li "Policy Details" at bounding box center [374, 105] width 48 height 14
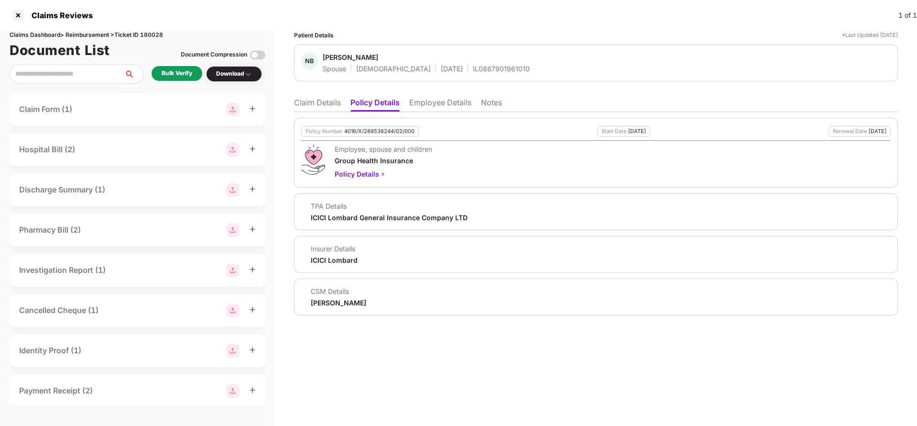
click at [363, 128] on div "4016/X/289536244/02/000" at bounding box center [379, 131] width 70 height 6
copy div "4016/X/289536244/02/000"
click at [473, 68] on div "IL0887901961010" at bounding box center [501, 68] width 57 height 9
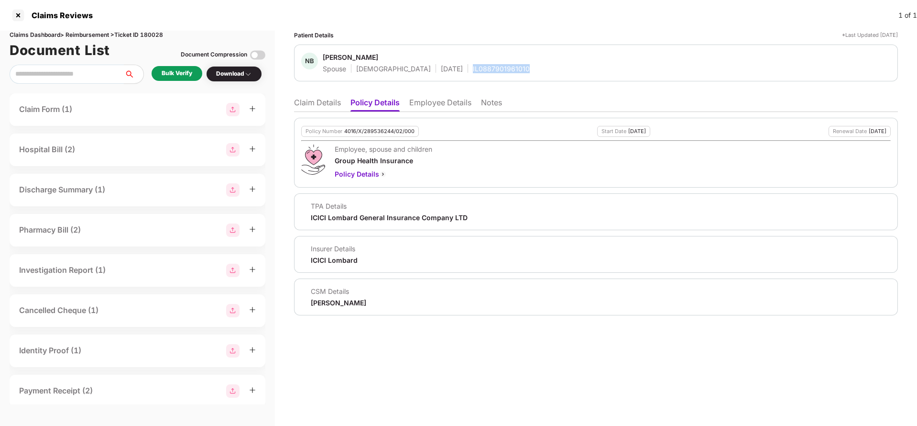
click at [473, 68] on div "IL0887901961010" at bounding box center [501, 68] width 57 height 9
copy div "IL0887901961010"
click at [428, 104] on li "Employee Details" at bounding box center [440, 105] width 62 height 14
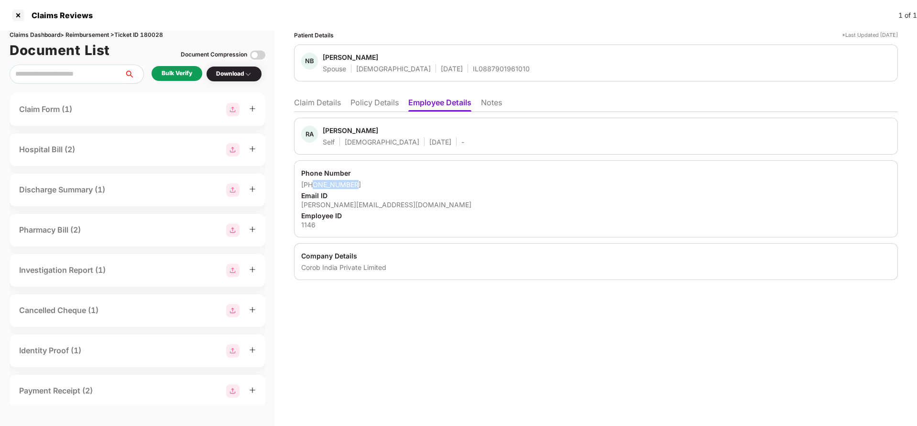
drag, startPoint x: 312, startPoint y: 185, endPoint x: 431, endPoint y: 185, distance: 118.6
click at [431, 185] on div "[PHONE_NUMBER]" at bounding box center [596, 184] width 590 height 9
copy div "9004071390"
click at [321, 100] on li "Claim Details" at bounding box center [317, 105] width 47 height 14
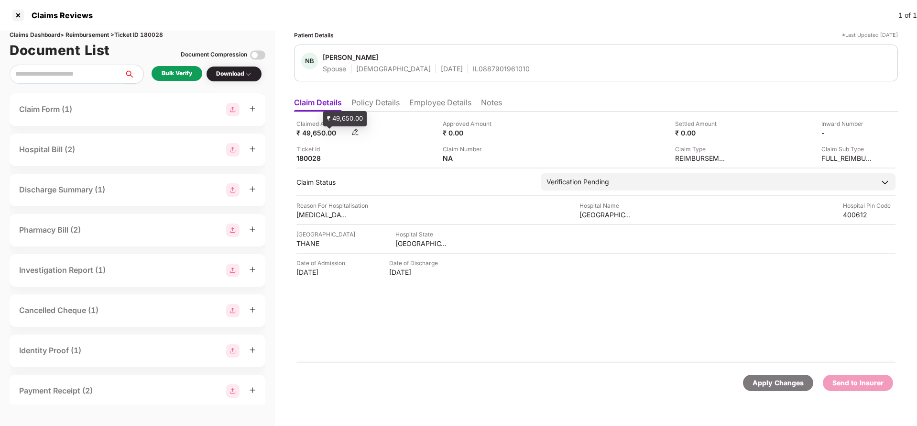
click at [311, 133] on div "₹ 49,650.00" at bounding box center [322, 132] width 53 height 9
copy div "49,650"
click at [591, 217] on div "[GEOGRAPHIC_DATA]" at bounding box center [606, 214] width 53 height 9
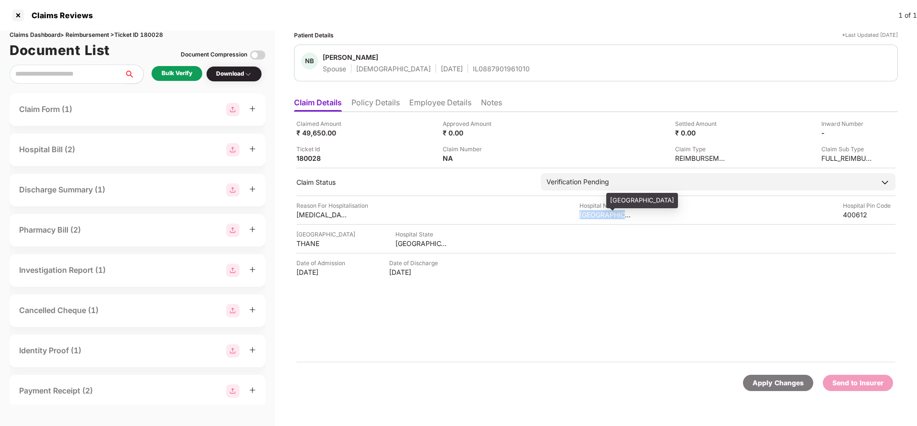
click at [591, 217] on div "[GEOGRAPHIC_DATA]" at bounding box center [606, 214] width 53 height 9
copy div "[GEOGRAPHIC_DATA]"
click at [176, 71] on div "Bulk Verify" at bounding box center [177, 73] width 31 height 9
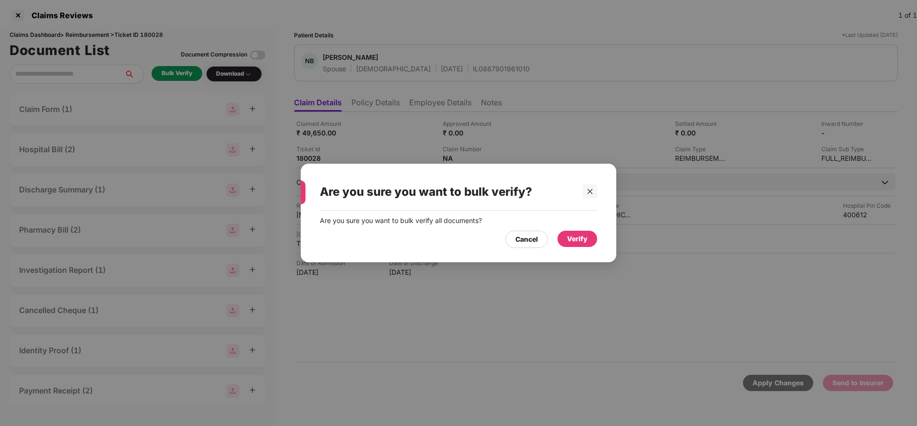
click at [568, 232] on div "Verify" at bounding box center [578, 238] width 40 height 16
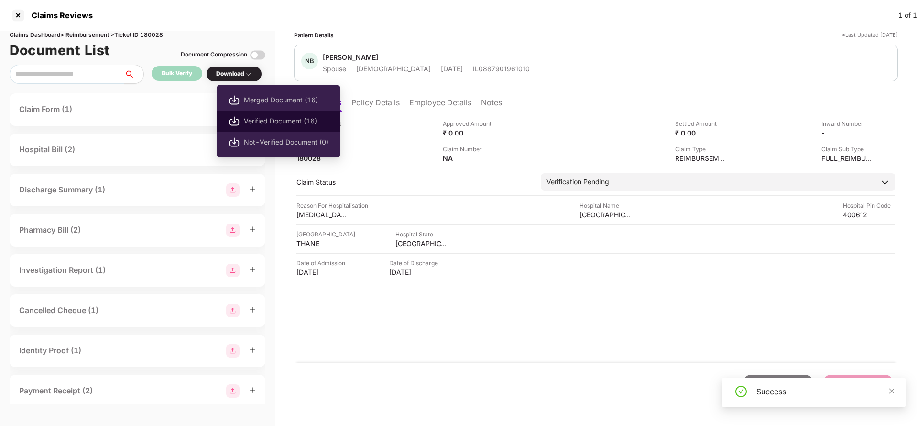
click at [266, 123] on span "Verified Document (16)" at bounding box center [286, 121] width 85 height 11
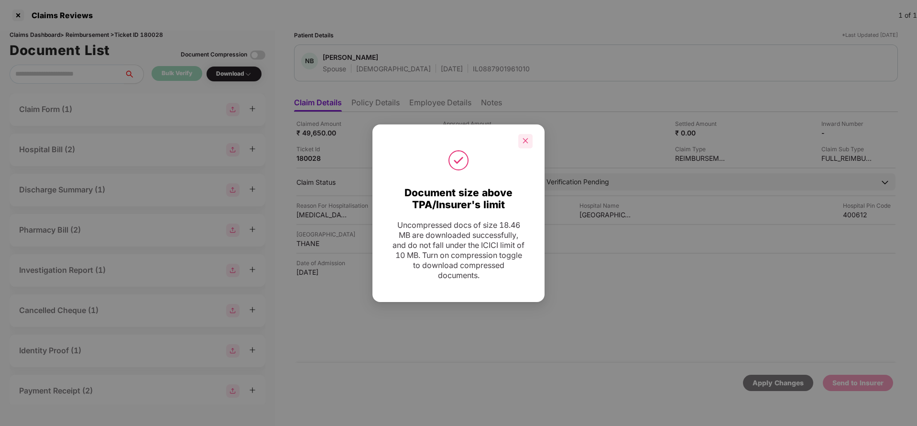
click at [530, 142] on div at bounding box center [525, 141] width 14 height 14
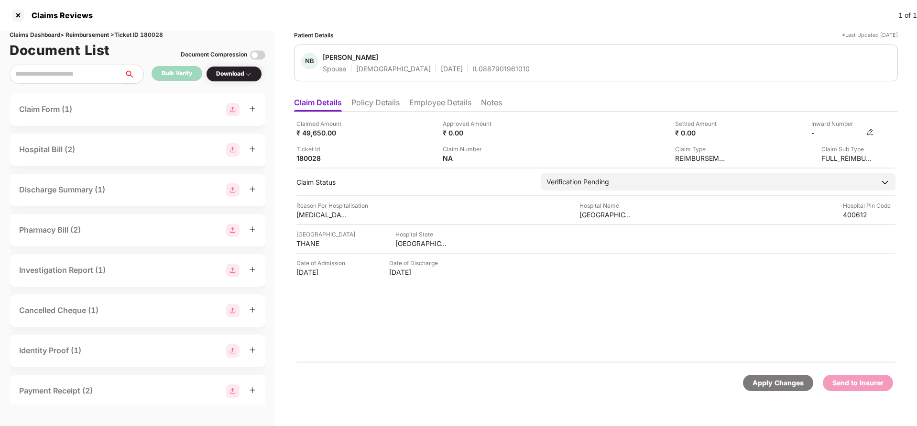
click at [869, 129] on img at bounding box center [870, 132] width 8 height 8
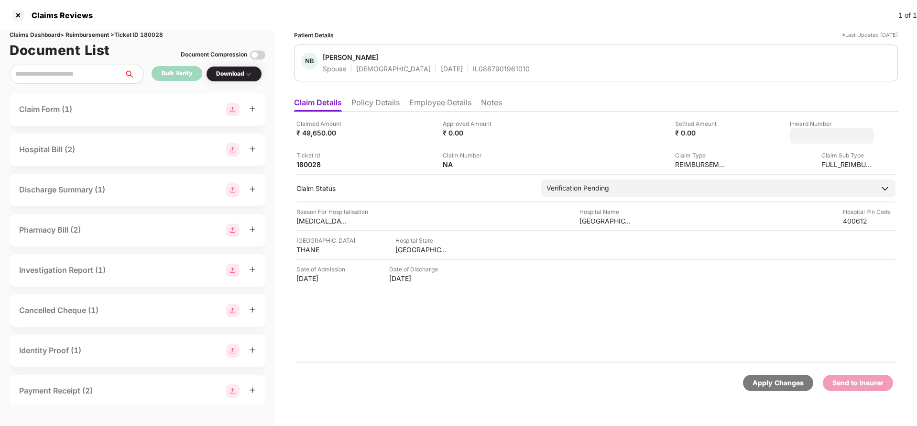
type input "**********"
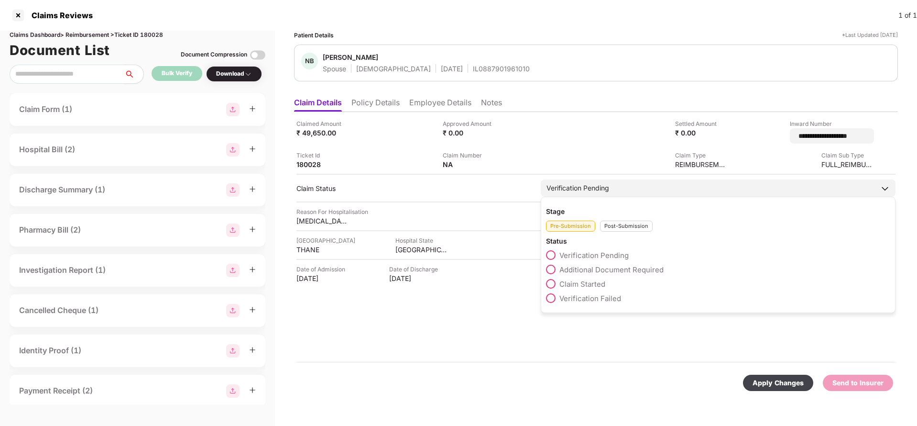
click at [610, 192] on div "Verification Pending Stage Pre-Submission Post-Submission Status Verification P…" at bounding box center [718, 187] width 355 height 17
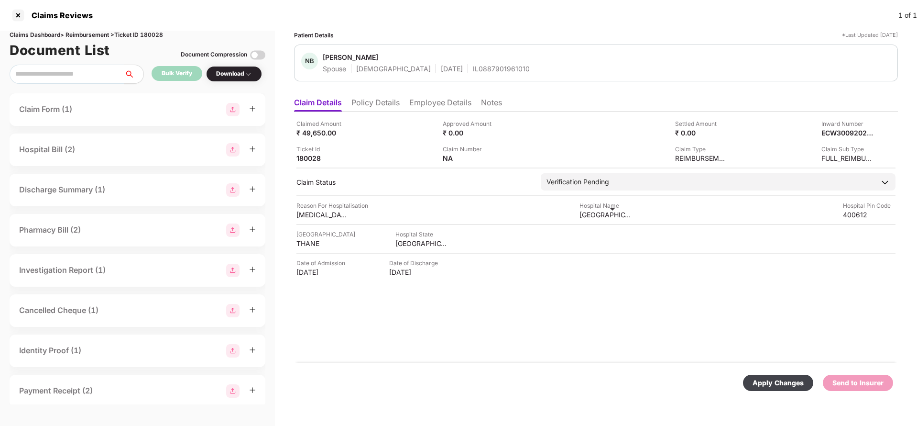
click at [611, 216] on div "GHC Hospital" at bounding box center [606, 214] width 53 height 9
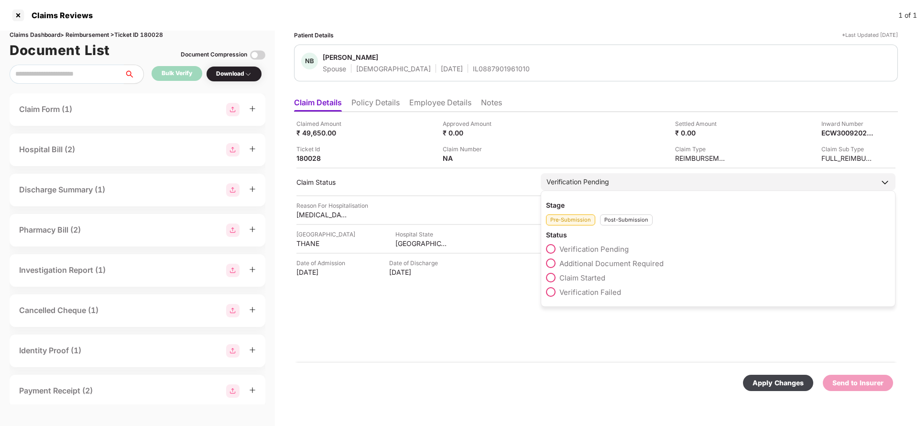
click at [585, 176] on div "Verification Pending" at bounding box center [578, 181] width 63 height 11
click at [629, 217] on div "Post-Submission" at bounding box center [626, 219] width 53 height 11
click at [586, 260] on span "Claim Under Process" at bounding box center [595, 263] width 72 height 9
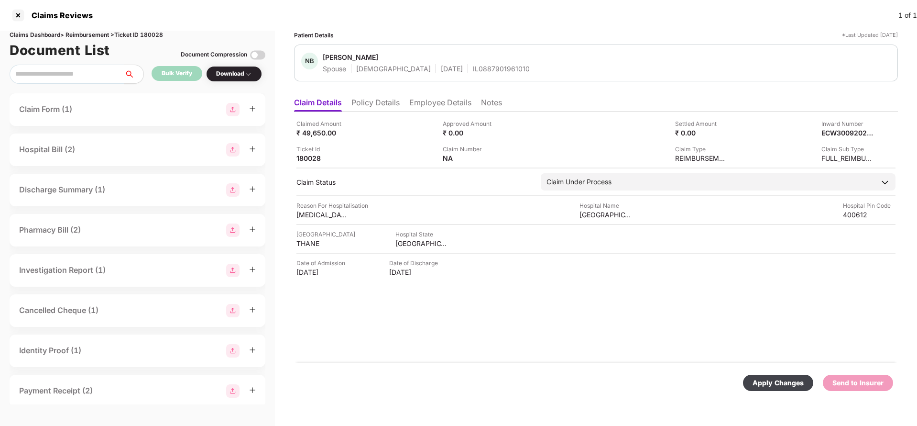
click at [777, 375] on div "Apply Changes" at bounding box center [778, 382] width 70 height 16
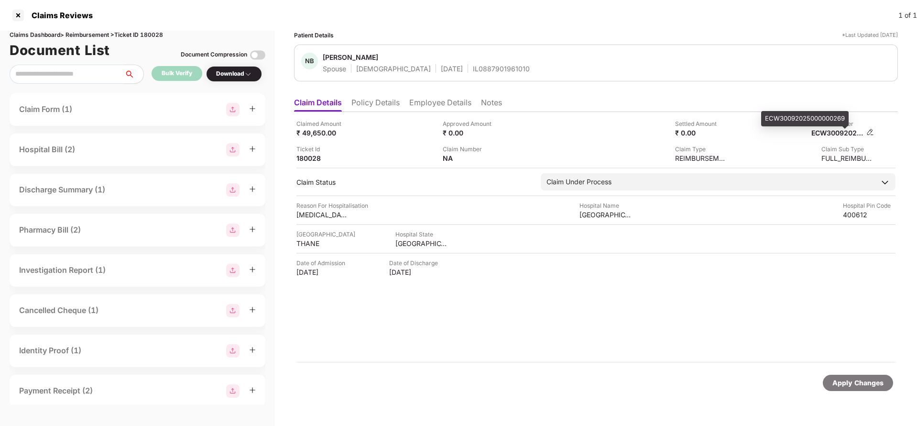
click at [826, 130] on div "ECW30092025000000269" at bounding box center [837, 132] width 53 height 9
copy div "ECW30092025000000269"
click at [475, 73] on div "IL0887901961010" at bounding box center [501, 68] width 57 height 9
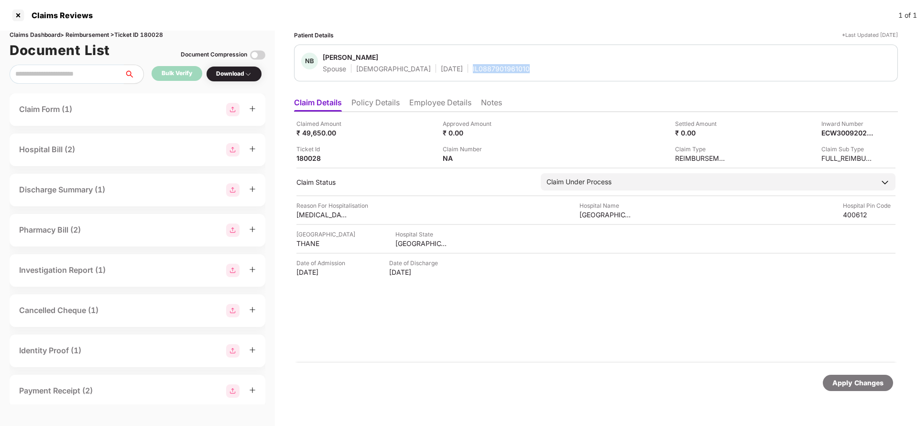
click at [475, 73] on div "IL0887901961010" at bounding box center [501, 68] width 57 height 9
copy div "IL0887901961010"
click at [856, 383] on div "Apply Changes" at bounding box center [857, 382] width 51 height 11
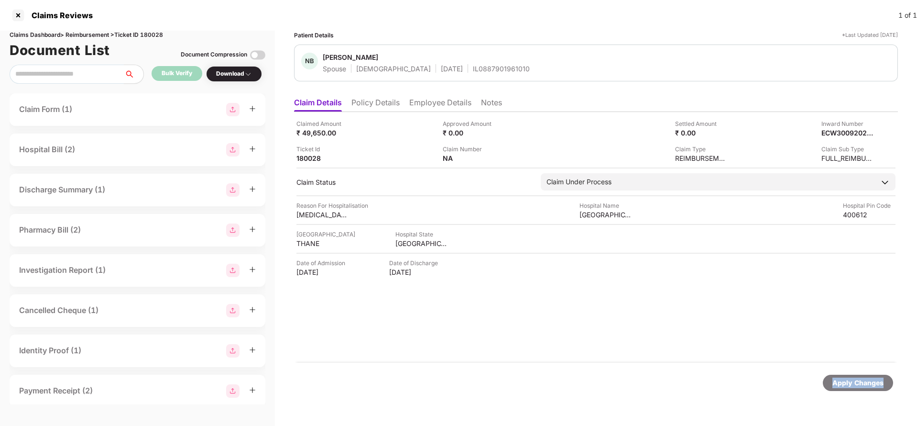
click at [856, 383] on div "Apply Changes" at bounding box center [857, 382] width 51 height 11
click at [158, 35] on div "Claims Dashboard > Reimbursement > Ticket ID 180028" at bounding box center [138, 35] width 256 height 9
copy div "180028"
click at [841, 378] on div "Apply Changes" at bounding box center [857, 382] width 51 height 11
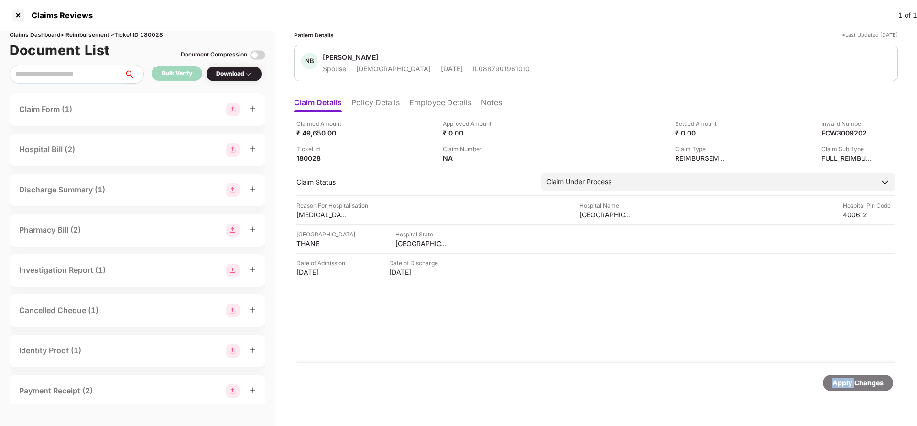
click at [841, 378] on div "Apply Changes" at bounding box center [857, 382] width 51 height 11
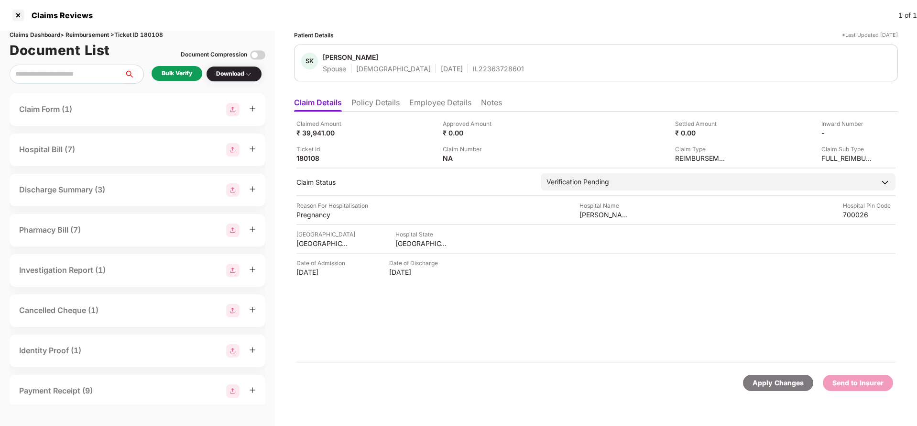
click at [384, 103] on li "Policy Details" at bounding box center [375, 105] width 48 height 14
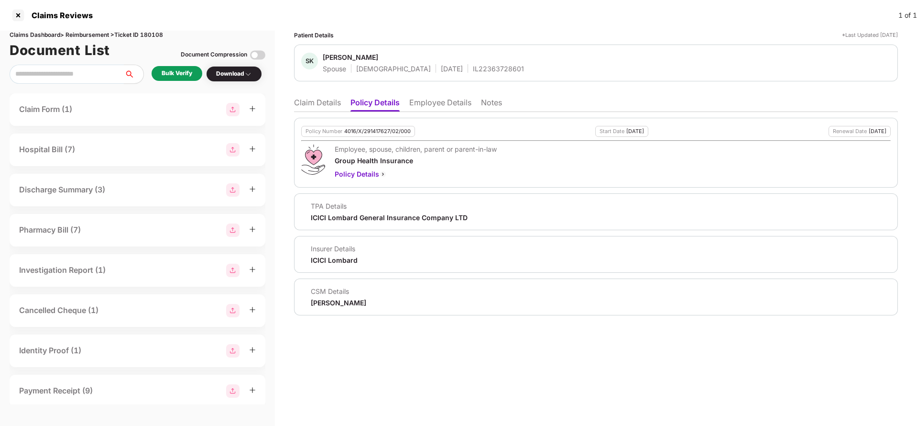
click at [383, 131] on div "4016/X/291417627/02/000" at bounding box center [377, 131] width 66 height 6
copy div "4016/X/291417627/02/000"
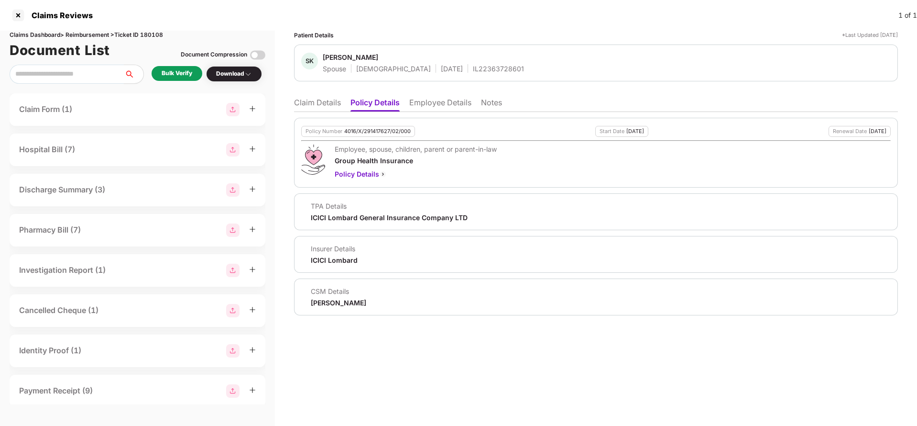
click at [473, 69] on div "IL22363728601" at bounding box center [498, 68] width 51 height 9
copy div "IL22363728601"
click at [449, 99] on li "Employee Details" at bounding box center [440, 105] width 62 height 14
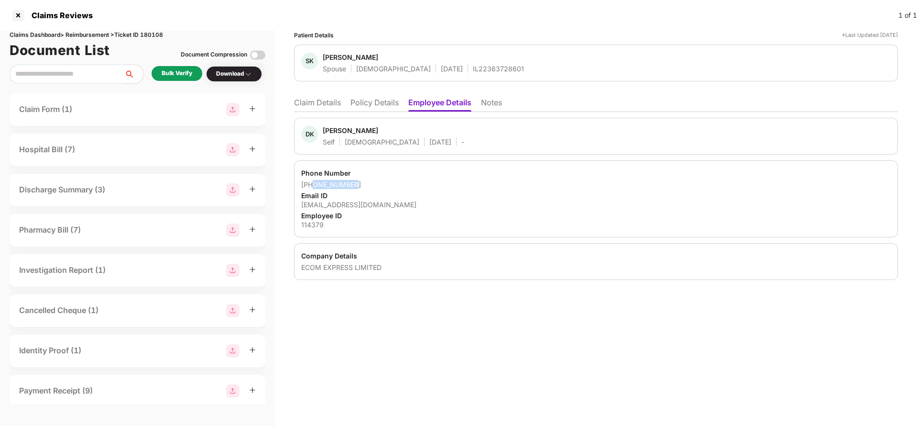
drag, startPoint x: 315, startPoint y: 184, endPoint x: 415, endPoint y: 182, distance: 100.4
click at [415, 182] on div "[PHONE_NUMBER]" at bounding box center [596, 184] width 590 height 9
drag, startPoint x: 312, startPoint y: 183, endPoint x: 395, endPoint y: 190, distance: 83.0
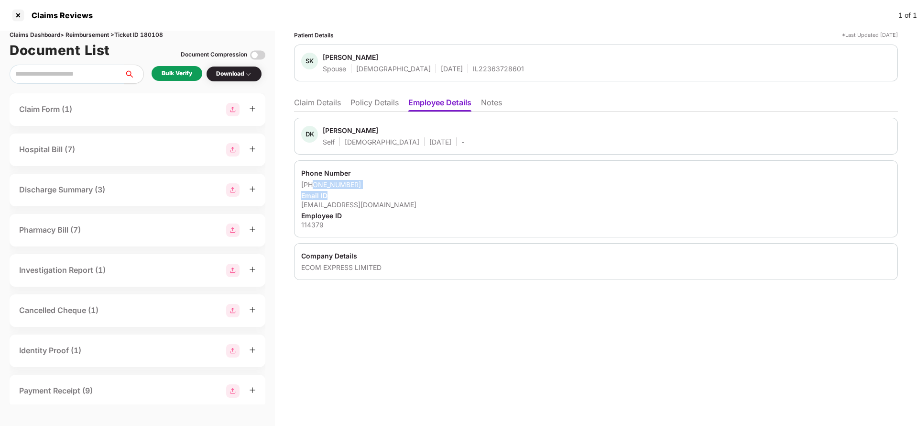
click at [395, 190] on div "Phone Number [PHONE_NUMBER] Email ID [EMAIL_ADDRESS][DOMAIN_NAME] Employee ID 1…" at bounding box center [596, 198] width 604 height 77
click at [395, 191] on div "Email ID" at bounding box center [596, 195] width 590 height 9
drag, startPoint x: 313, startPoint y: 183, endPoint x: 373, endPoint y: 187, distance: 60.4
click at [373, 187] on div "[PHONE_NUMBER]" at bounding box center [596, 184] width 590 height 9
copy div "9804354681"
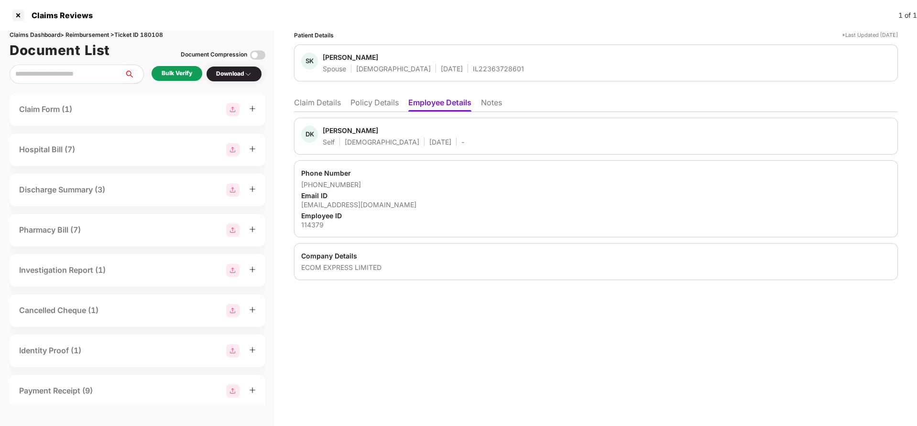
click at [330, 204] on div "dilipy@ecomexpress.in" at bounding box center [596, 204] width 590 height 9
copy div "dilipy@ecomexpress.in"
click at [326, 106] on li "Claim Details" at bounding box center [317, 105] width 47 height 14
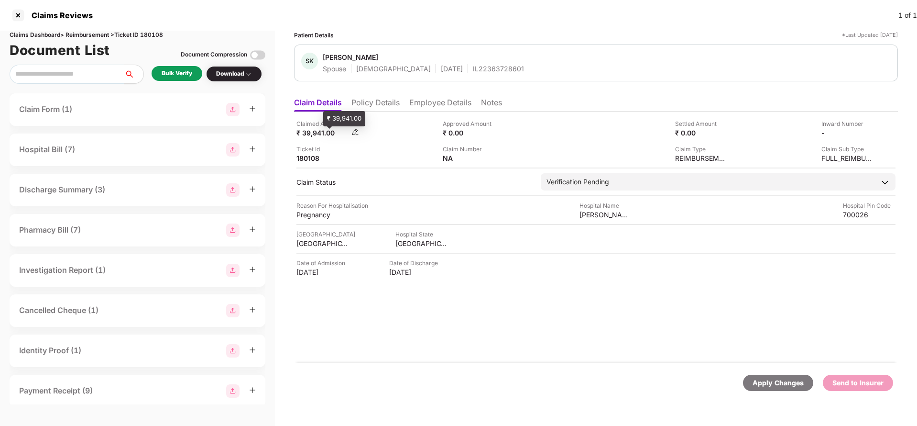
click at [312, 130] on div "₹ 39,941.00" at bounding box center [322, 132] width 53 height 9
copy div "39,941"
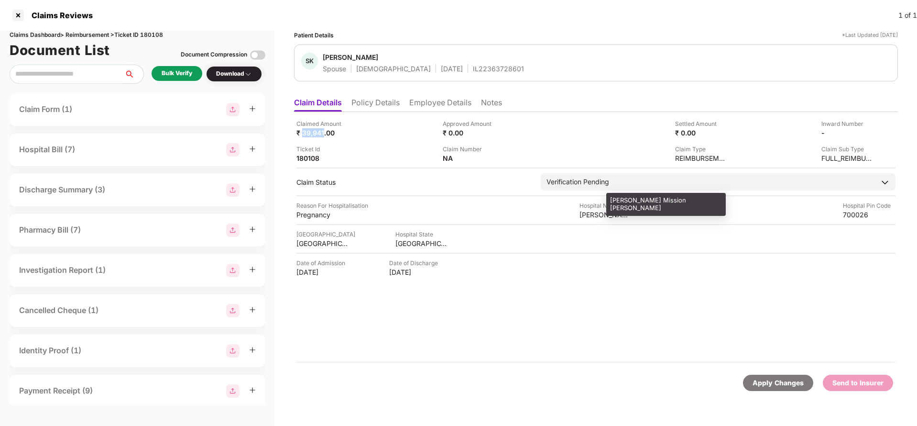
click at [589, 217] on div "Ramkrishna Mission Seva Pratishthan" at bounding box center [606, 214] width 53 height 9
copy div "Ramkrishna Mission Seva Pratishthan"
click at [175, 69] on div "Bulk Verify" at bounding box center [177, 73] width 31 height 9
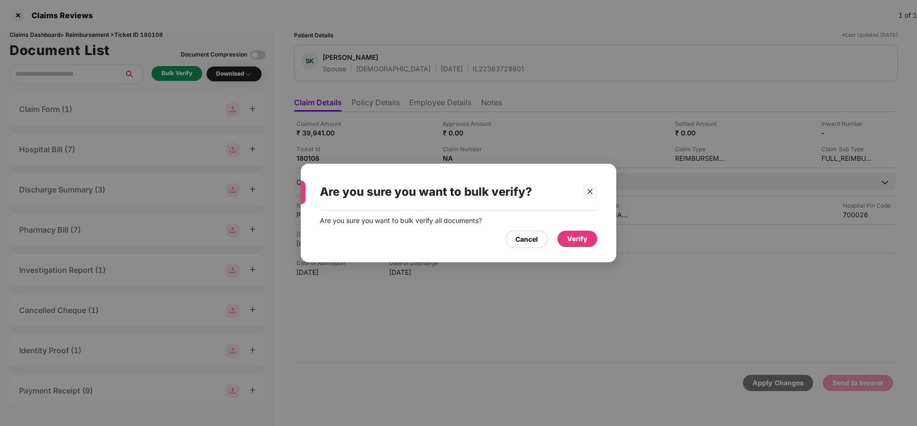
click at [575, 230] on div "Cancel Verify" at bounding box center [458, 237] width 277 height 22
click at [575, 235] on div "Verify" at bounding box center [577, 238] width 21 height 11
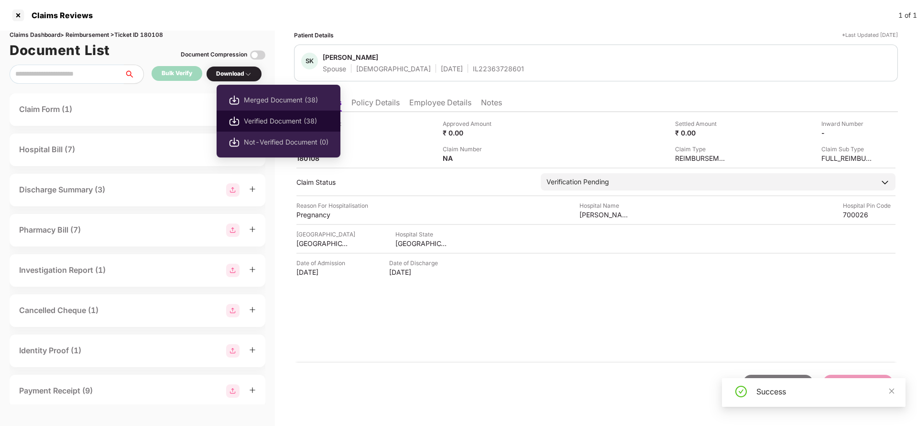
click at [254, 119] on span "Verified Document (38)" at bounding box center [286, 121] width 85 height 11
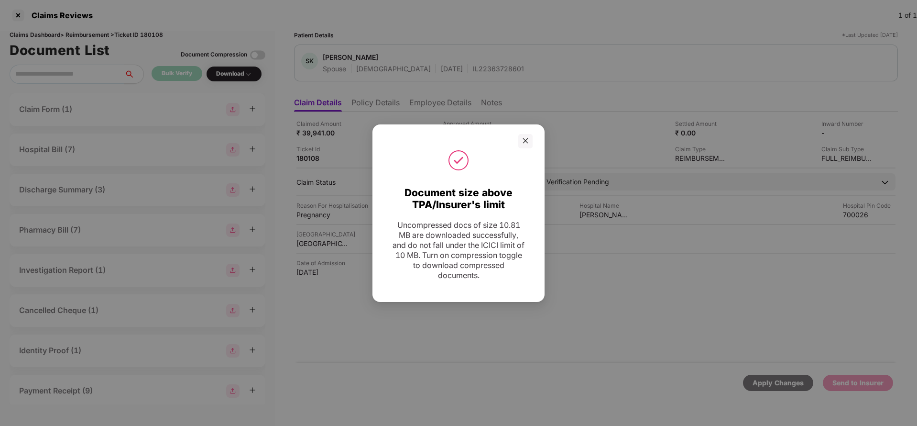
drag, startPoint x: 527, startPoint y: 138, endPoint x: 557, endPoint y: 110, distance: 40.3
click at [527, 138] on icon "close" at bounding box center [525, 140] width 7 height 7
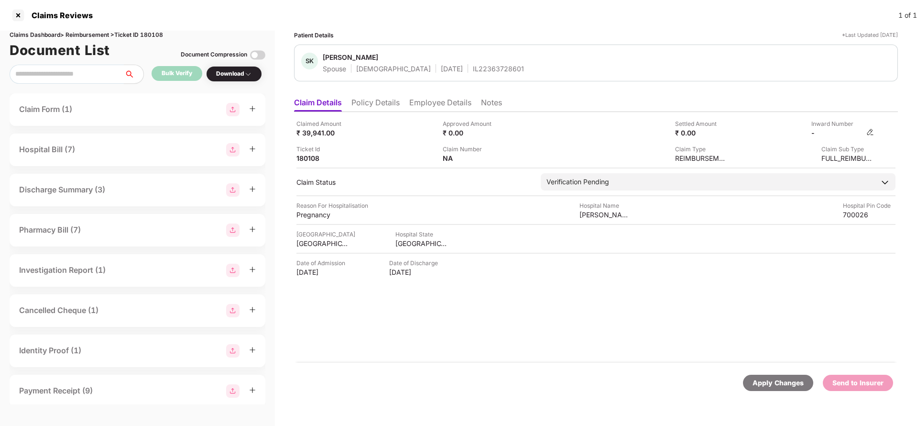
click at [871, 132] on img at bounding box center [870, 132] width 8 height 8
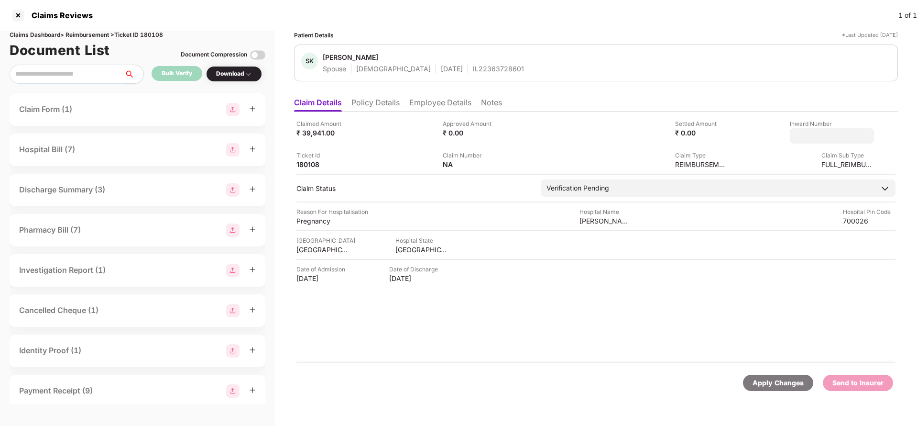
type input "**********"
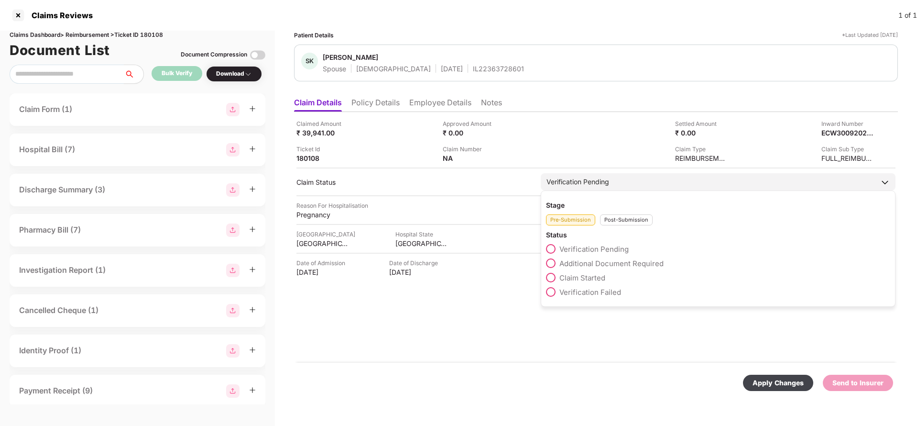
click at [606, 190] on div "Verification Pending Stage Pre-Submission Post-Submission Status Verification P…" at bounding box center [718, 181] width 355 height 17
click at [616, 217] on div "Post-Submission" at bounding box center [626, 219] width 53 height 11
click at [583, 259] on span "Claim Under Process" at bounding box center [595, 263] width 72 height 9
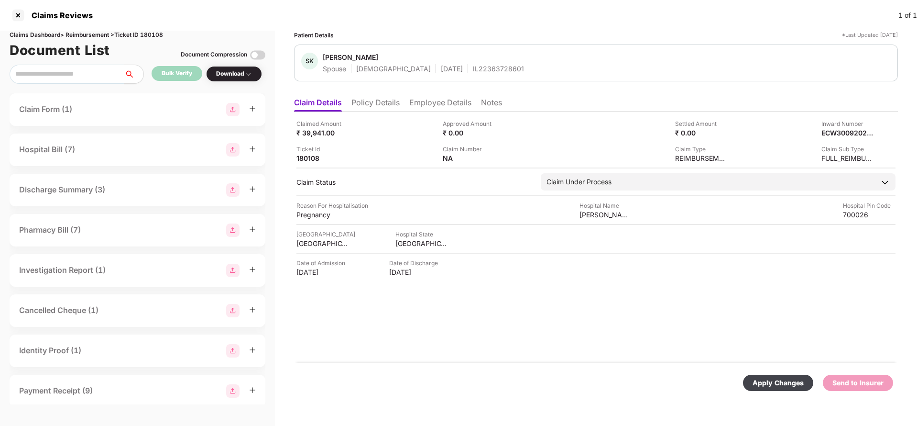
click at [764, 383] on div "Apply Changes" at bounding box center [778, 382] width 51 height 11
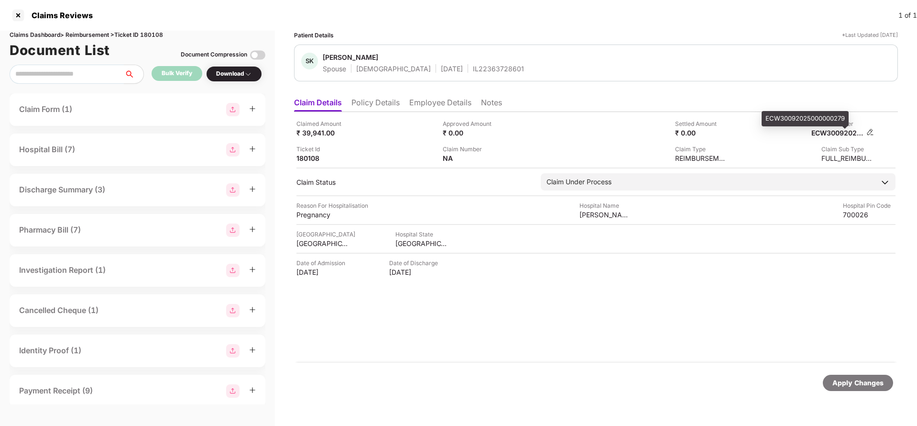
click at [837, 134] on div "ECW30092025000000279" at bounding box center [837, 132] width 53 height 9
copy div "ECW30092025000000279"
click at [473, 65] on div "IL22363728601" at bounding box center [498, 68] width 51 height 9
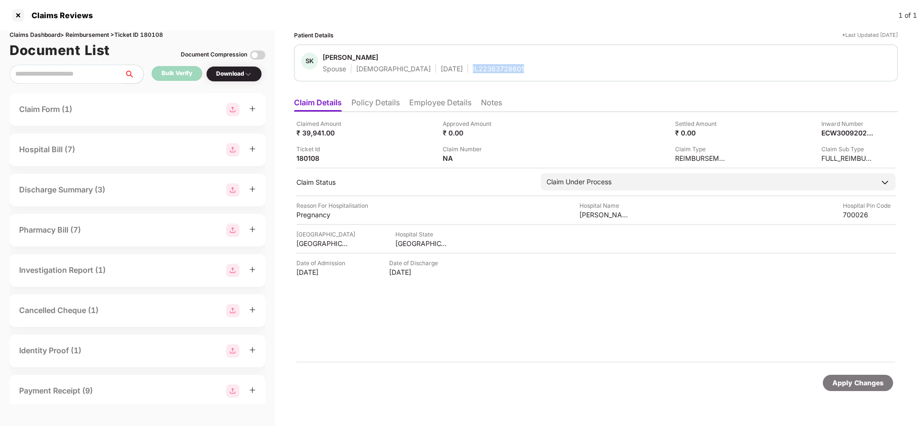
click at [473, 65] on div "IL22363728601" at bounding box center [498, 68] width 51 height 9
copy div "IL22363728601"
click at [851, 384] on div "Apply Changes" at bounding box center [857, 382] width 51 height 11
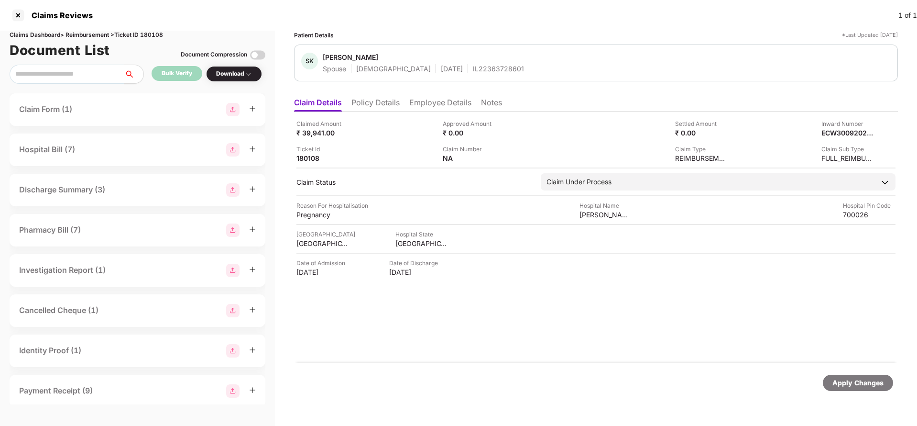
click at [157, 34] on div "Claims Dashboard > Reimbursement > Ticket ID 180108" at bounding box center [138, 35] width 256 height 9
click at [857, 378] on div "Apply Changes" at bounding box center [857, 382] width 51 height 11
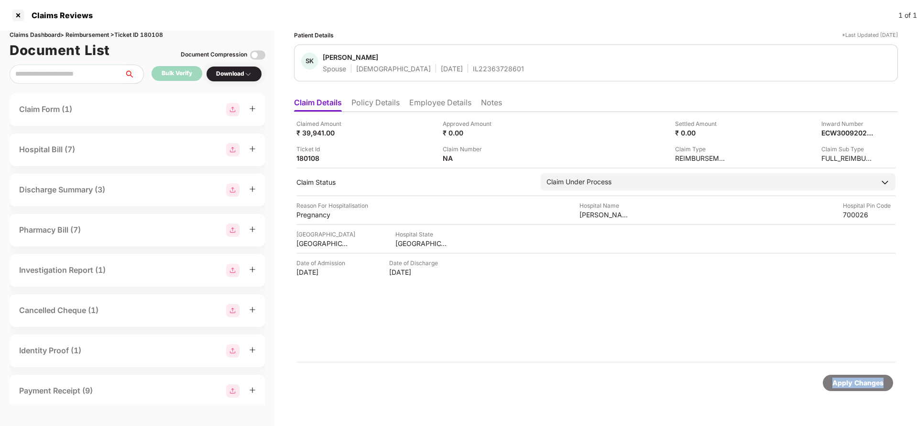
click at [857, 378] on div "Apply Changes" at bounding box center [857, 382] width 51 height 11
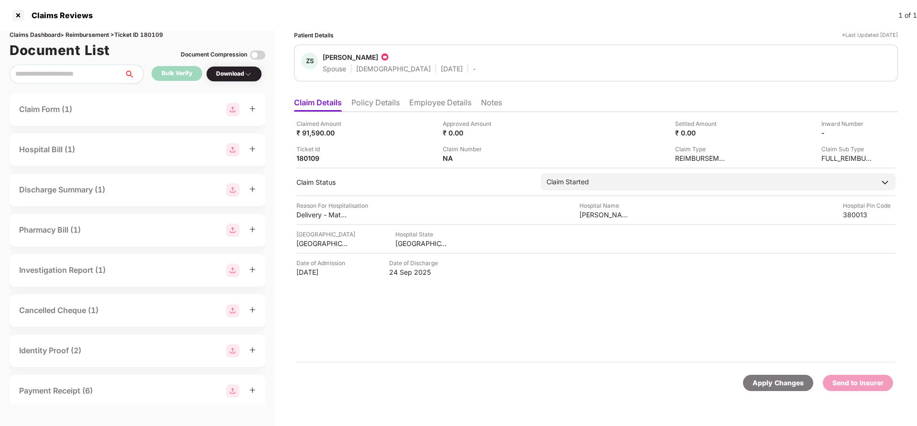
click at [378, 99] on li "Policy Details" at bounding box center [375, 105] width 48 height 14
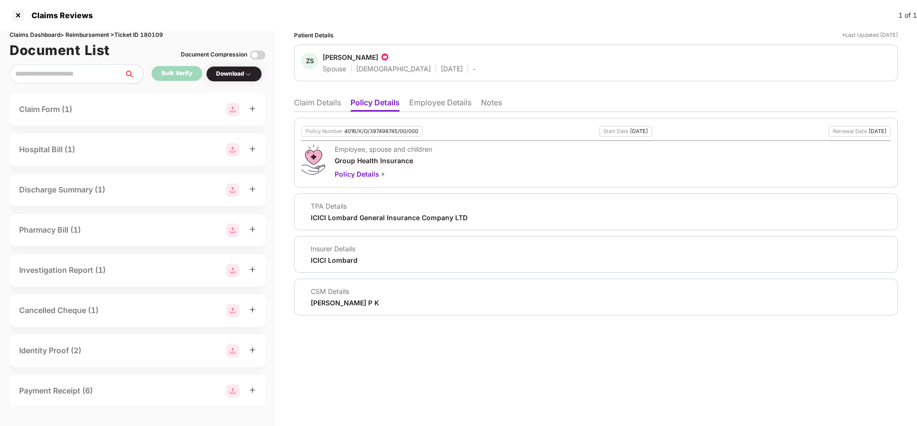
click at [435, 101] on li "Employee Details" at bounding box center [440, 105] width 62 height 14
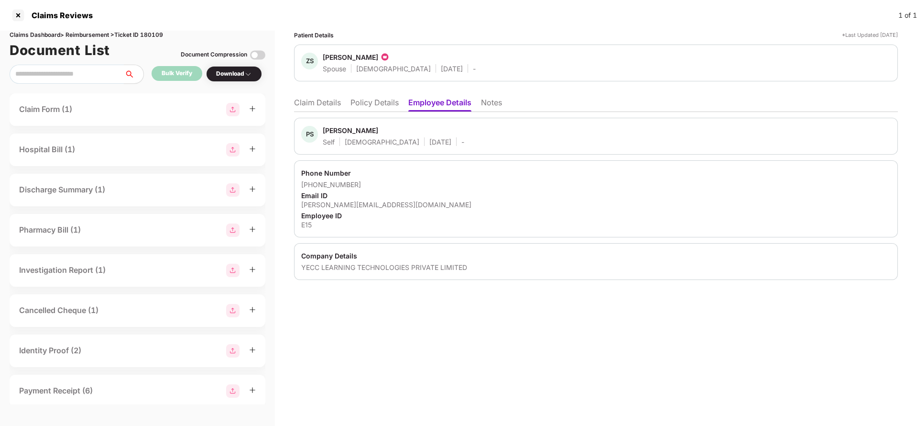
click at [313, 105] on li "Claim Details" at bounding box center [317, 105] width 47 height 14
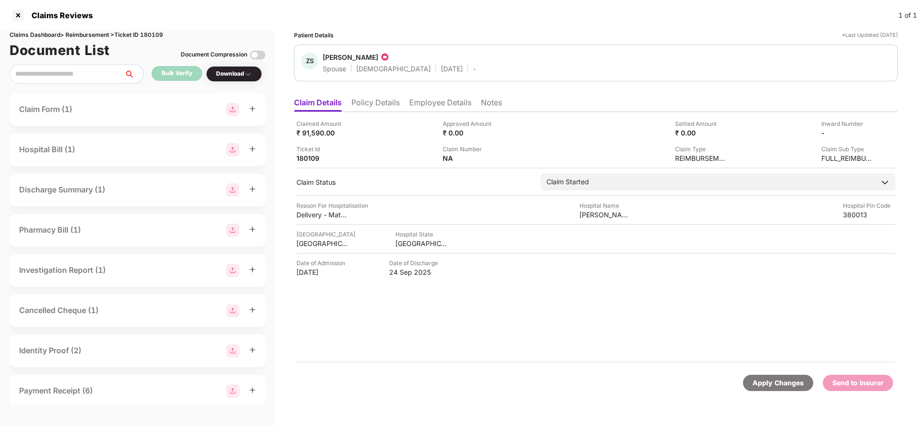
click at [361, 102] on li "Policy Details" at bounding box center [375, 105] width 48 height 14
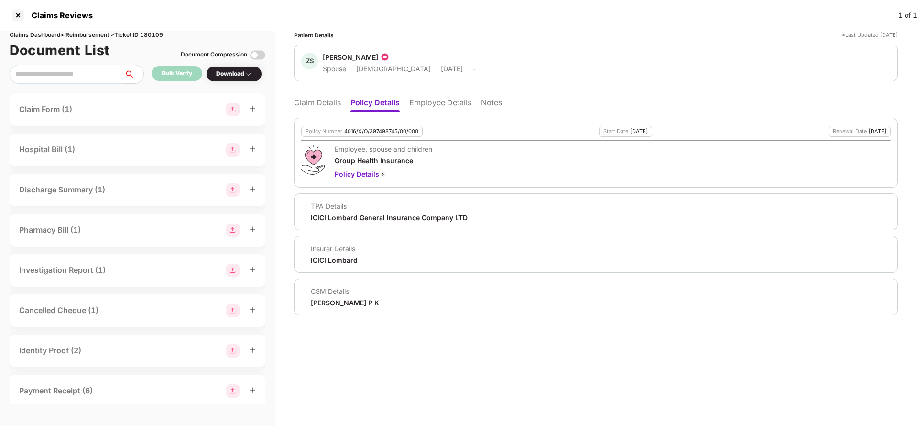
click at [362, 133] on div "4016/X/O/397498745/00/000" at bounding box center [381, 131] width 74 height 6
copy div "4016/X/O/397498745/00/000"
click at [429, 103] on li "Employee Details" at bounding box center [440, 105] width 62 height 14
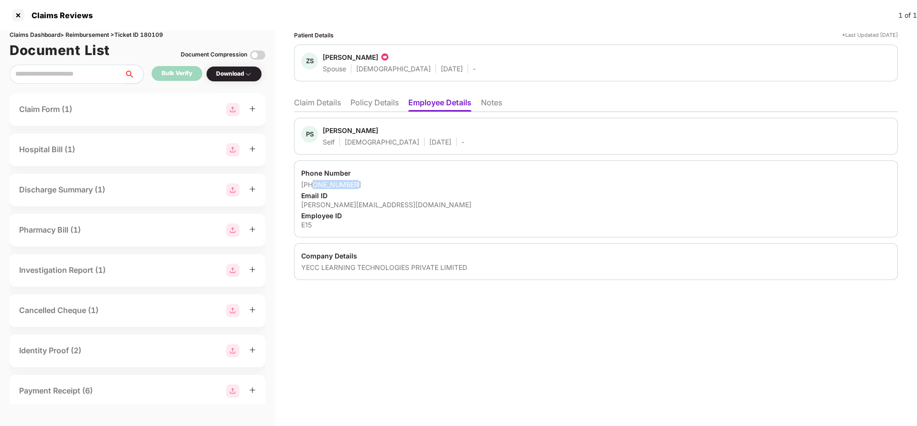
drag, startPoint x: 312, startPoint y: 182, endPoint x: 387, endPoint y: 186, distance: 74.7
click at [387, 186] on div "+919924448788" at bounding box center [596, 184] width 590 height 9
copy div "9924448788"
click at [336, 207] on div "parth@yecc.tech" at bounding box center [596, 204] width 590 height 9
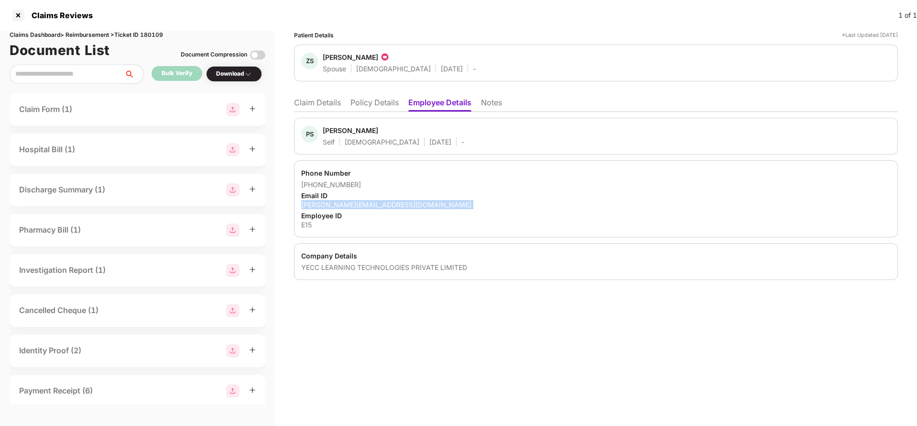
click at [336, 207] on div "parth@yecc.tech" at bounding box center [596, 204] width 590 height 9
copy div "parth@yecc.tech"
click at [311, 106] on li "Claim Details" at bounding box center [317, 105] width 47 height 14
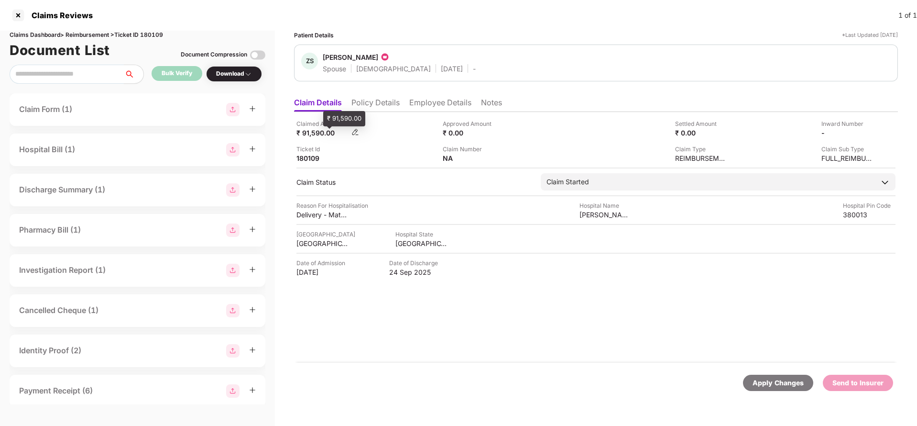
click at [316, 132] on div "₹ 91,590.00" at bounding box center [322, 132] width 53 height 9
copy div "91,590"
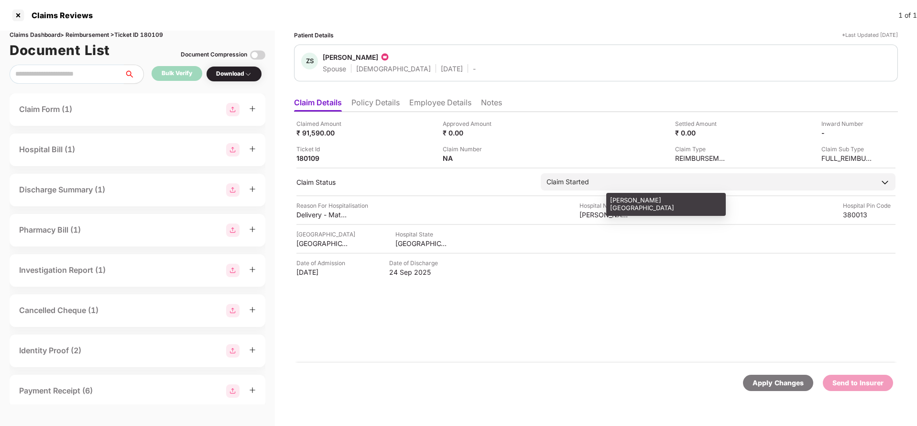
click at [603, 214] on div "Riddhi Maternity Hospital" at bounding box center [606, 214] width 53 height 9
copy div "Riddhi Maternity Hospital"
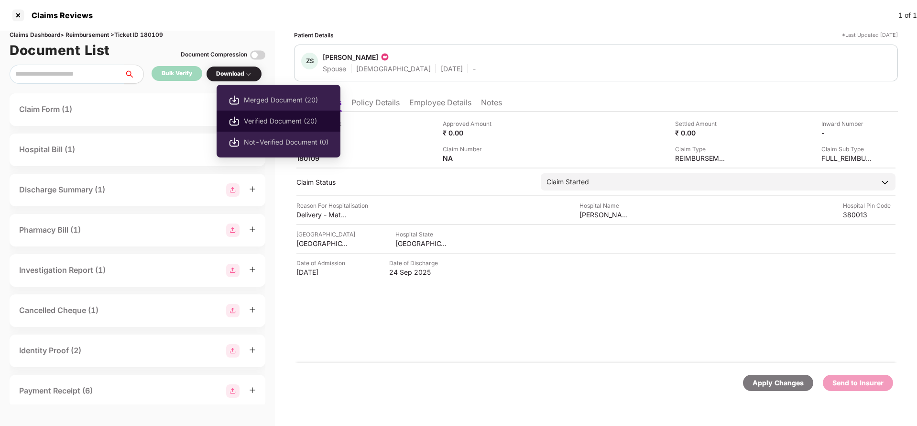
click at [259, 116] on span "Verified Document (20)" at bounding box center [286, 121] width 85 height 11
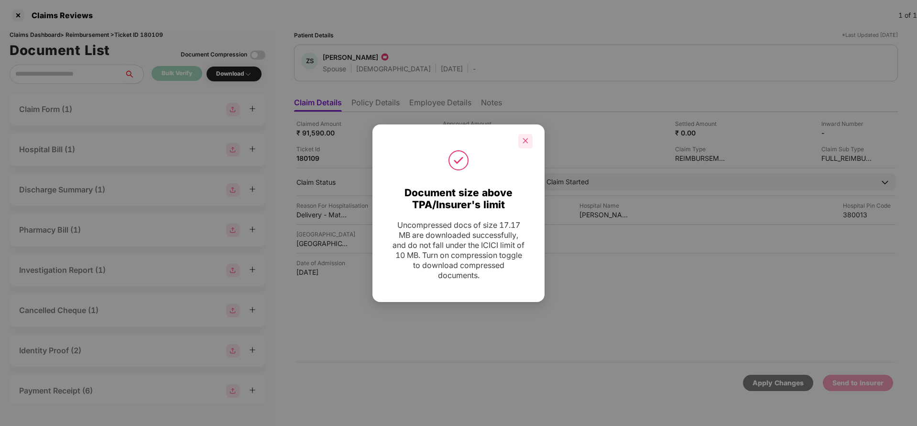
click at [526, 141] on icon "close" at bounding box center [525, 140] width 5 height 5
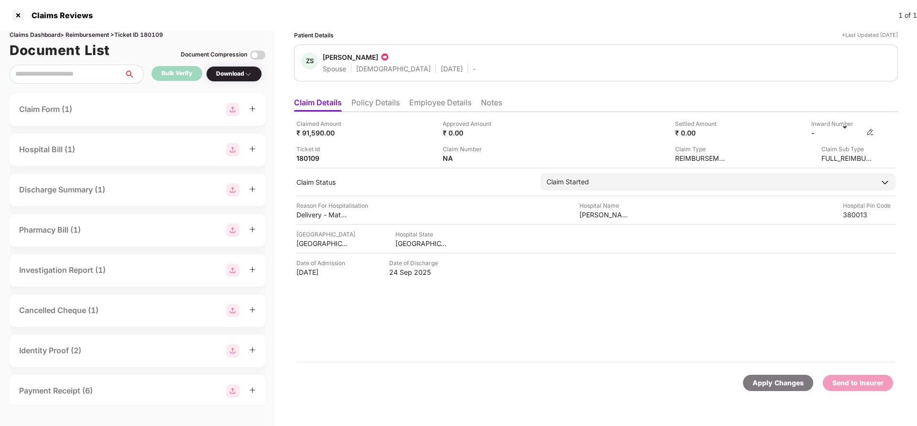
click at [871, 131] on img at bounding box center [870, 132] width 8 height 8
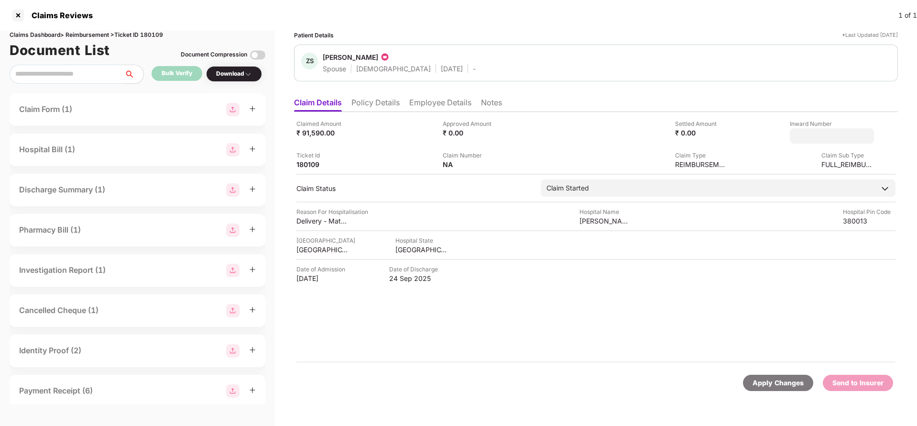
type input "**********"
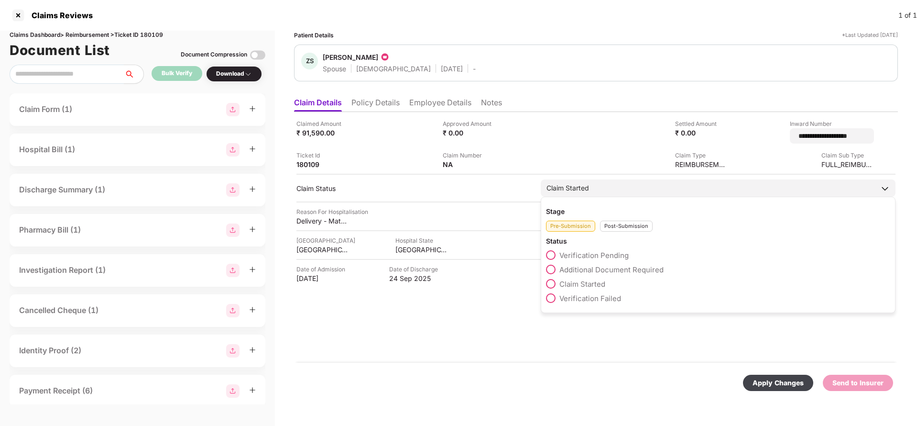
click at [593, 197] on div "Stage Pre-Submission Post-Submission Status Verification Pending Additional Doc…" at bounding box center [718, 255] width 355 height 116
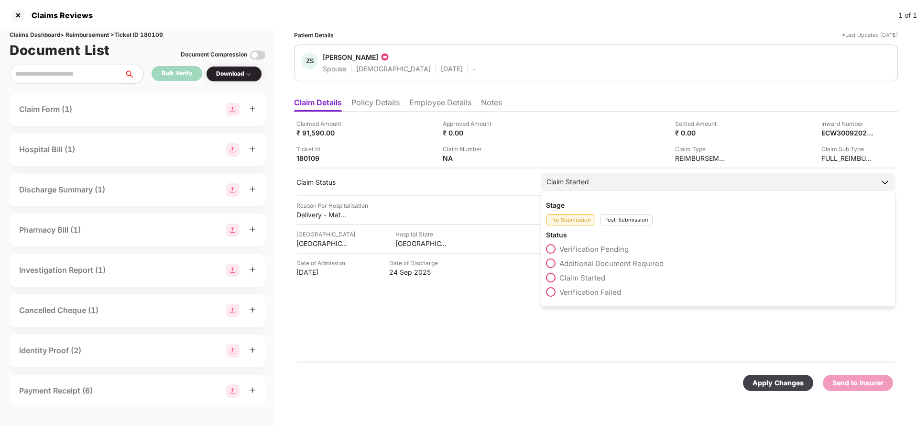
click at [607, 216] on div "Post-Submission" at bounding box center [626, 219] width 53 height 11
click at [577, 260] on span "Claim Under Process" at bounding box center [595, 263] width 72 height 9
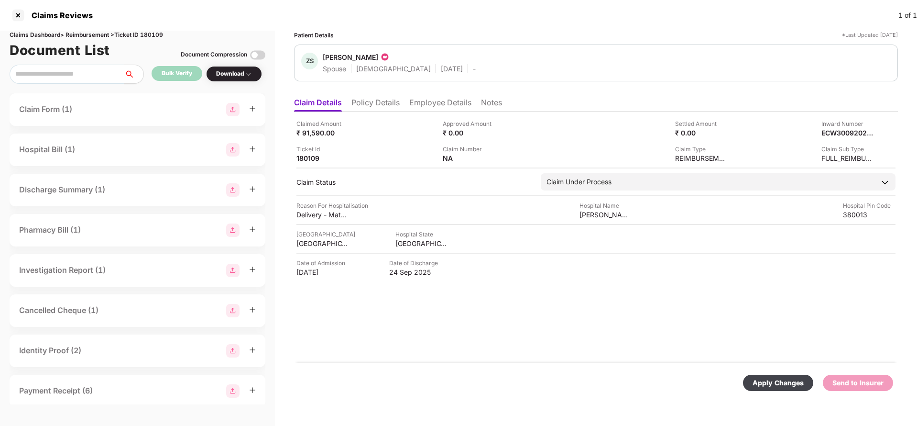
click at [765, 378] on div "Apply Changes" at bounding box center [778, 382] width 51 height 11
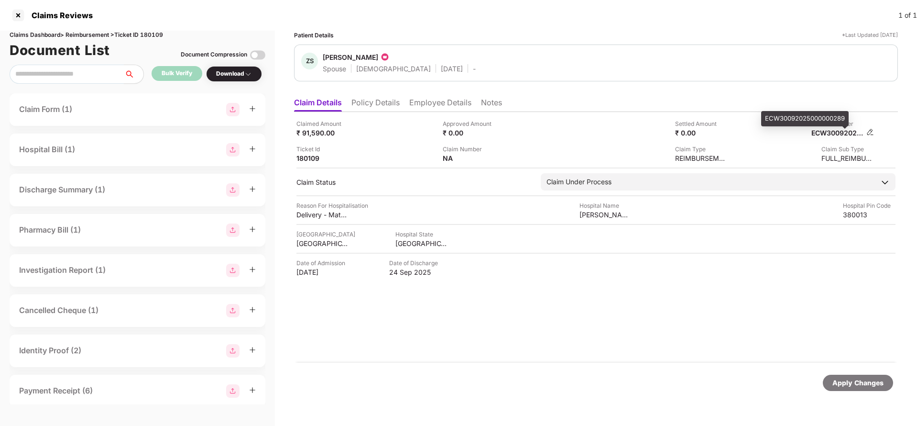
click at [833, 130] on div "ECW30092025000000289" at bounding box center [837, 132] width 53 height 9
copy div "ECW30092025000000289"
click at [852, 377] on div "Apply Changes" at bounding box center [857, 382] width 51 height 11
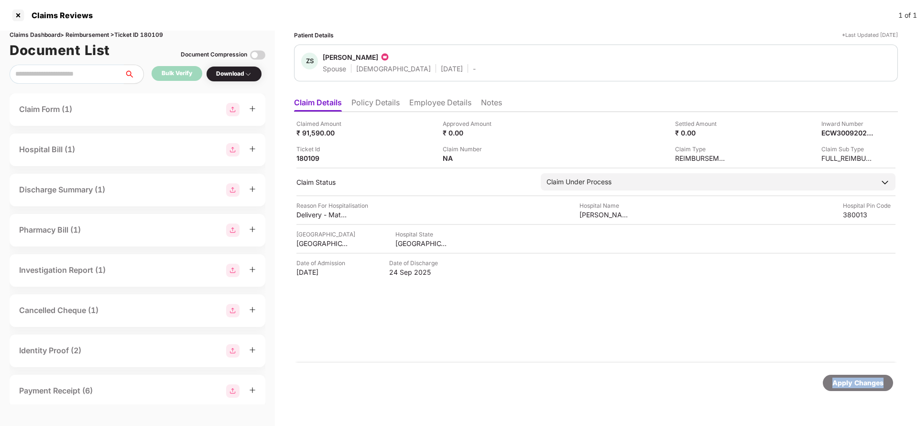
click at [852, 377] on div "Apply Changes" at bounding box center [857, 382] width 51 height 11
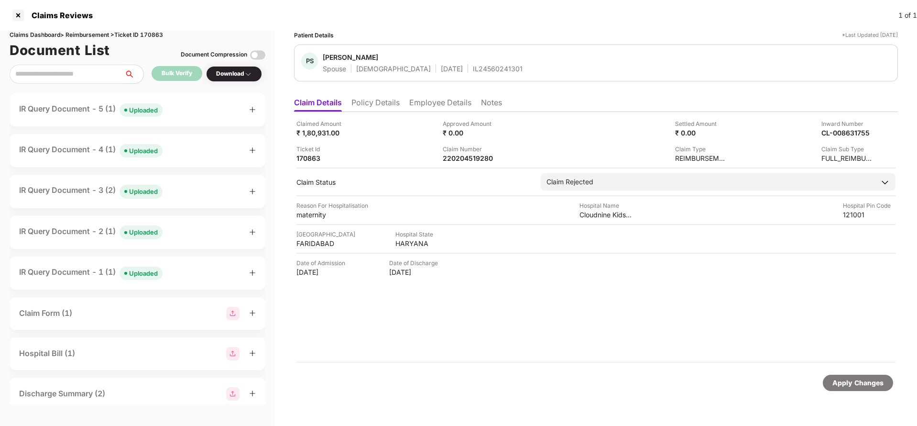
click at [395, 97] on ul "Claim Details Policy Details Employee Details Notes" at bounding box center [596, 102] width 604 height 19
click at [379, 104] on li "Policy Details" at bounding box center [375, 105] width 48 height 14
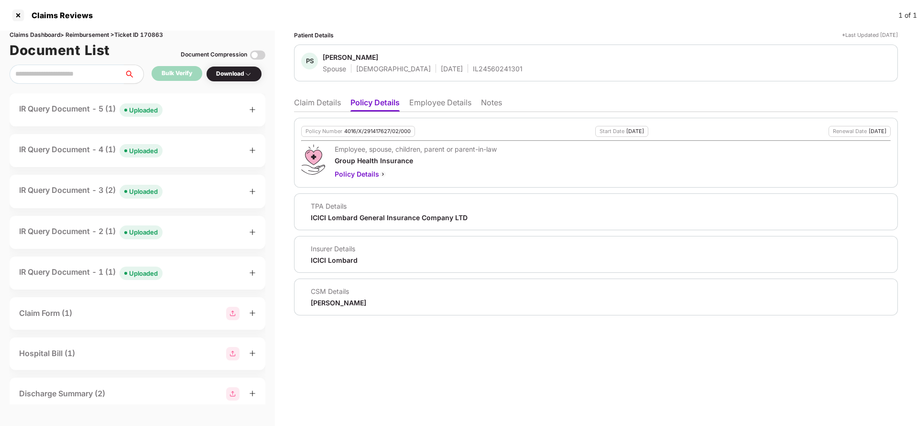
click at [410, 104] on li "Employee Details" at bounding box center [440, 105] width 62 height 14
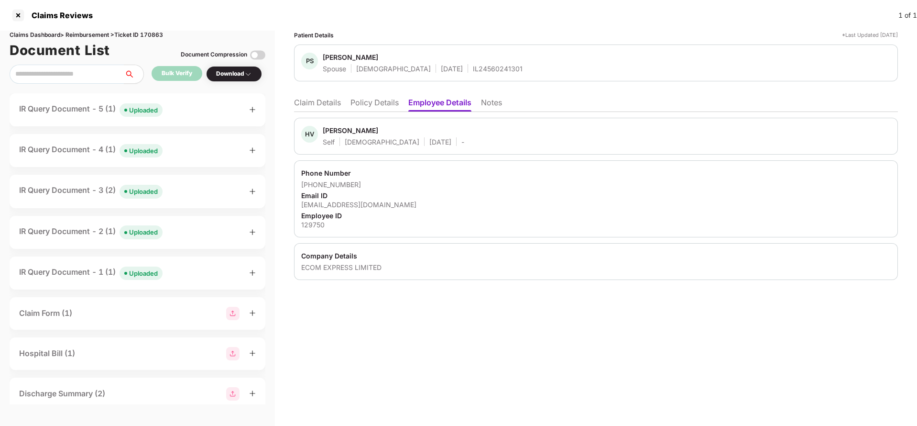
click at [335, 105] on li "Claim Details" at bounding box center [317, 105] width 47 height 14
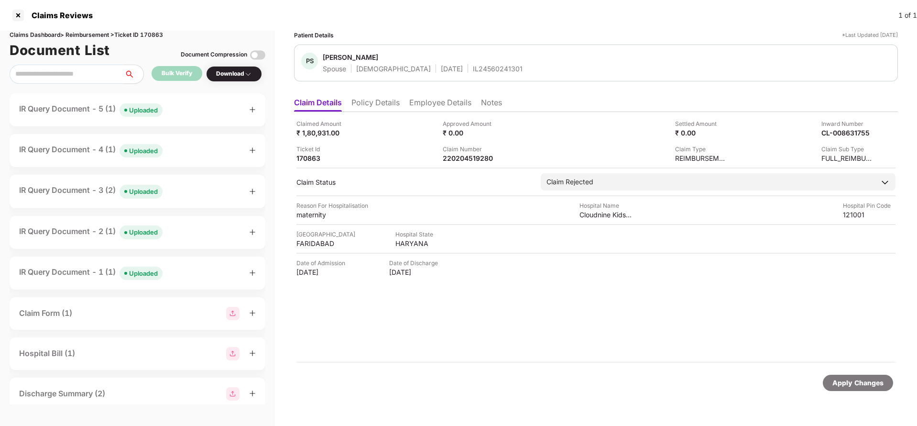
click at [372, 108] on li "Policy Details" at bounding box center [375, 105] width 48 height 14
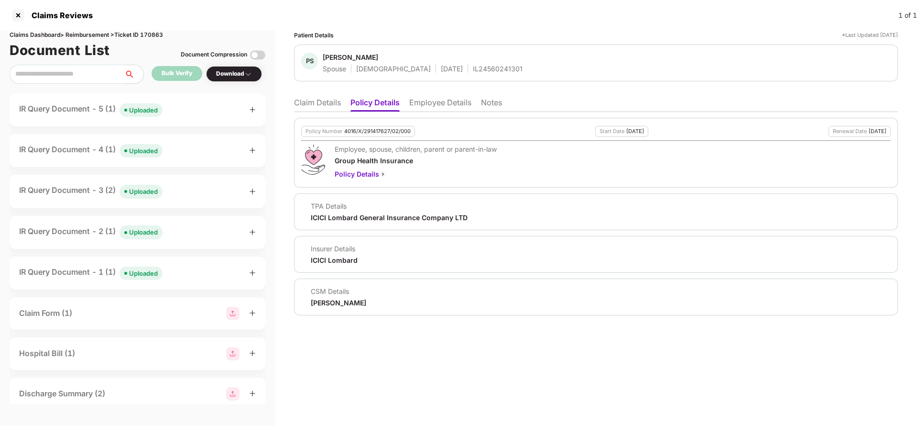
click at [424, 102] on li "Employee Details" at bounding box center [440, 105] width 62 height 14
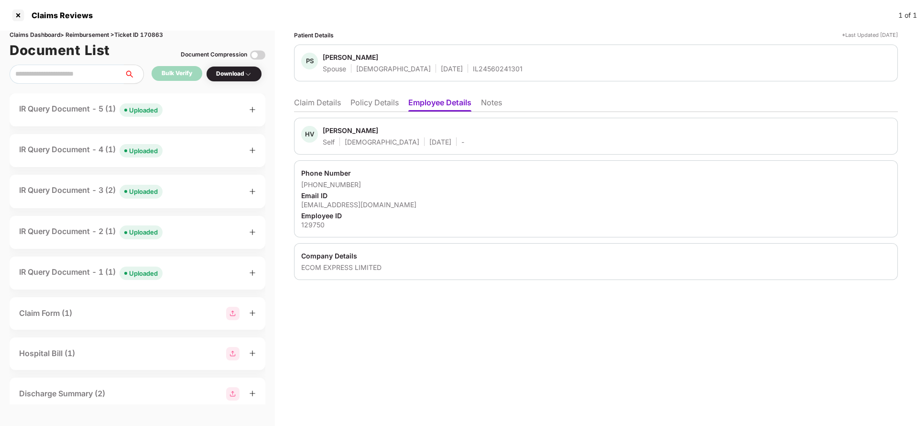
click at [317, 109] on li "Claim Details" at bounding box center [317, 105] width 47 height 14
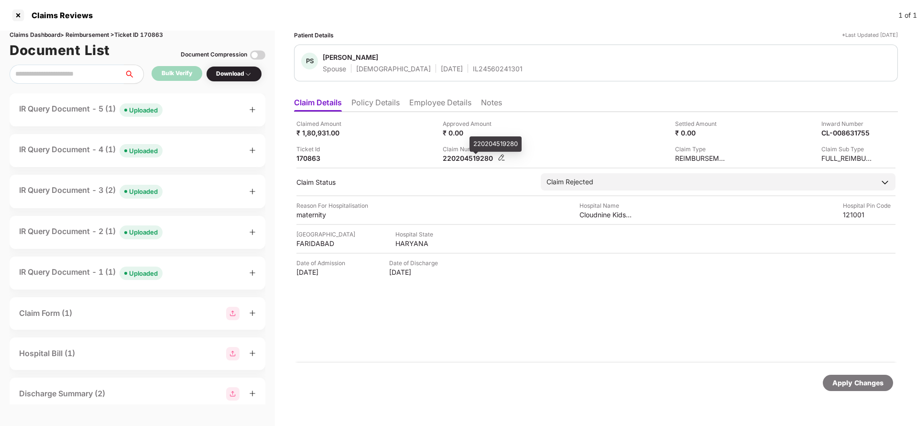
click at [458, 157] on div "220204519280" at bounding box center [469, 157] width 53 height 9
copy div "220204519280"
click at [141, 108] on div "Uploaded" at bounding box center [143, 110] width 29 height 10
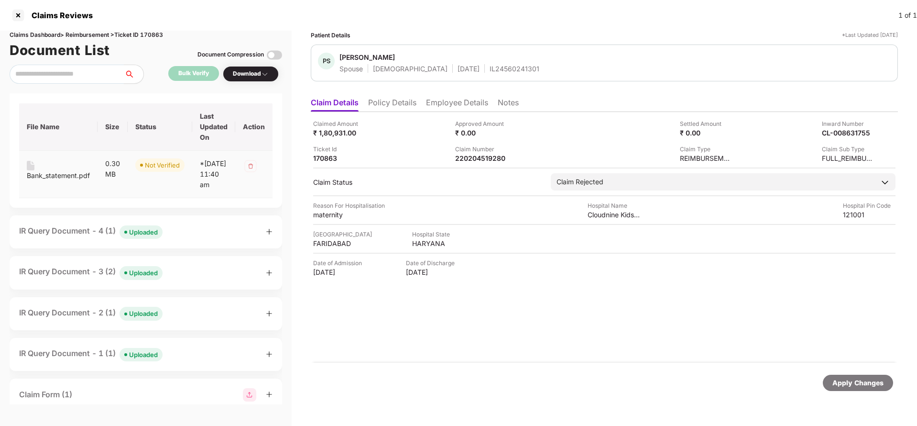
scroll to position [65, 0]
click at [142, 236] on div "Uploaded" at bounding box center [143, 232] width 29 height 10
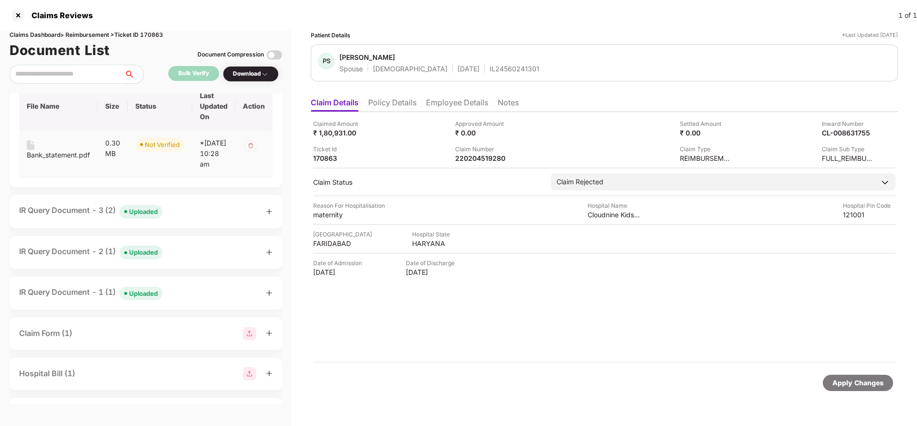
scroll to position [276, 0]
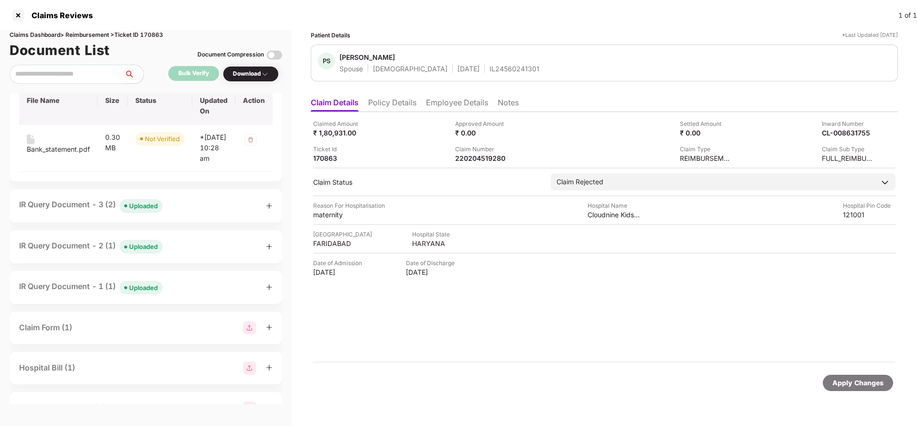
click at [136, 210] on div "Uploaded" at bounding box center [143, 206] width 29 height 10
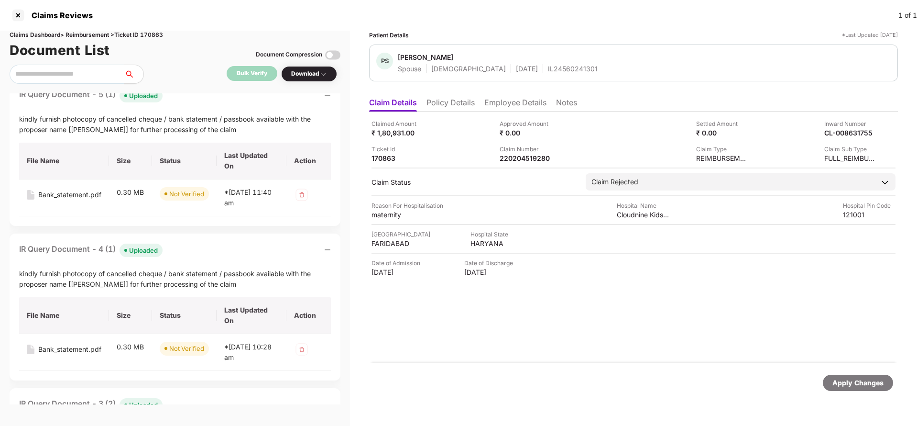
scroll to position [0, 0]
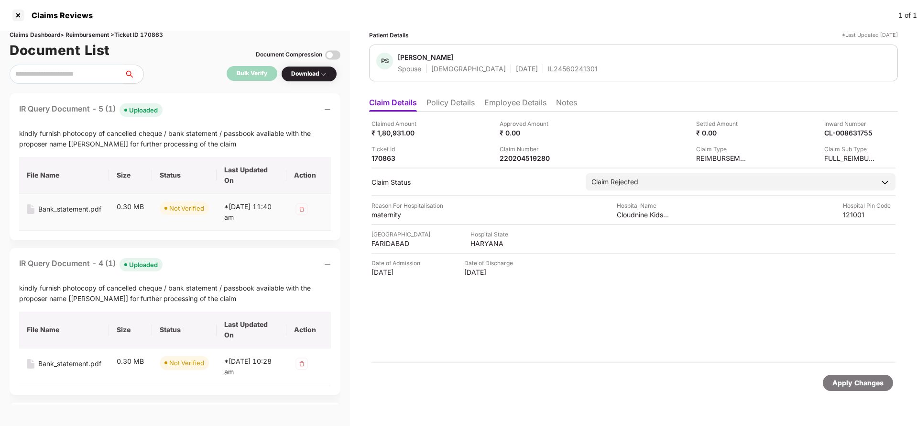
click at [57, 204] on div "Bank_statement.pdf" at bounding box center [69, 209] width 63 height 11
click at [530, 105] on li "Employee Details" at bounding box center [515, 105] width 62 height 14
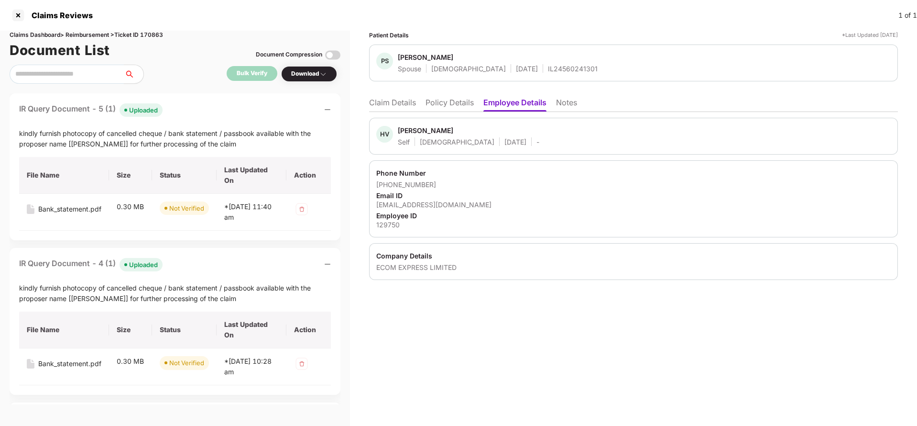
click at [401, 106] on li "Claim Details" at bounding box center [392, 105] width 47 height 14
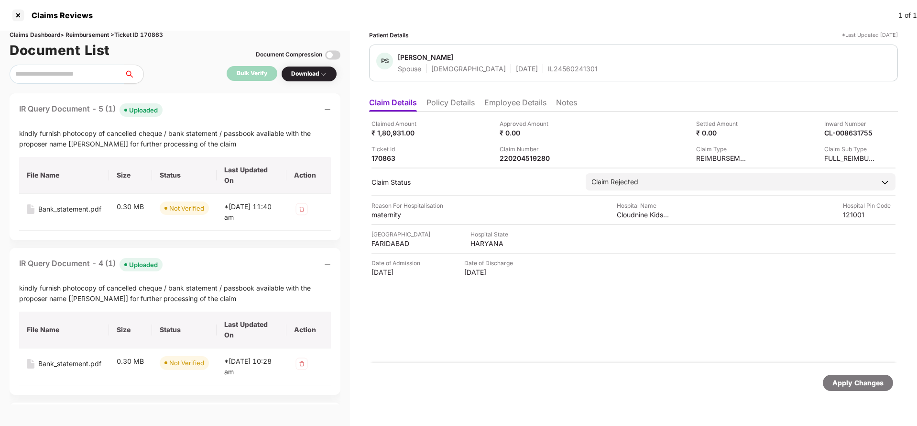
click at [533, 332] on div "Claimed Amount ₹ 1,80,931.00 Approved Amount ₹ 0.00 Settled Amount ₹ 0.00 Inwar…" at bounding box center [633, 237] width 529 height 251
click at [45, 204] on div "Bank_statement.pdf" at bounding box center [69, 209] width 63 height 11
click at [525, 153] on div "220204519280" at bounding box center [526, 157] width 53 height 9
copy div "220204519280"
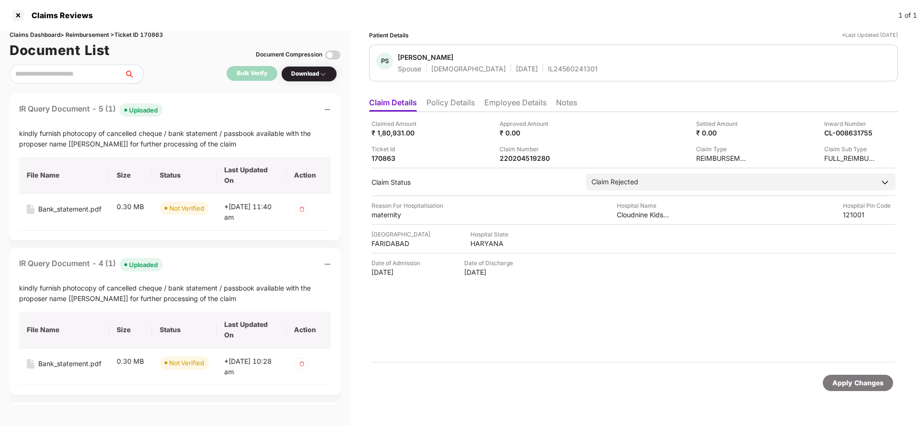
click at [548, 70] on div "IL24560241301" at bounding box center [573, 68] width 50 height 9
copy div "IL24560241301"
drag, startPoint x: 510, startPoint y: 6, endPoint x: 526, endPoint y: 159, distance: 153.4
click at [526, 159] on div "220204519280" at bounding box center [526, 157] width 53 height 9
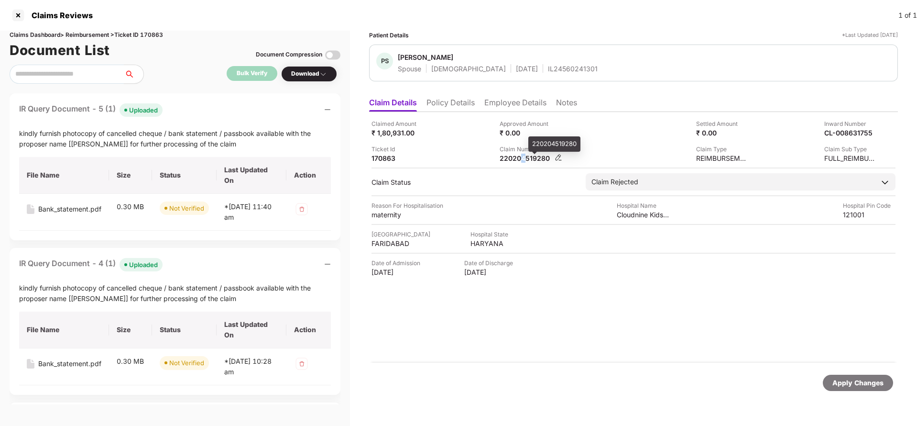
click at [526, 159] on div "220204519280" at bounding box center [526, 157] width 53 height 9
click at [548, 64] on div "IL24560241301" at bounding box center [573, 68] width 50 height 9
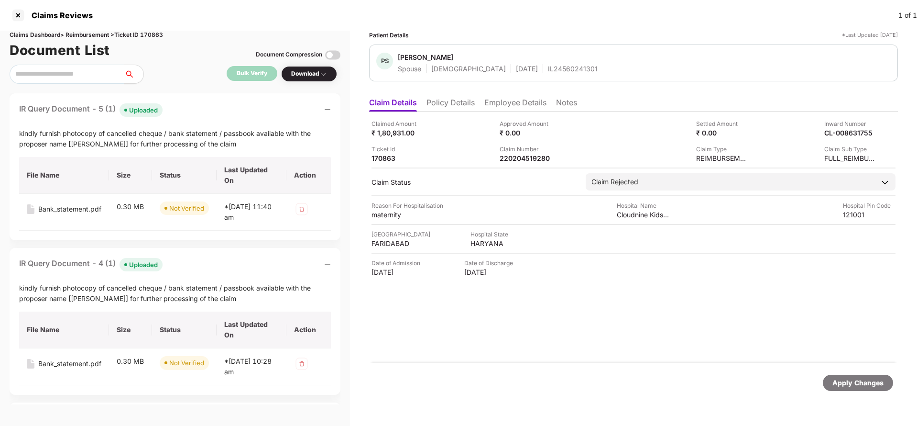
click at [548, 64] on div "IL24560241301" at bounding box center [573, 68] width 50 height 9
copy div "IL24560241301"
click at [155, 34] on div "Claims Dashboard > Reimbursement > Ticket ID 170863" at bounding box center [175, 35] width 331 height 9
copy div "170863"
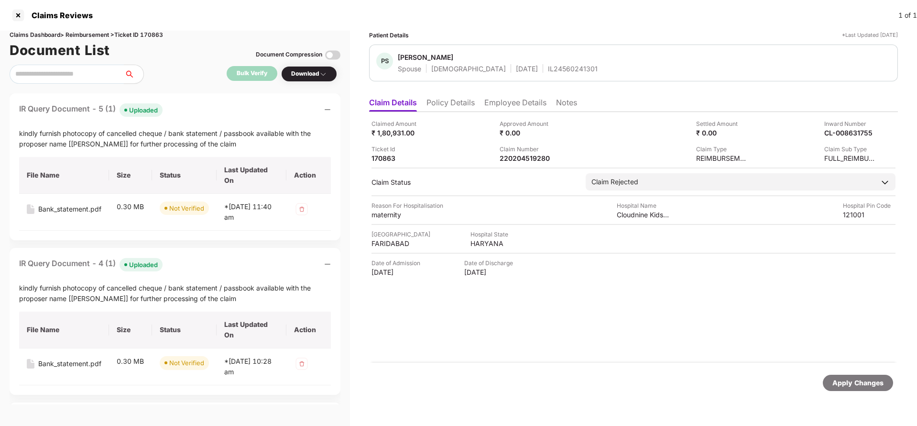
click at [847, 382] on div "Apply Changes" at bounding box center [857, 382] width 51 height 11
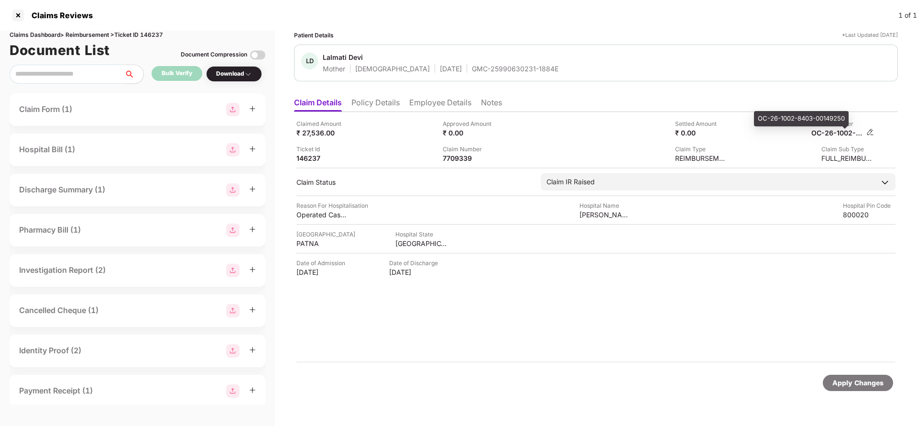
click at [836, 131] on div "OC-26-1002-8403-00149250" at bounding box center [837, 132] width 53 height 9
copy div
click at [483, 66] on div "GMC-25990630231-1884E" at bounding box center [515, 68] width 87 height 9
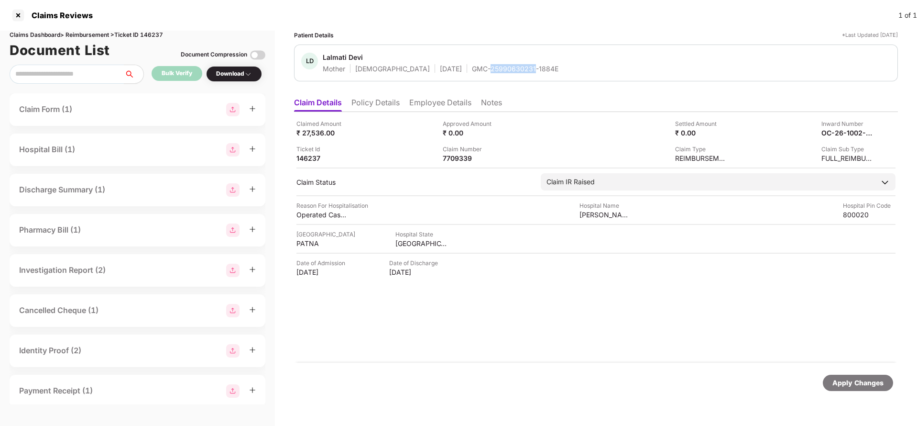
click at [483, 66] on div "GMC-25990630231-1884E" at bounding box center [515, 68] width 87 height 9
copy div "GMC-25990630231-1884E"
click at [834, 131] on div "OC-26-1002-8403-00149250" at bounding box center [837, 132] width 53 height 9
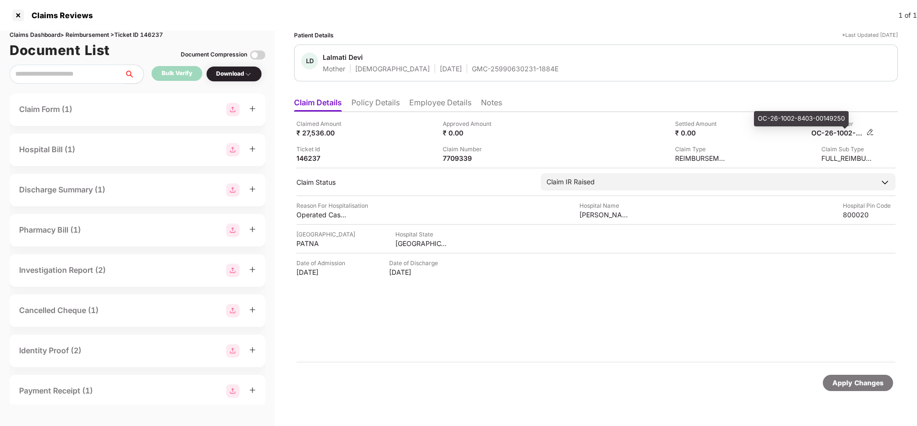
click at [834, 131] on div "OC-26-1002-8403-00149250" at bounding box center [837, 132] width 53 height 9
copy div
click at [472, 71] on div "GMC-25990630231-1884E" at bounding box center [515, 68] width 87 height 9
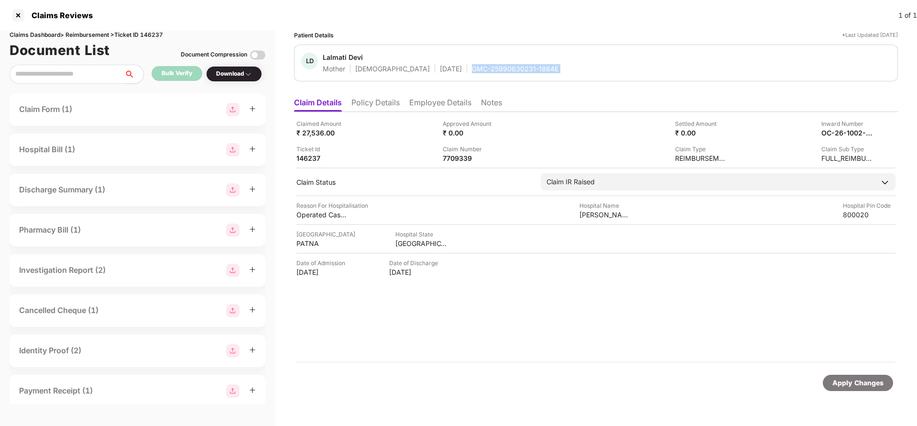
copy div "GMC-25990630231-1884E"
click at [865, 384] on div "Apply Changes" at bounding box center [857, 382] width 51 height 11
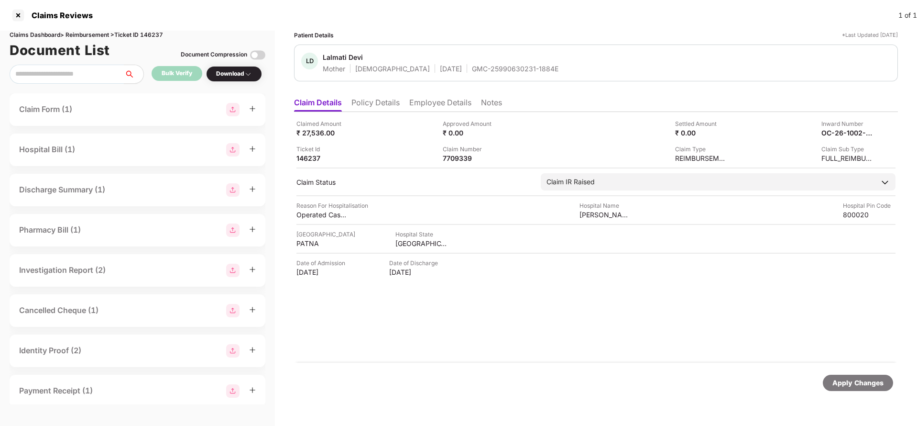
click at [159, 36] on div "Claims Dashboard > Reimbursement > Ticket ID 146237" at bounding box center [138, 35] width 256 height 9
copy div "146237"
click at [847, 387] on div "Apply Changes" at bounding box center [857, 382] width 51 height 11
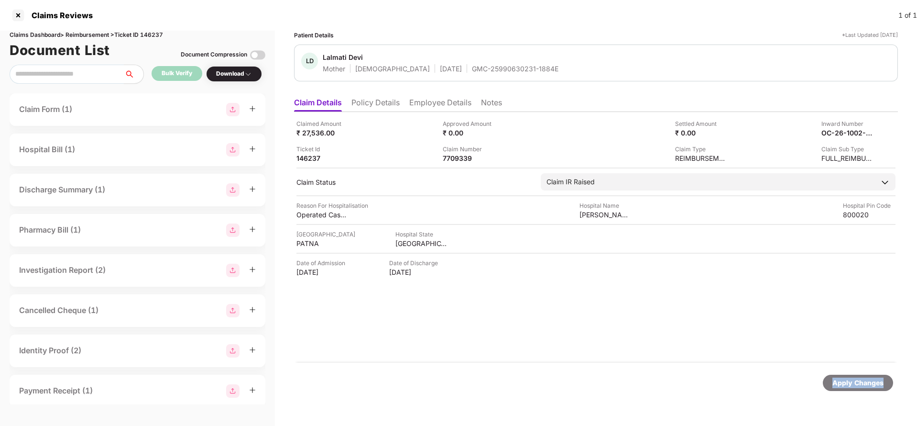
click at [847, 387] on div "Apply Changes" at bounding box center [857, 382] width 51 height 11
click at [462, 156] on div "220204473836" at bounding box center [469, 157] width 53 height 9
copy div "220204473836"
click at [430, 98] on li "Employee Details" at bounding box center [440, 105] width 62 height 14
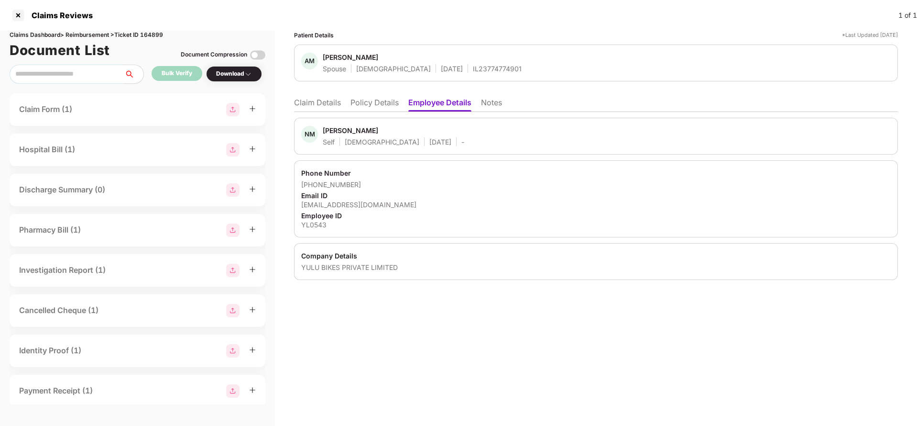
click at [327, 101] on li "Claim Details" at bounding box center [317, 105] width 47 height 14
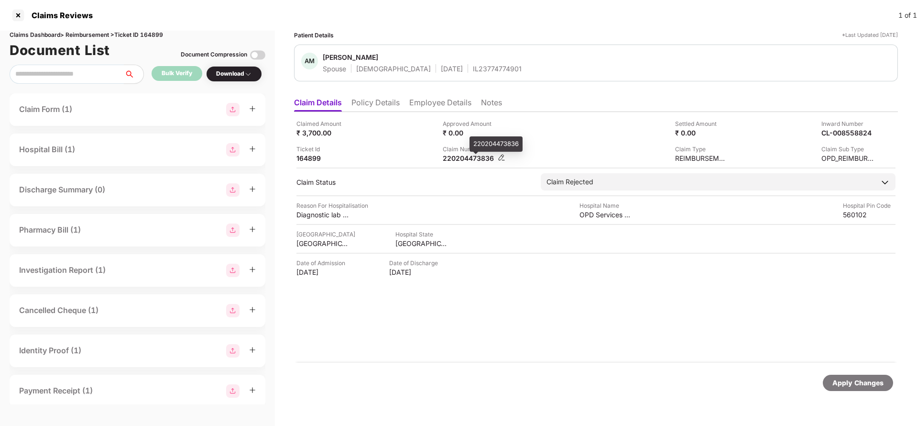
click at [456, 159] on div "220204473836" at bounding box center [469, 157] width 53 height 9
copy div "220204473836"
click at [477, 70] on div "IL23774774901" at bounding box center [497, 68] width 49 height 9
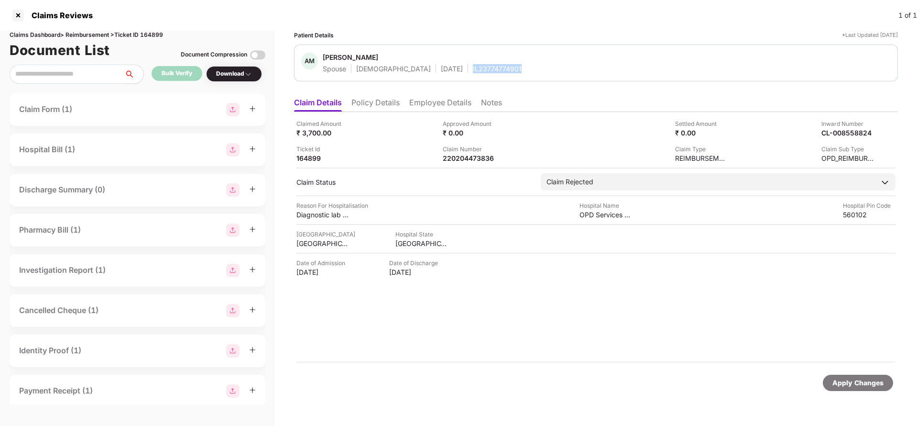
copy div "IL23774774901"
click at [458, 160] on div "220204473836" at bounding box center [469, 157] width 53 height 9
copy div "220204473836"
click at [473, 70] on div "IL23774774901" at bounding box center [497, 68] width 49 height 9
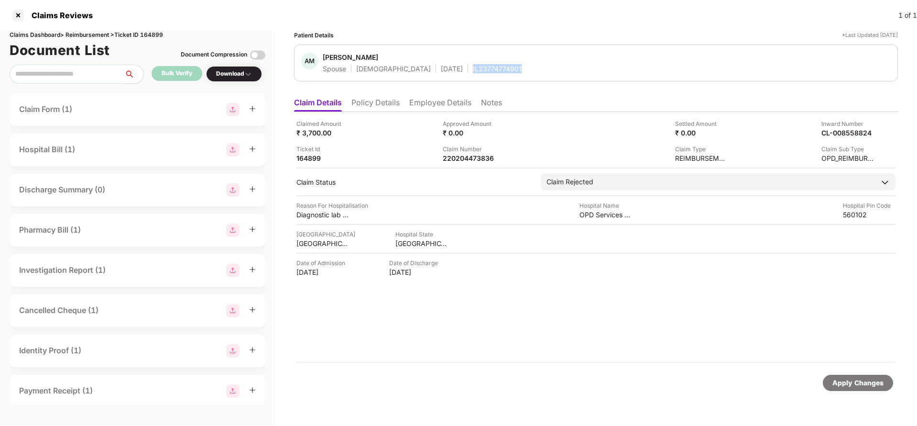
click at [473, 70] on div "IL23774774901" at bounding box center [497, 68] width 49 height 9
copy div "IL23774774901"
click at [827, 381] on div "Apply Changes" at bounding box center [858, 382] width 70 height 16
